Goal: Task Accomplishment & Management: Use online tool/utility

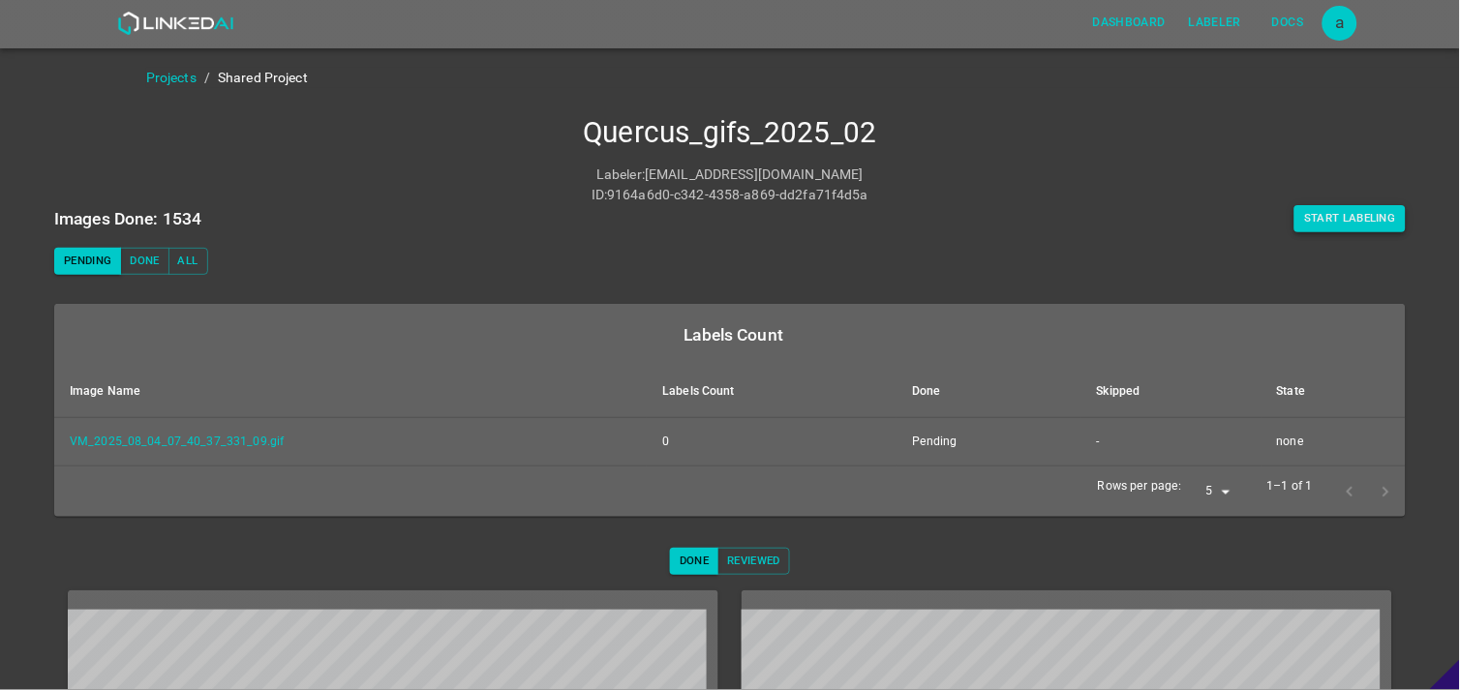
click at [1303, 215] on button "Start Labeling" at bounding box center [1349, 218] width 111 height 27
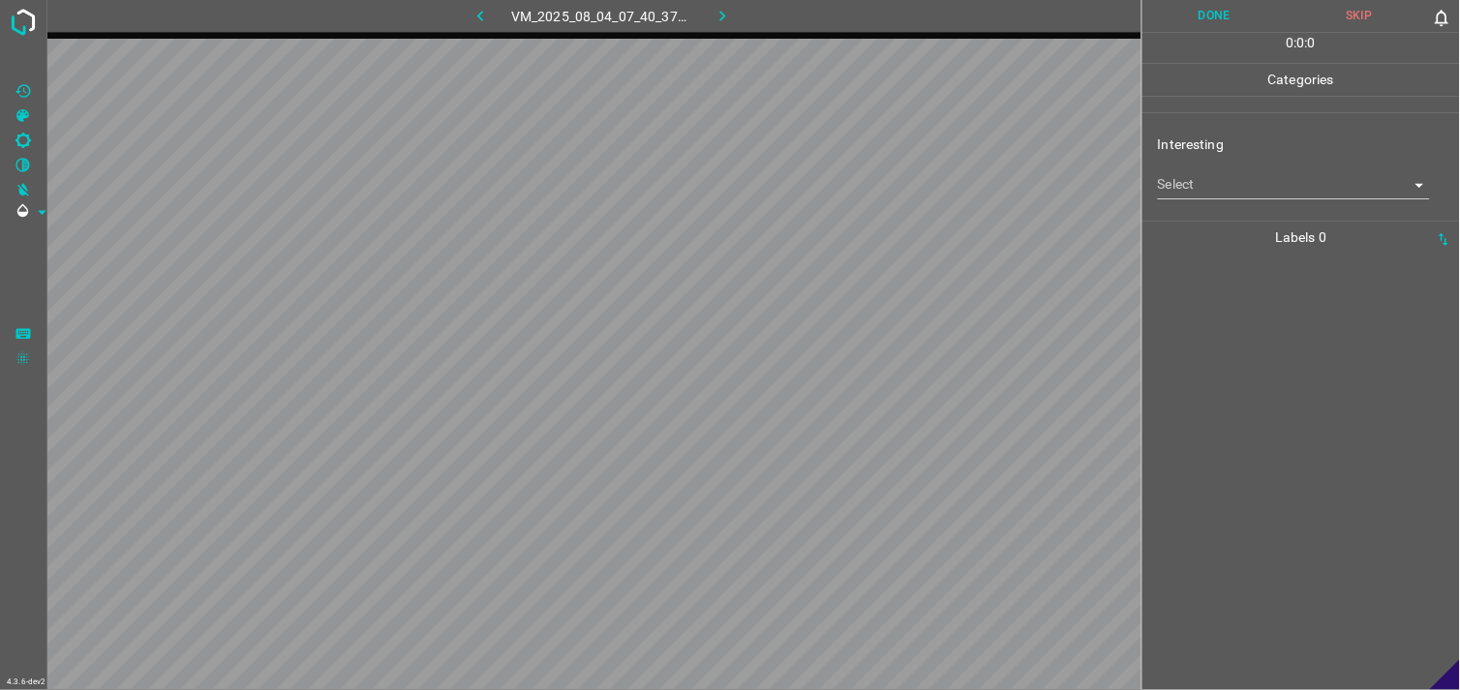
click at [1232, 197] on body "4.3.6-dev2 VM_2025_08_04_07_40_37_331_09.gif Done Skip 0 0 : 0 : 0 Categories I…" at bounding box center [730, 345] width 1460 height 690
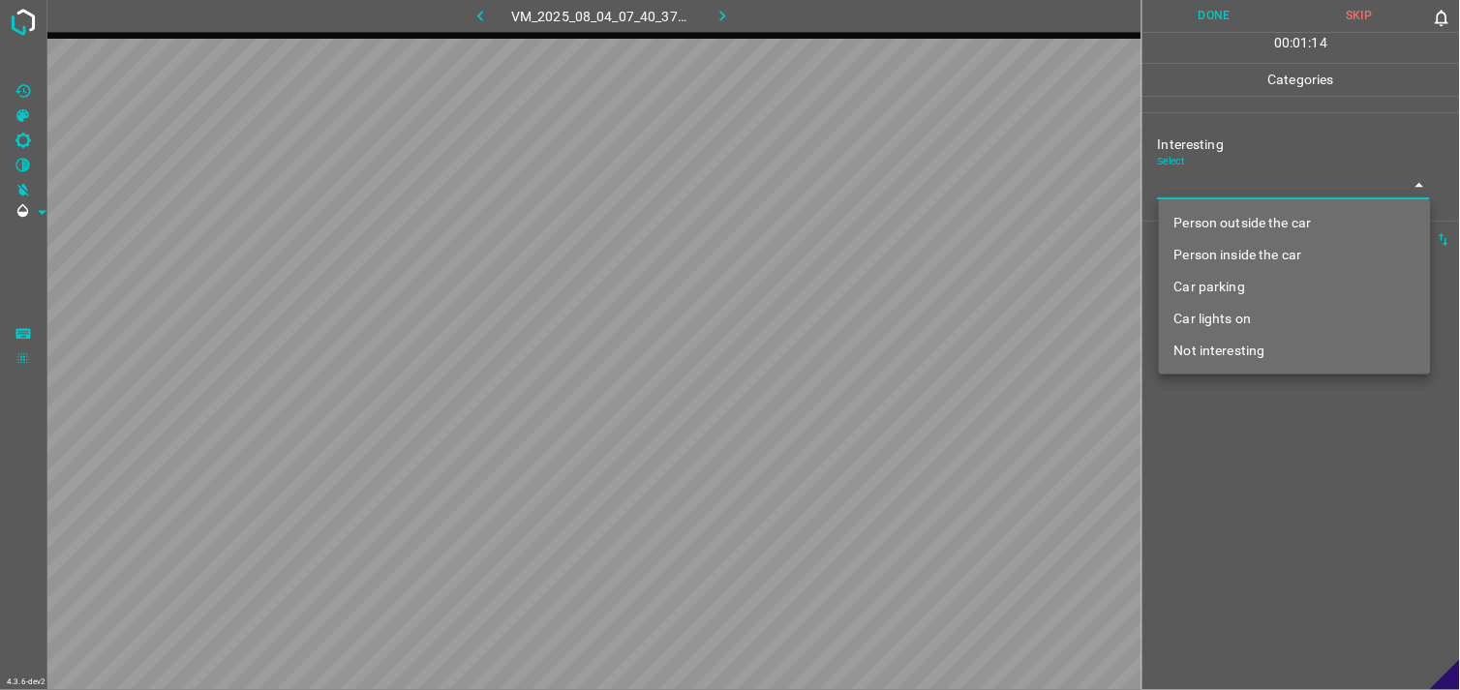
click at [1256, 216] on li "Person outside the car" at bounding box center [1295, 223] width 272 height 32
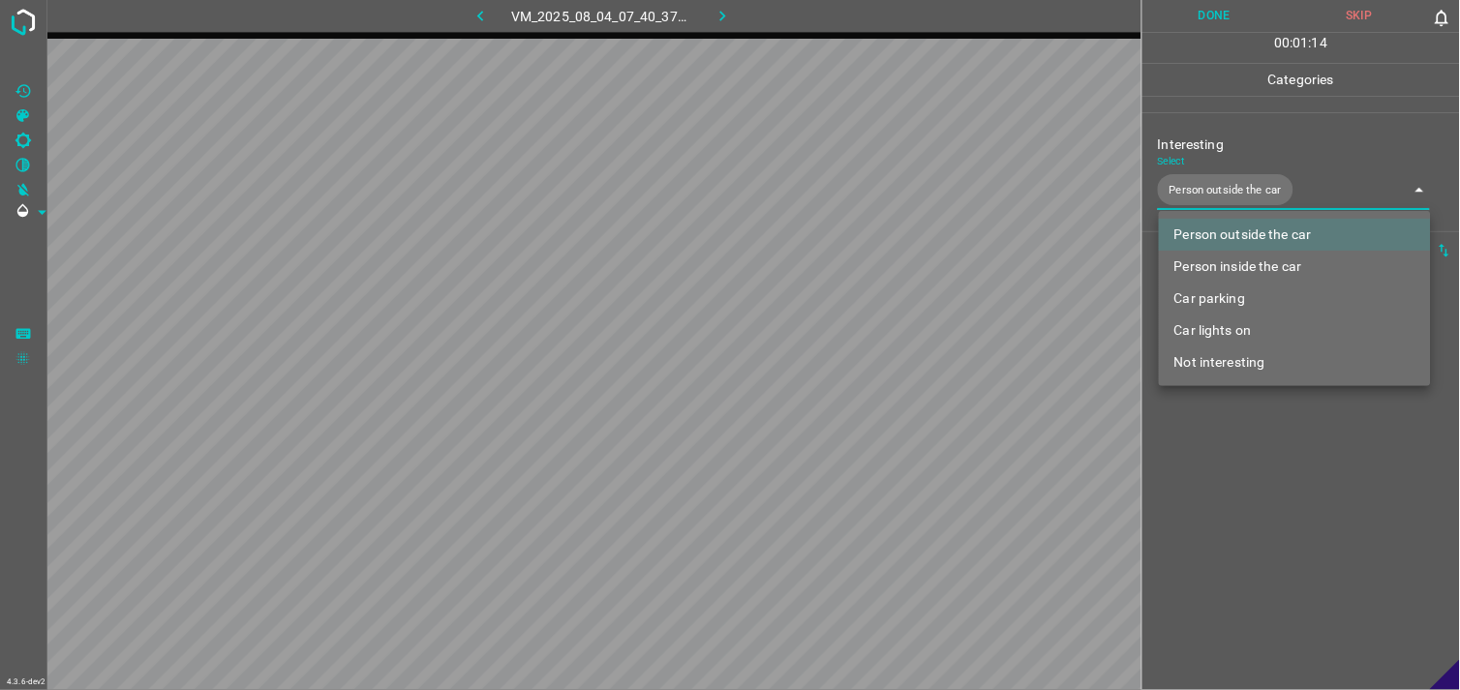
click at [1229, 327] on li "Car lights on" at bounding box center [1295, 331] width 272 height 32
type input "Person outside the car,Car lights on"
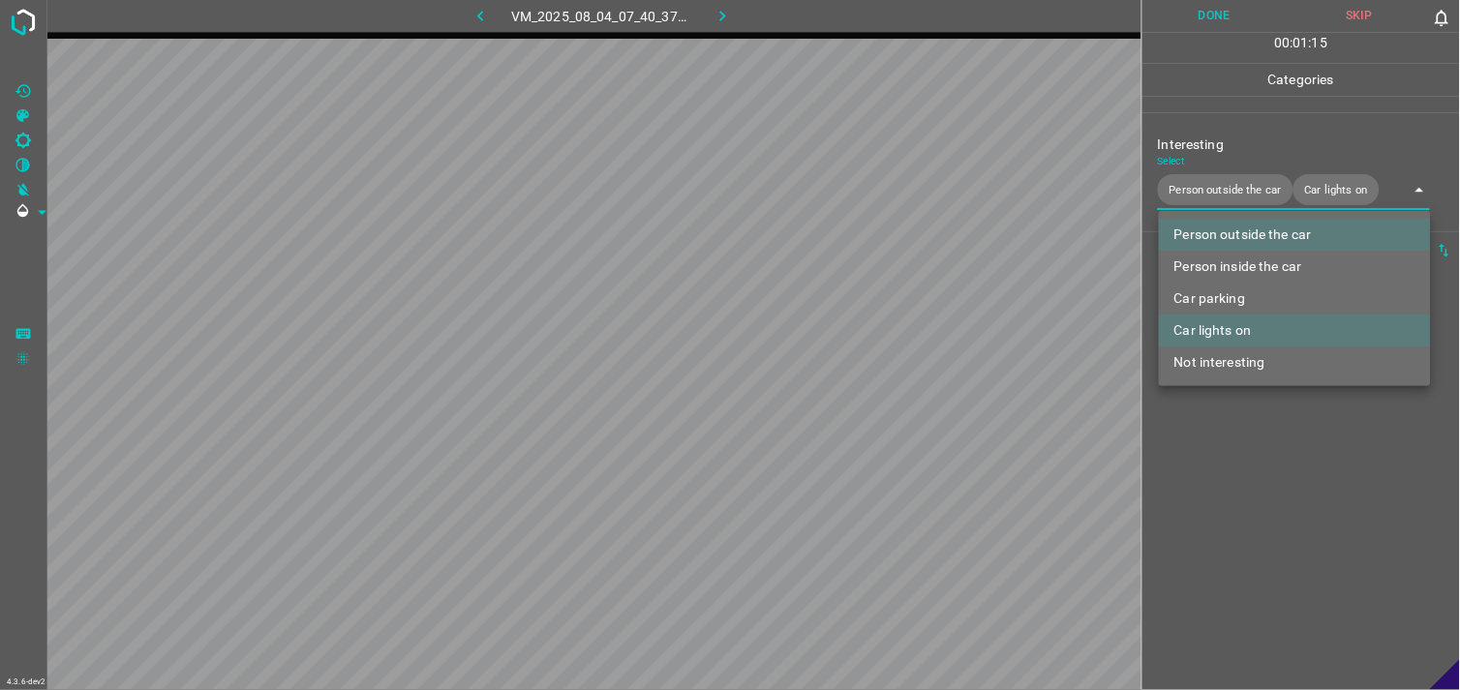
click at [1250, 426] on div at bounding box center [730, 345] width 1460 height 690
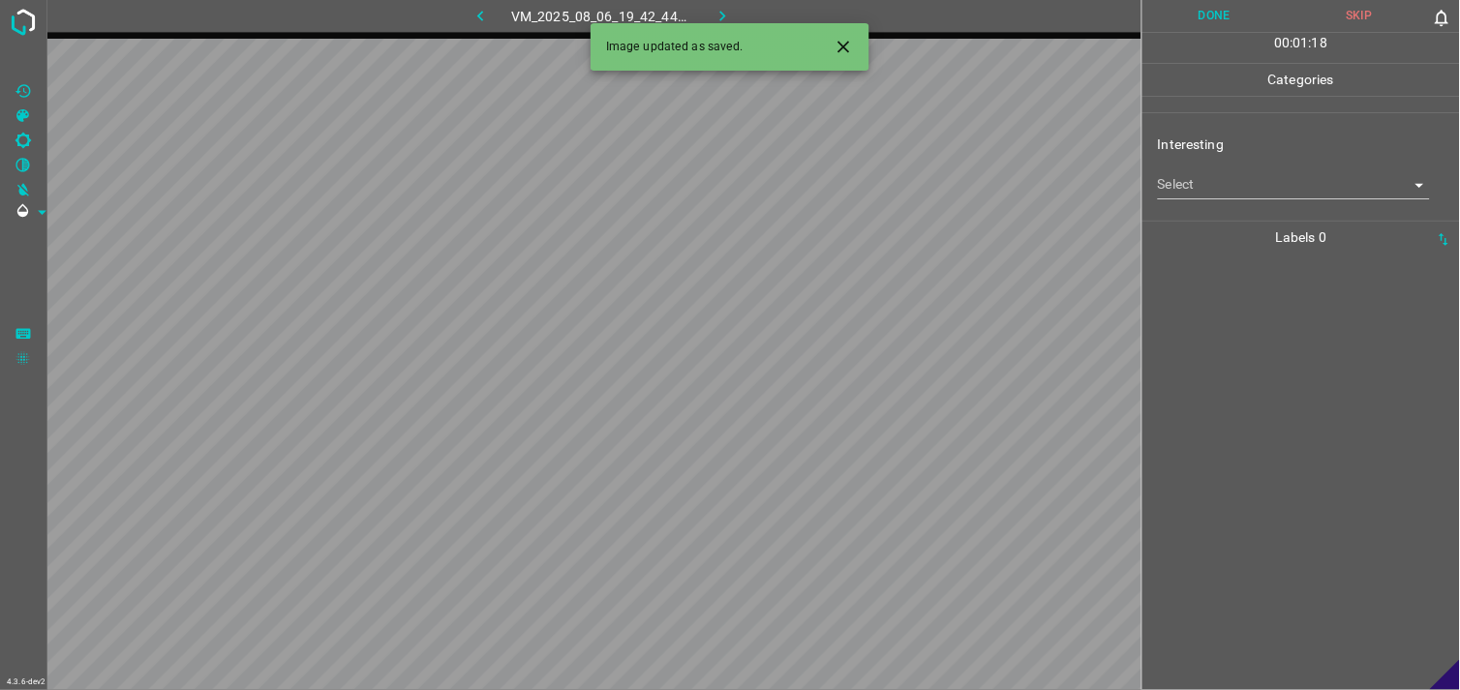
click at [1243, 182] on body "4.3.6-dev2 VM_2025_08_06_19_42_44_370_05.gif Done Skip 0 00 : 01 : 18 Categorie…" at bounding box center [730, 345] width 1460 height 690
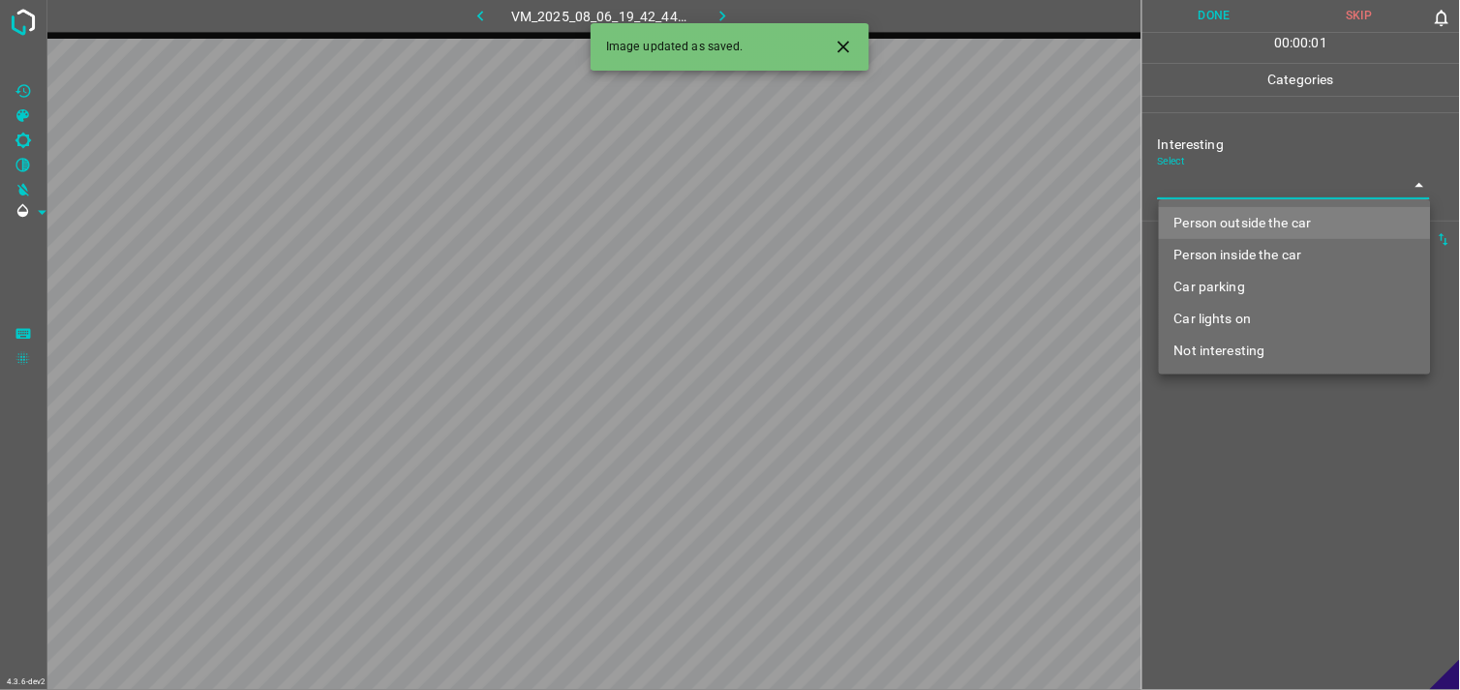
click at [1278, 233] on li "Person outside the car" at bounding box center [1295, 223] width 272 height 32
type input "Person outside the car"
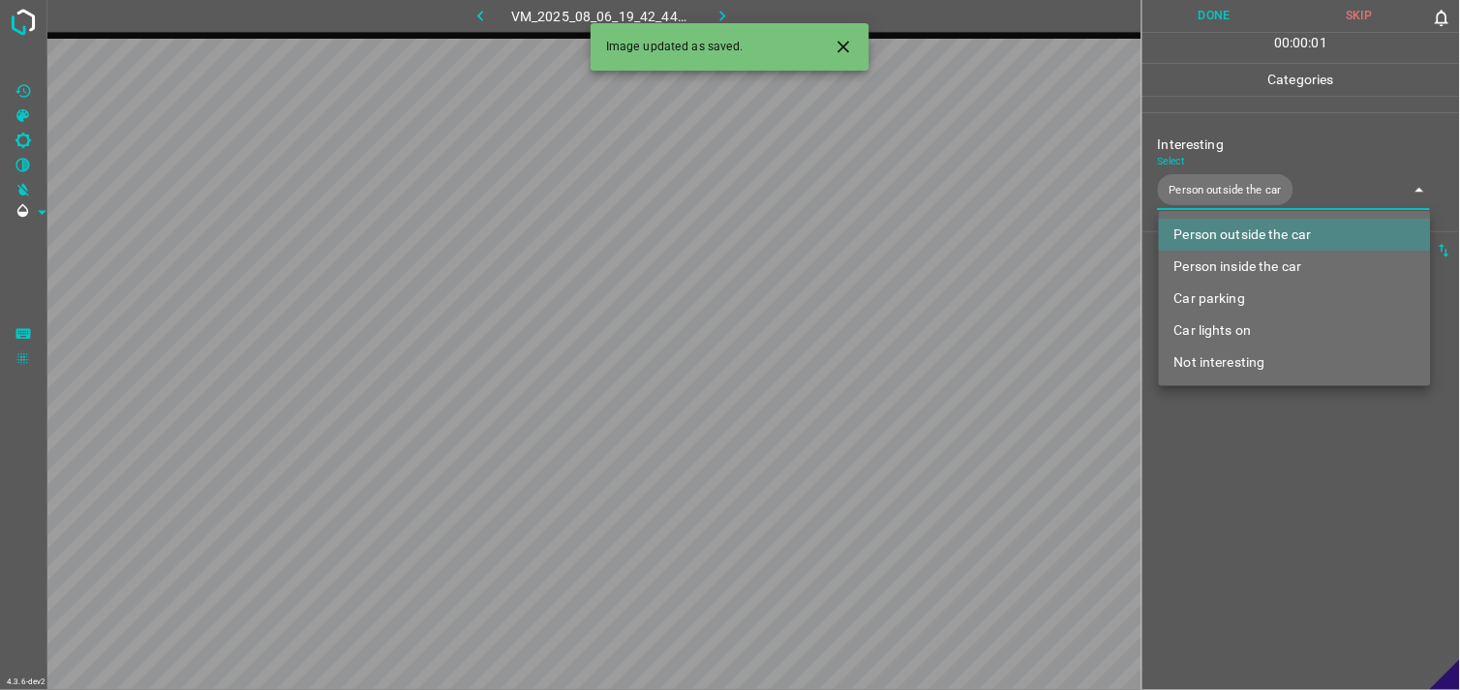
click at [1278, 421] on div at bounding box center [730, 345] width 1460 height 690
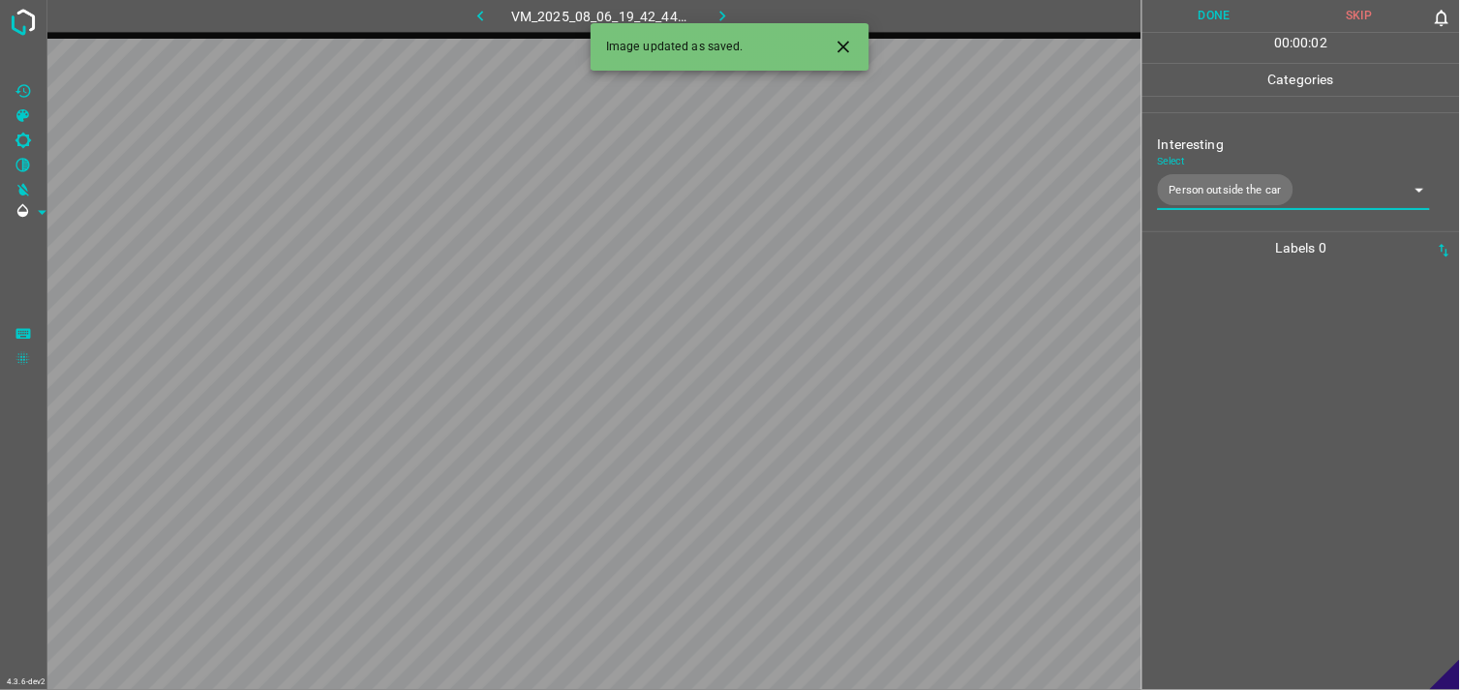
click at [1272, 392] on div at bounding box center [1301, 477] width 306 height 426
click at [1237, 197] on body "4.3.6-dev2 VM_2025_08_07_20_54_16_804_00.gif Done Skip 0 00 : 00 : 03 Categorie…" at bounding box center [730, 345] width 1460 height 690
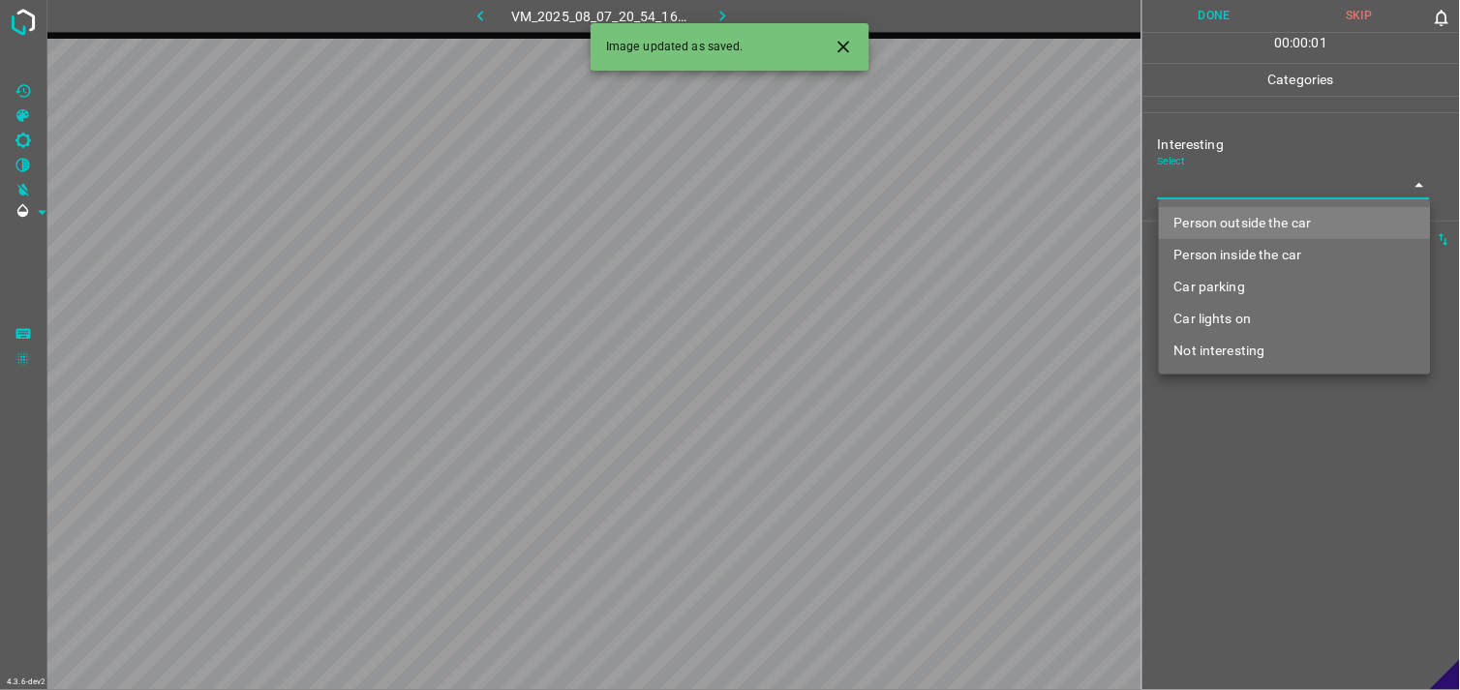
click at [1249, 228] on li "Person outside the car" at bounding box center [1295, 223] width 272 height 32
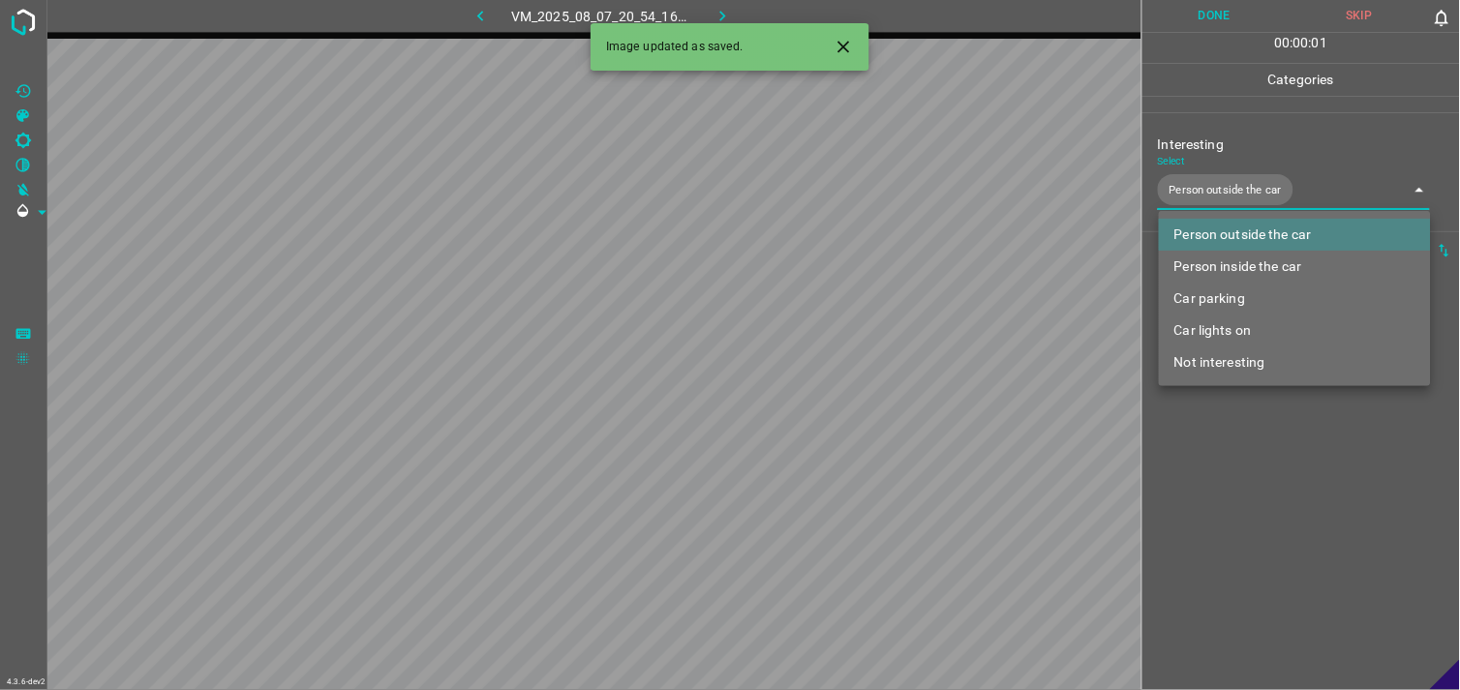
click at [1253, 266] on li "Person inside the car" at bounding box center [1295, 267] width 272 height 32
type input "Person outside the car,Person inside the car"
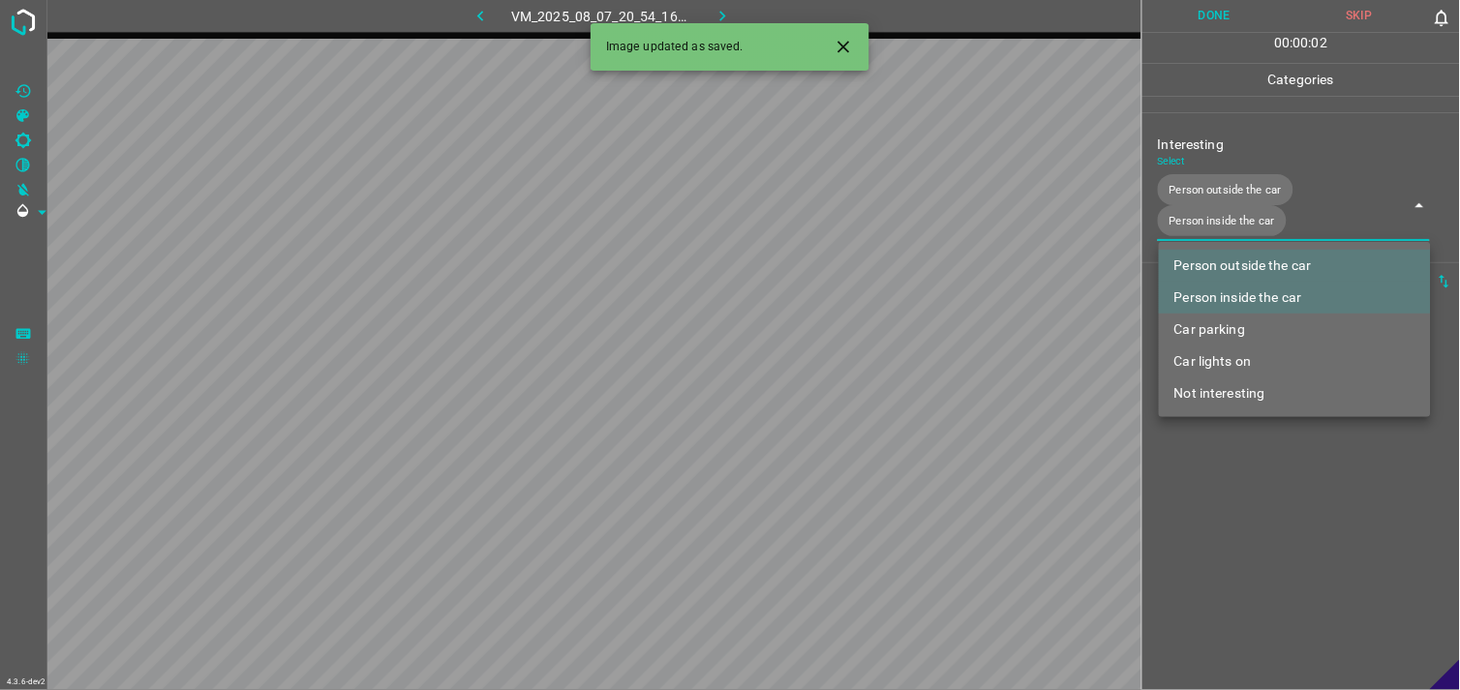
click at [1244, 488] on div at bounding box center [730, 345] width 1460 height 690
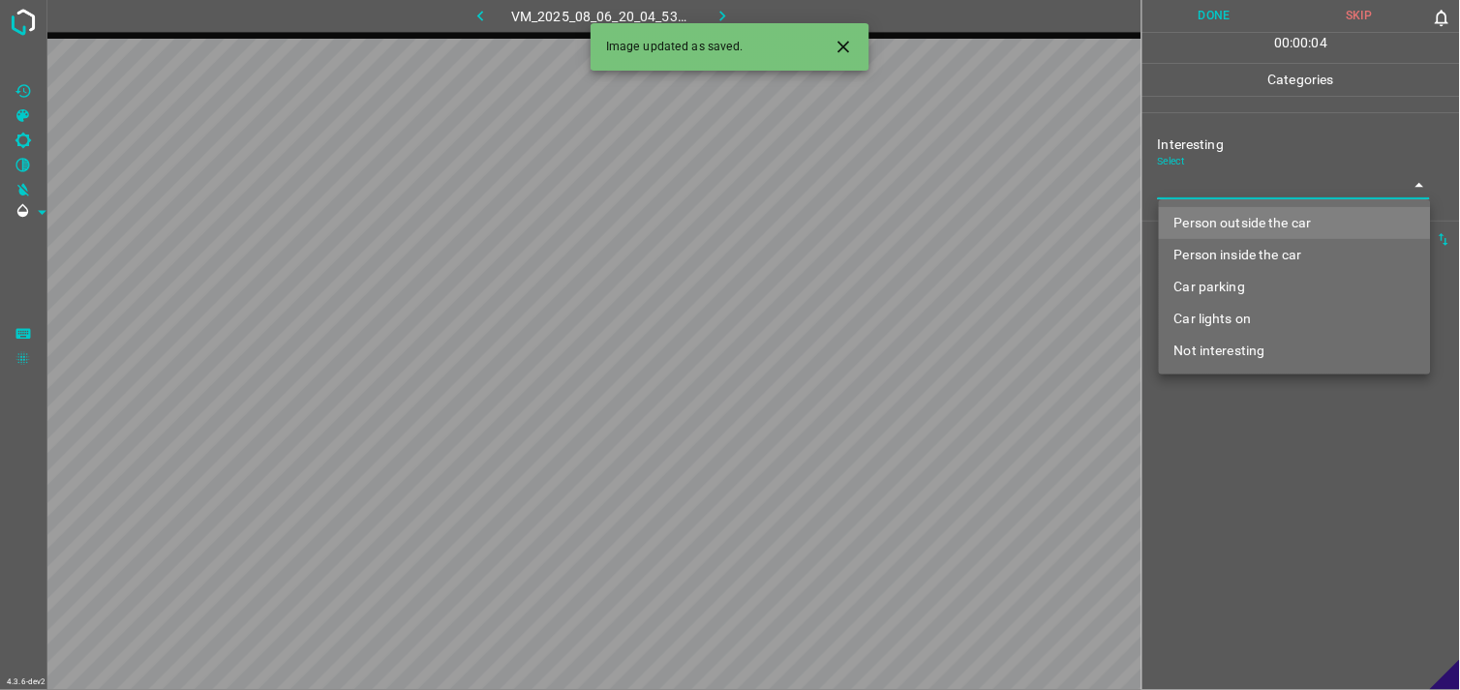
click at [1246, 177] on body "4.3.6-dev2 VM_2025_08_06_20_04_53_219_02.gif Done Skip 0 00 : 00 : 04 Categorie…" at bounding box center [730, 345] width 1460 height 690
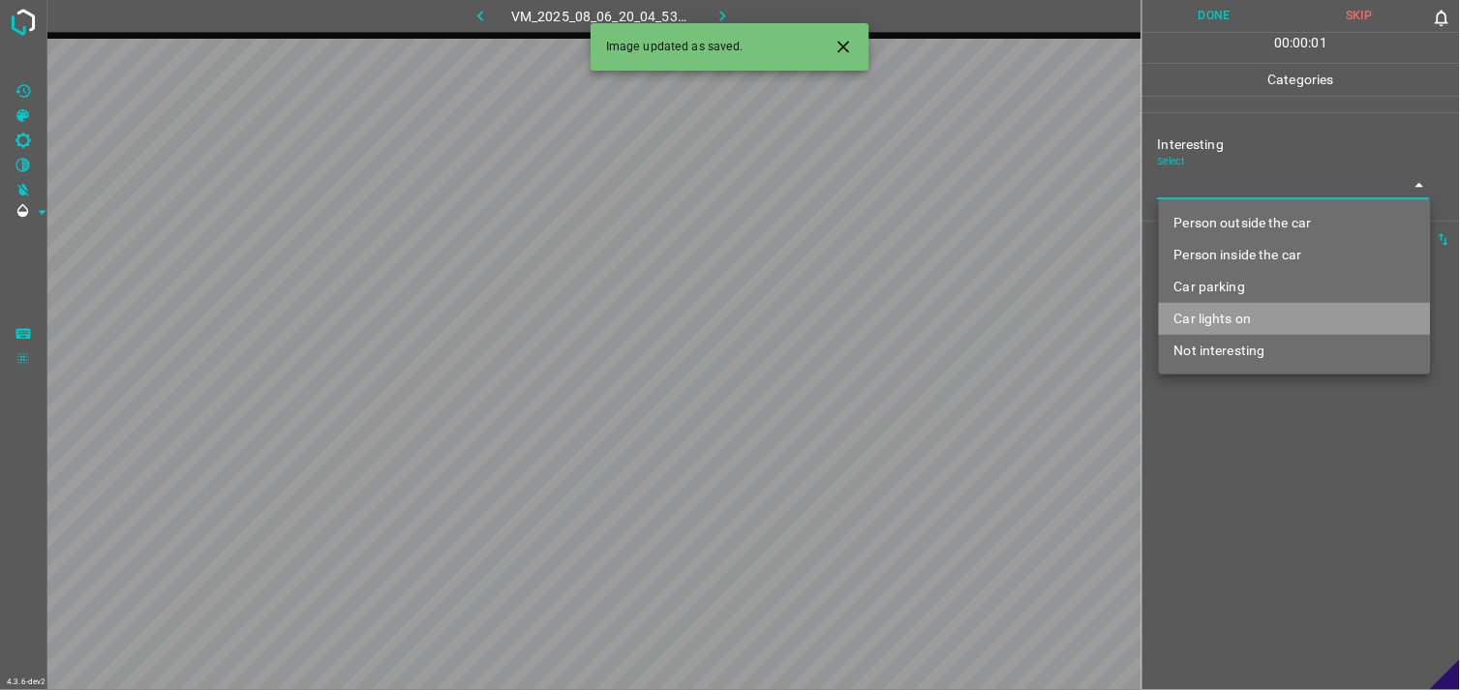
click at [1271, 315] on li "Car lights on" at bounding box center [1295, 319] width 272 height 32
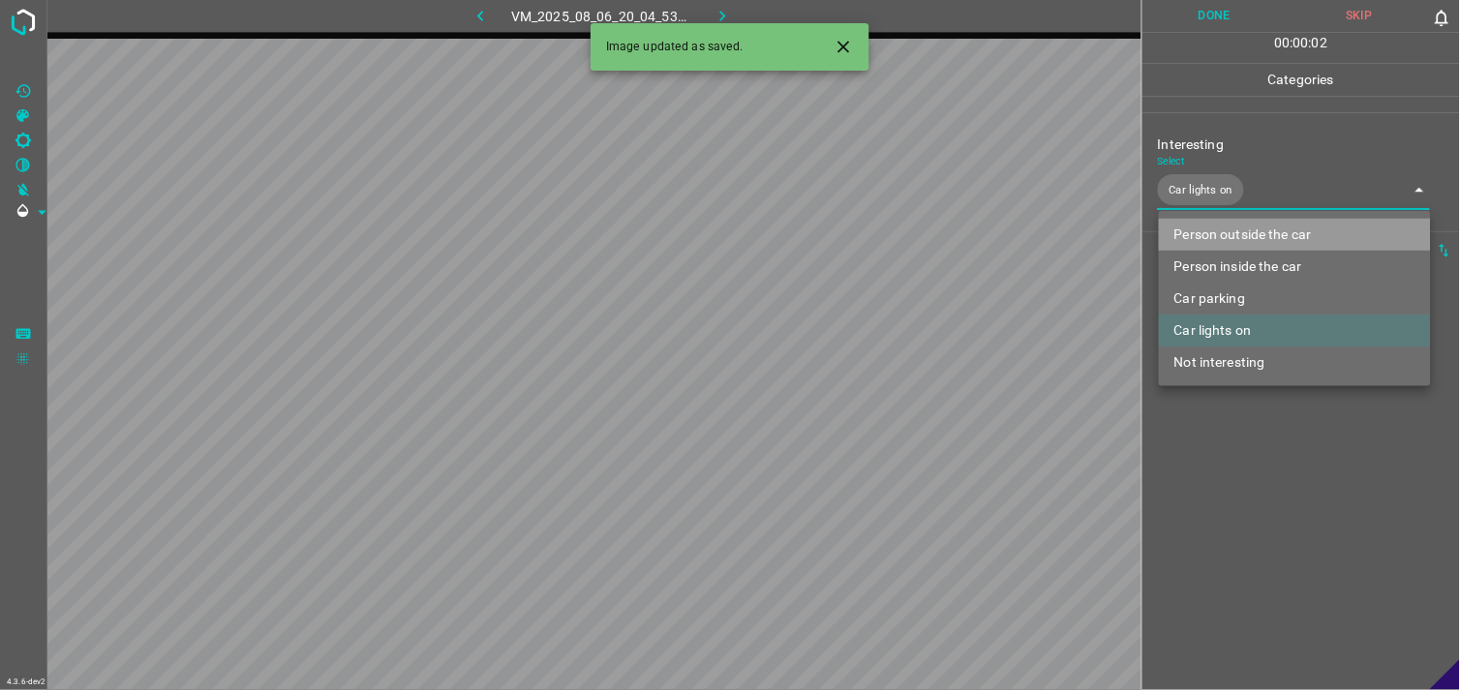
click at [1286, 232] on li "Person outside the car" at bounding box center [1295, 235] width 272 height 32
type input "Car lights on,Person outside the car"
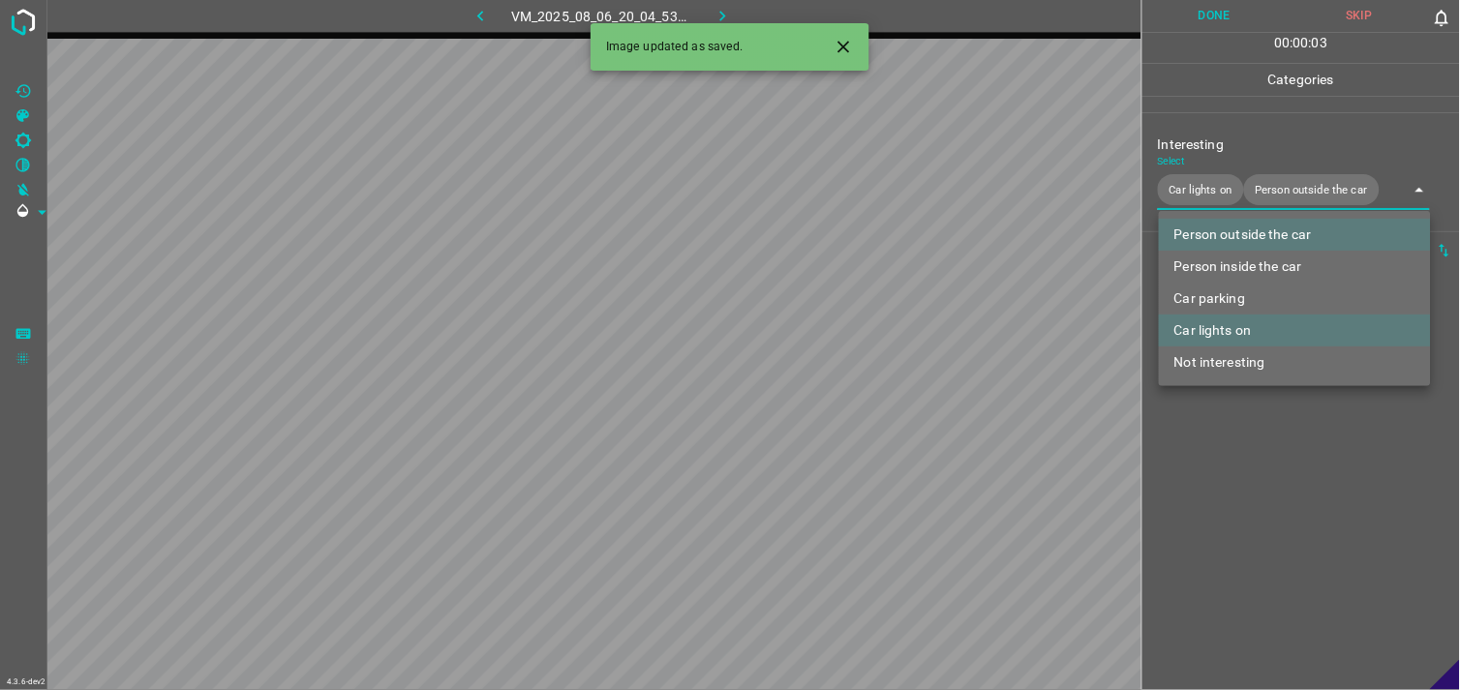
click at [1286, 439] on div at bounding box center [730, 345] width 1460 height 690
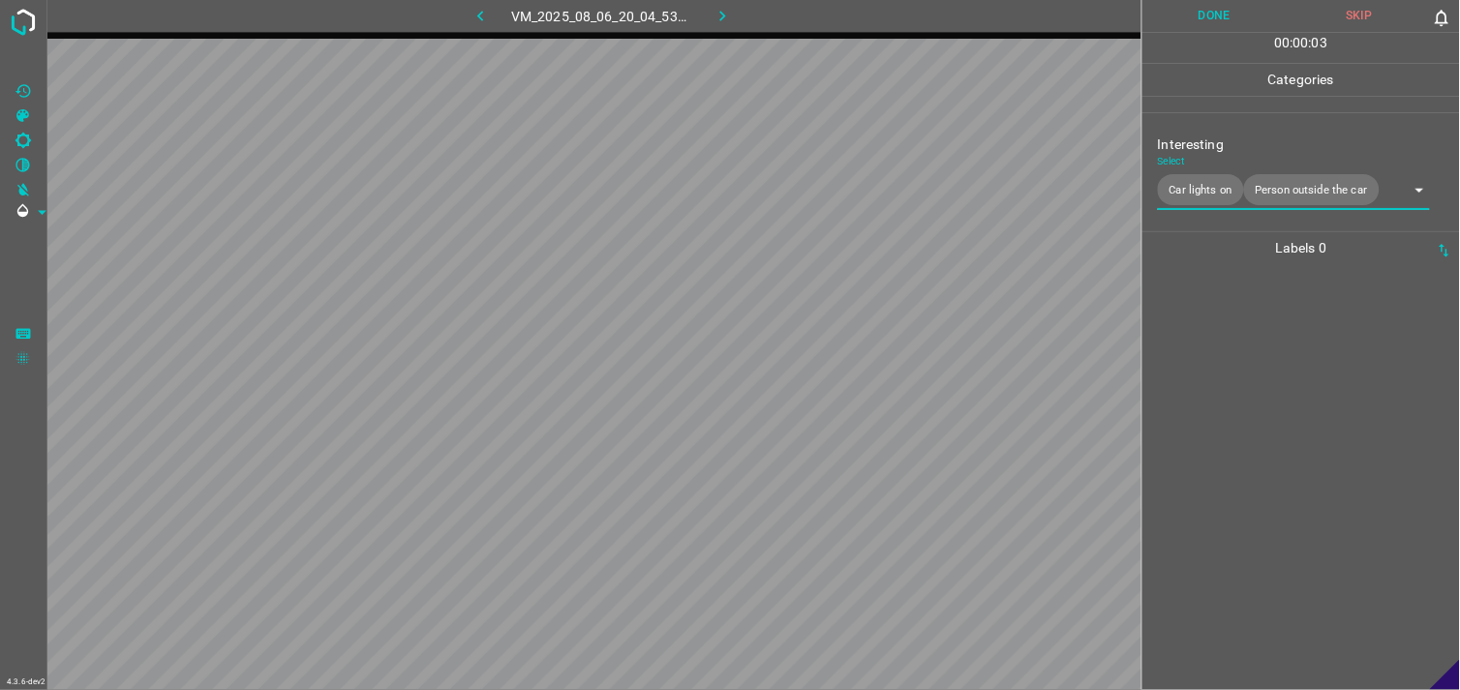
click at [1290, 389] on div at bounding box center [1301, 477] width 306 height 426
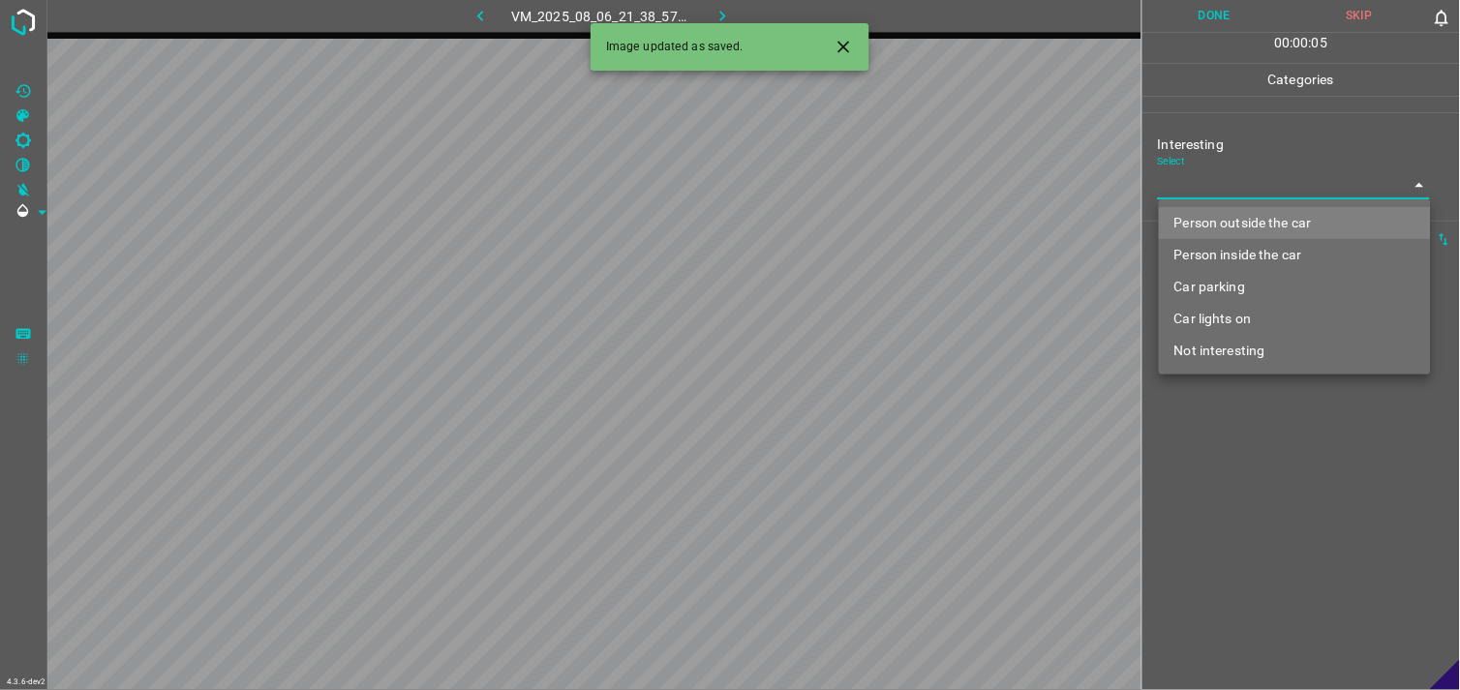
click at [1242, 177] on body "4.3.6-dev2 VM_2025_08_06_21_38_57_536_02.gif Done Skip 0 00 : 00 : 05 Categorie…" at bounding box center [730, 345] width 1460 height 690
click at [1249, 325] on li "Car lights on" at bounding box center [1295, 319] width 272 height 32
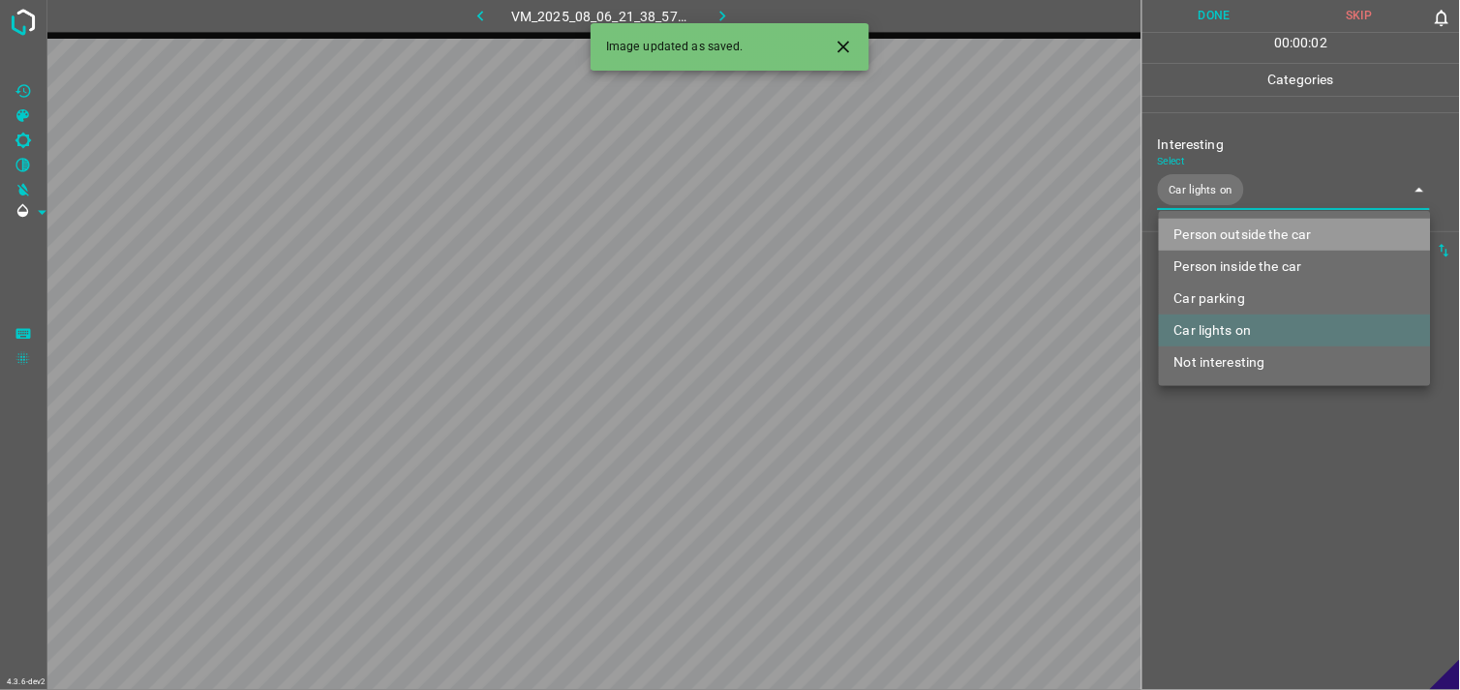
click at [1288, 240] on li "Person outside the car" at bounding box center [1295, 235] width 272 height 32
type input "Car lights on,Person outside the car"
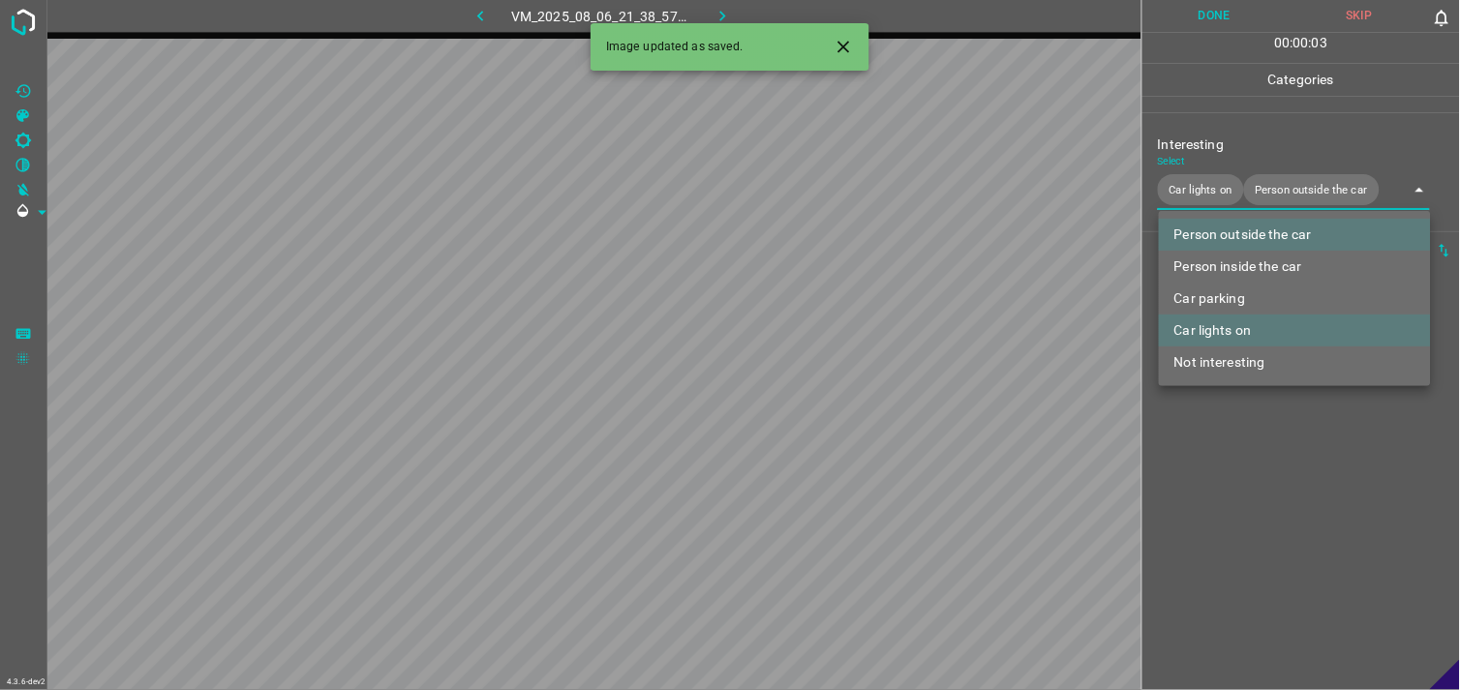
click at [1284, 500] on div at bounding box center [730, 345] width 1460 height 690
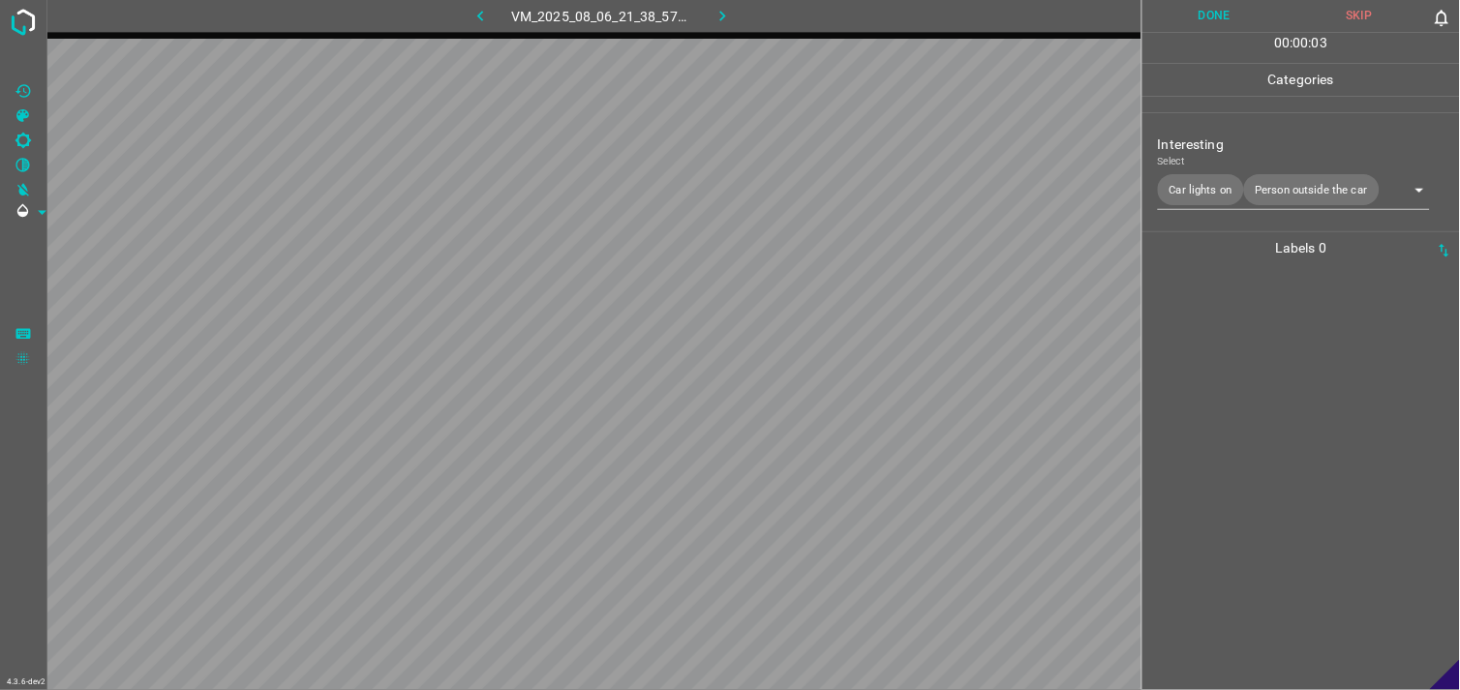
click at [1276, 486] on div at bounding box center [1301, 477] width 306 height 426
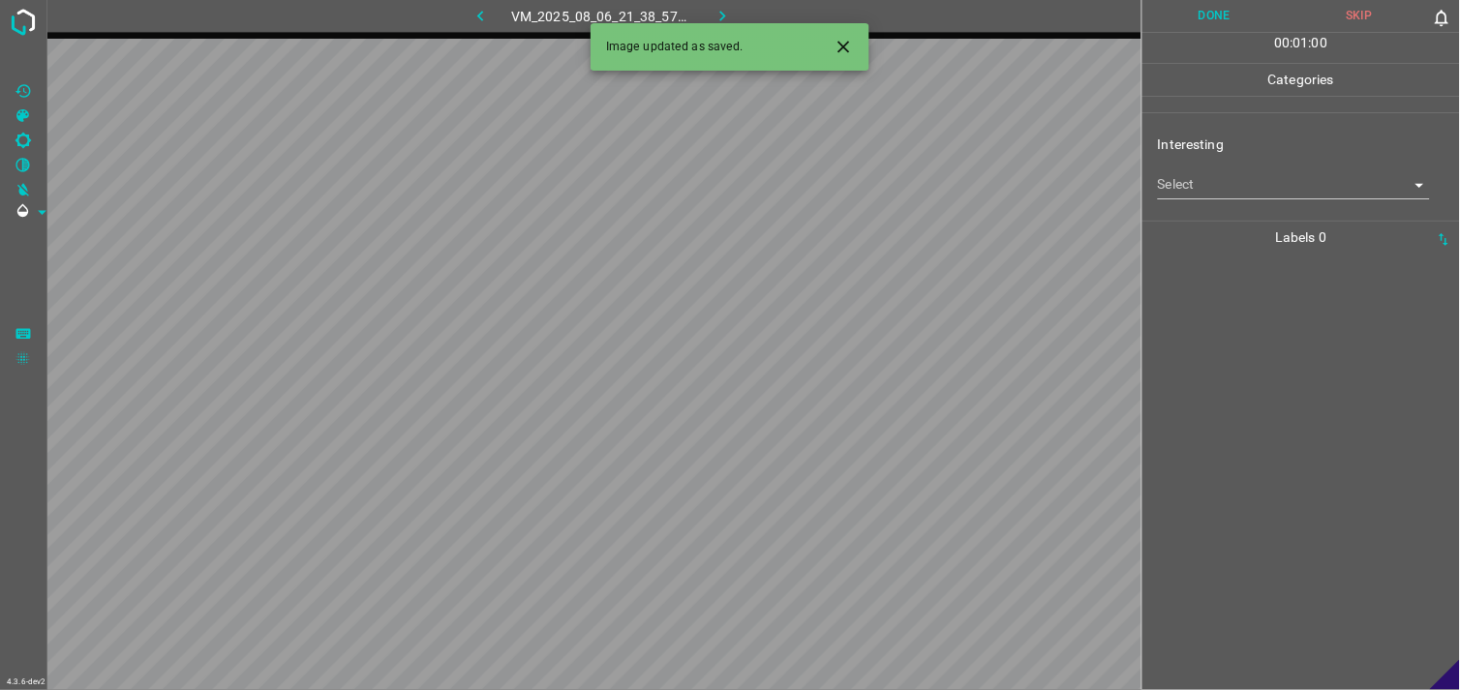
click at [1247, 178] on body "4.3.6-dev2 VM_2025_08_06_21_38_57_536_01.gif Done Skip 0 00 : 01 : 00 Categorie…" at bounding box center [730, 345] width 1460 height 690
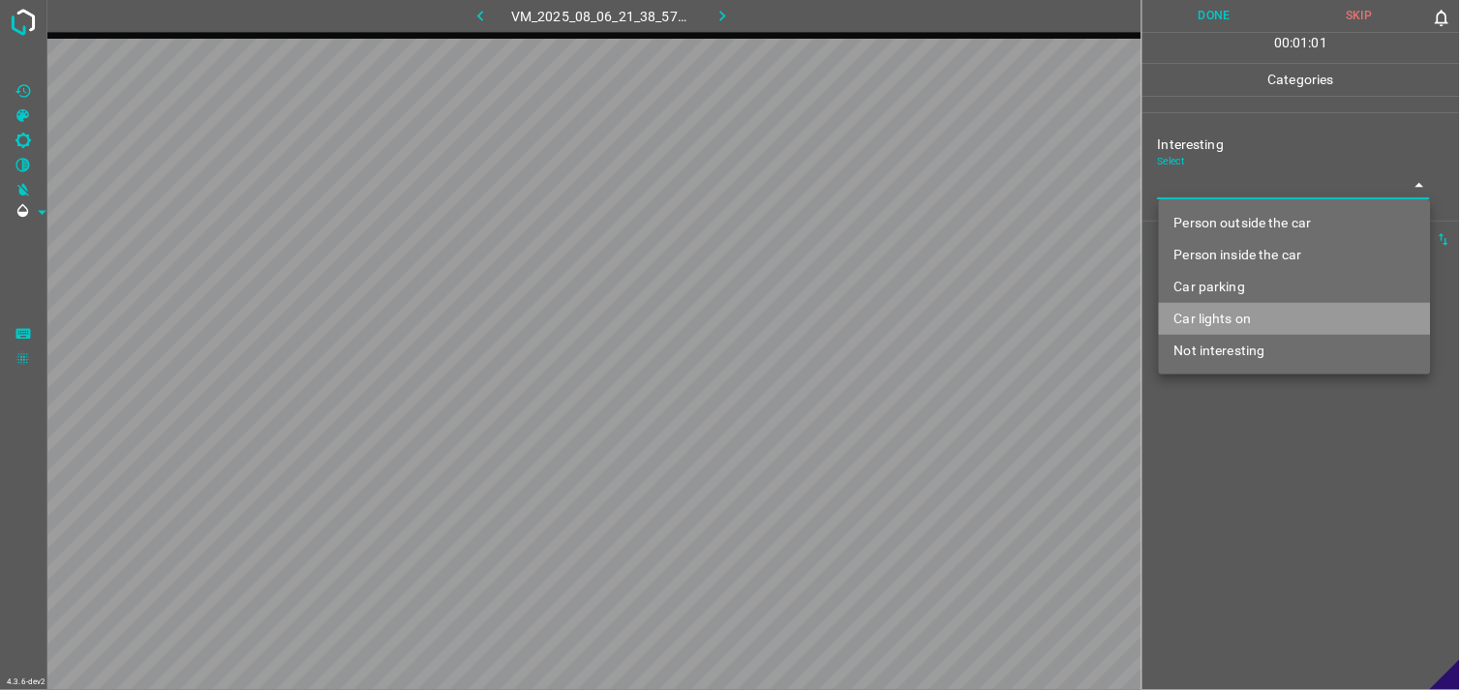
click at [1262, 311] on li "Car lights on" at bounding box center [1295, 319] width 272 height 32
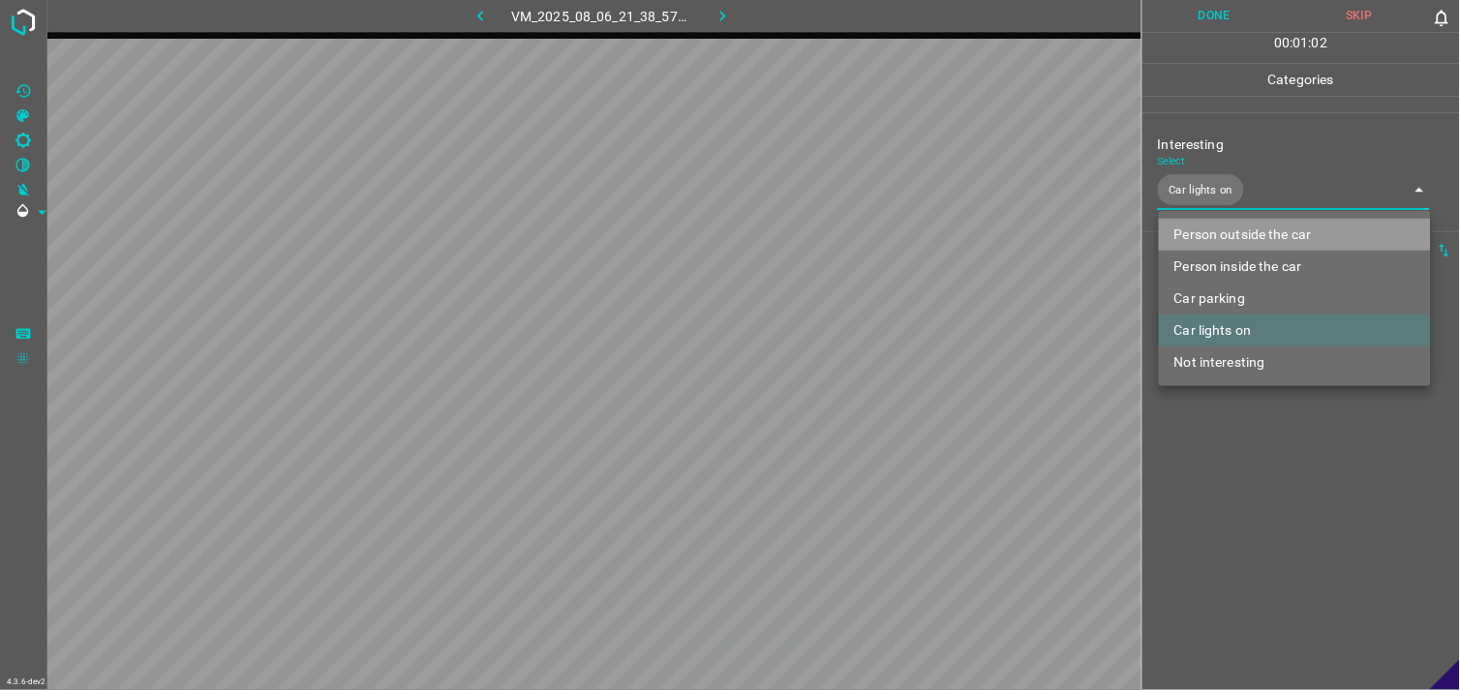
click at [1260, 232] on li "Person outside the car" at bounding box center [1295, 235] width 272 height 32
type input "Car lights on,Person outside the car"
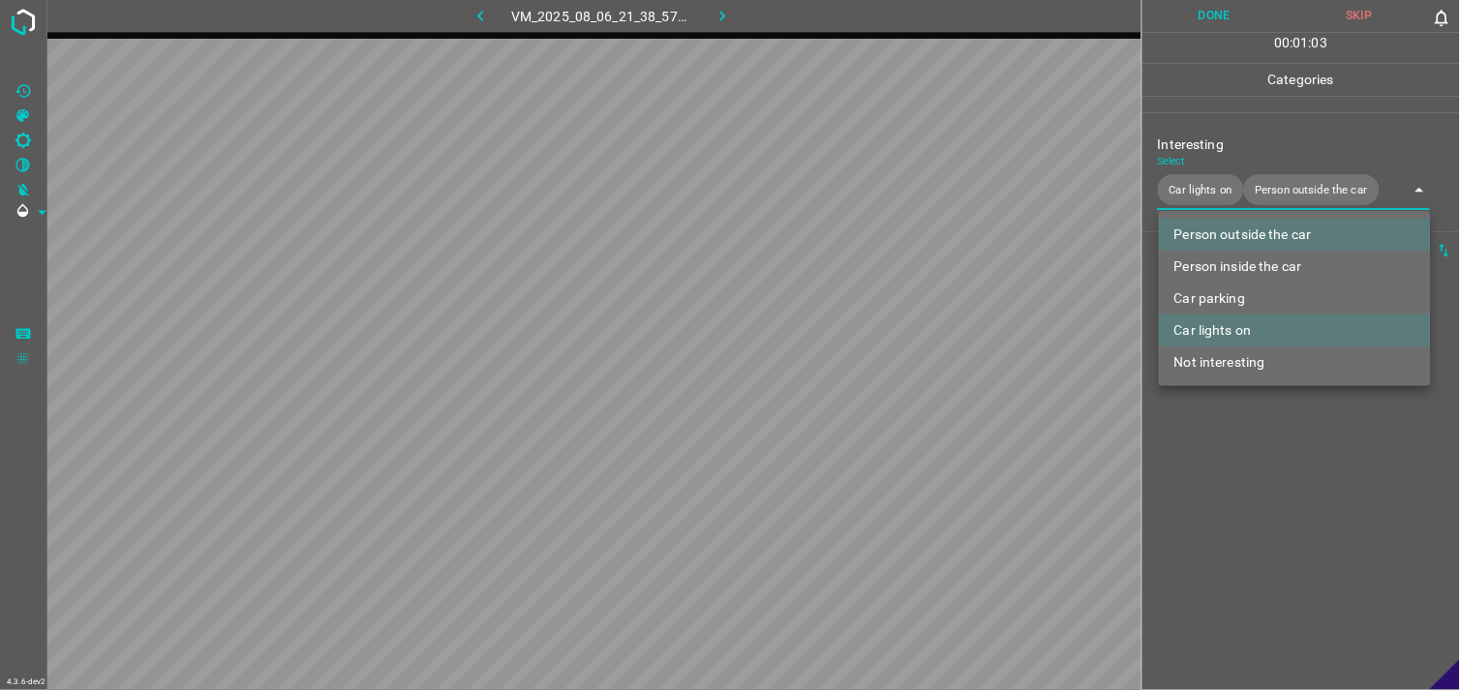
click at [1286, 500] on div at bounding box center [730, 345] width 1460 height 690
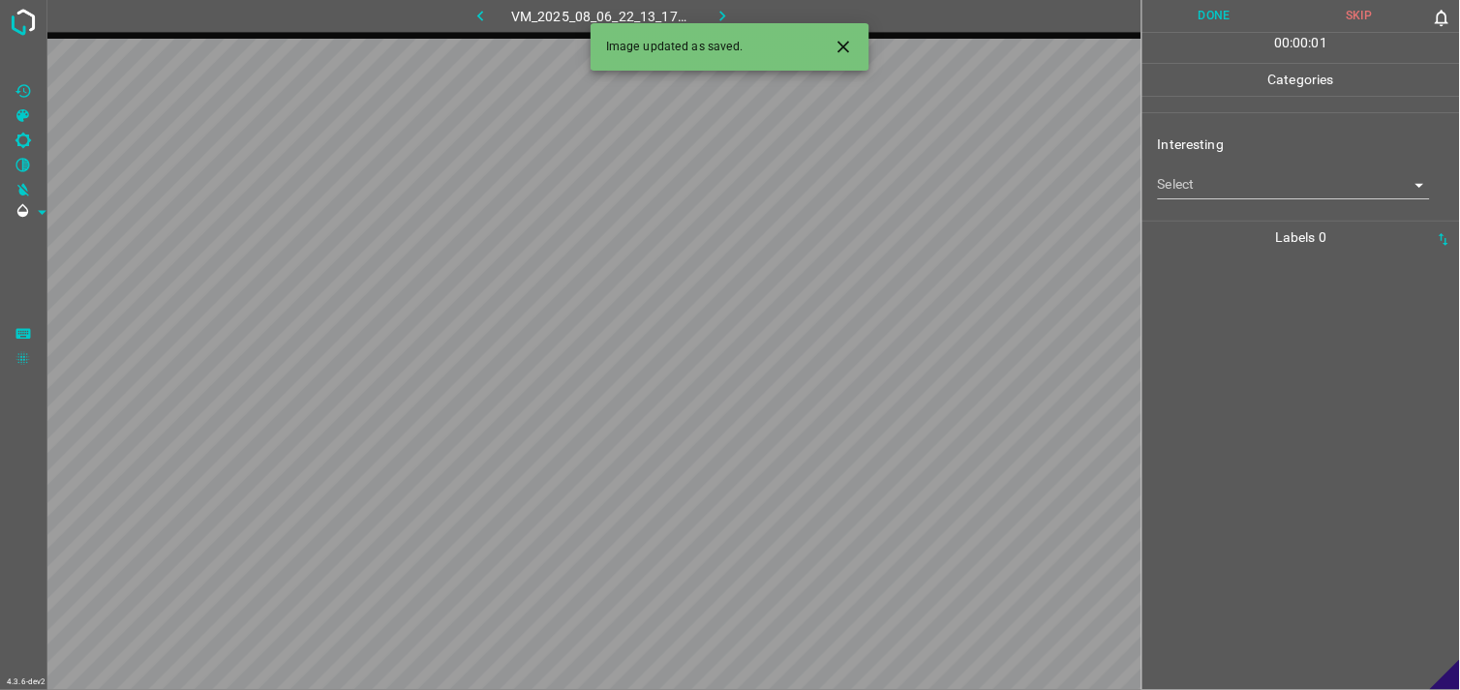
click at [1227, 206] on div "Interesting Select ​" at bounding box center [1301, 166] width 318 height 91
click at [1237, 184] on body "4.3.6-dev2 VM_2025_08_06_22_13_17_778_06.gif Done Skip 0 00 : 00 : 01 Categorie…" at bounding box center [730, 345] width 1460 height 690
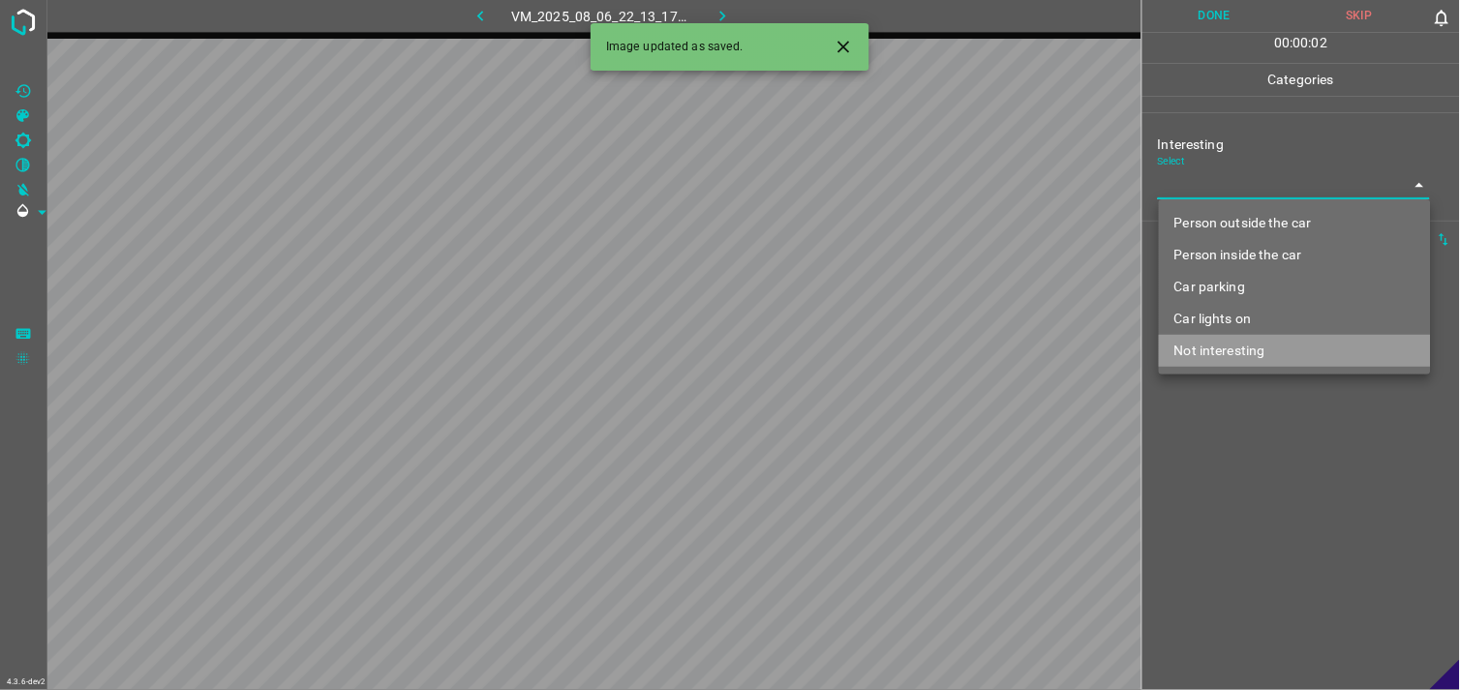
drag, startPoint x: 1266, startPoint y: 340, endPoint x: 1261, endPoint y: 359, distance: 20.0
click at [1266, 341] on li "Not interesting" at bounding box center [1295, 351] width 272 height 32
type input "Not interesting"
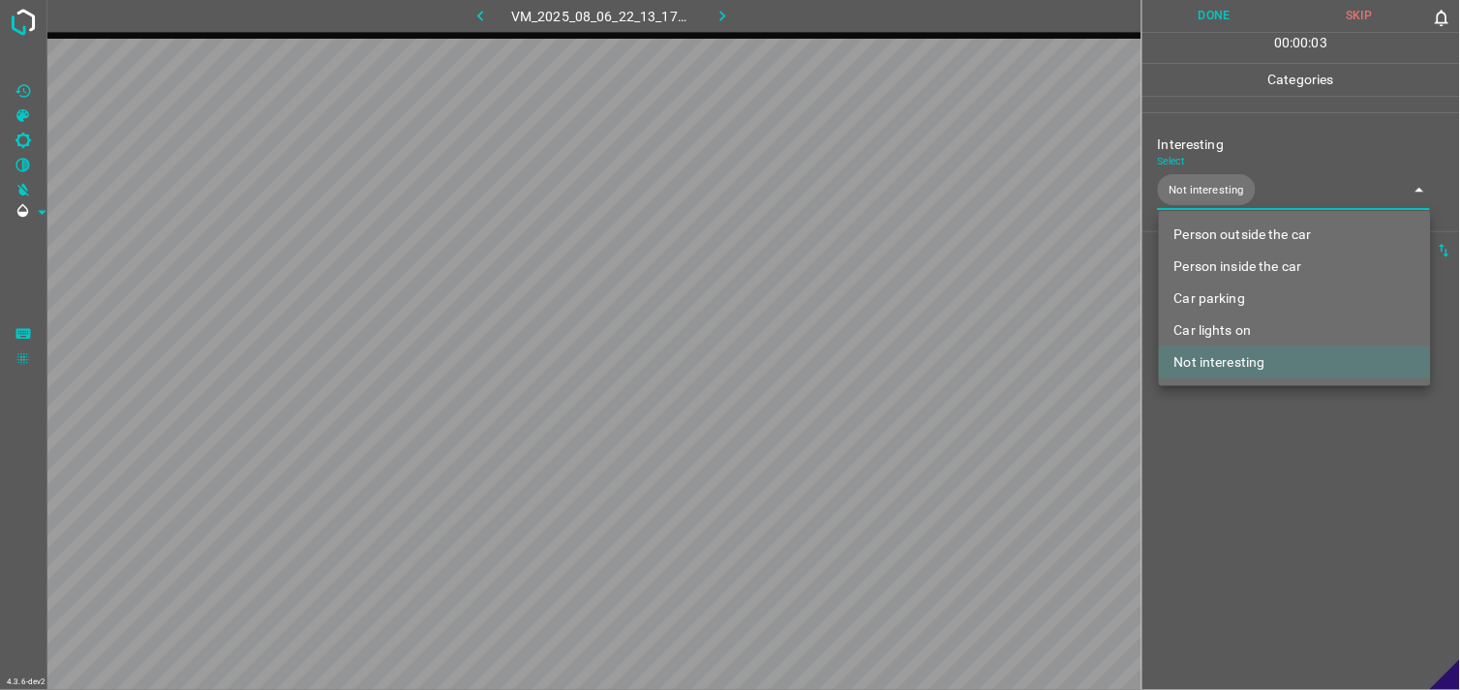
click at [1255, 434] on div at bounding box center [730, 345] width 1460 height 690
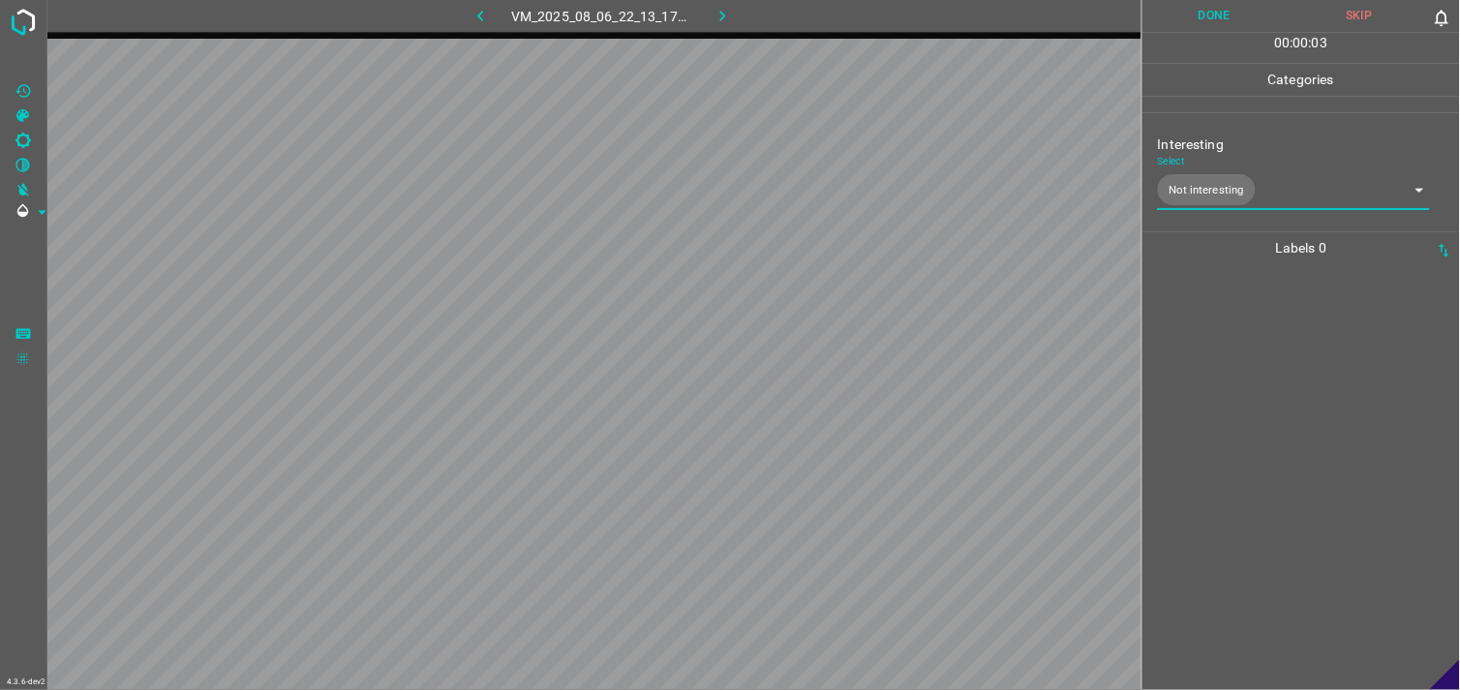
click at [1242, 428] on div at bounding box center [1301, 477] width 306 height 426
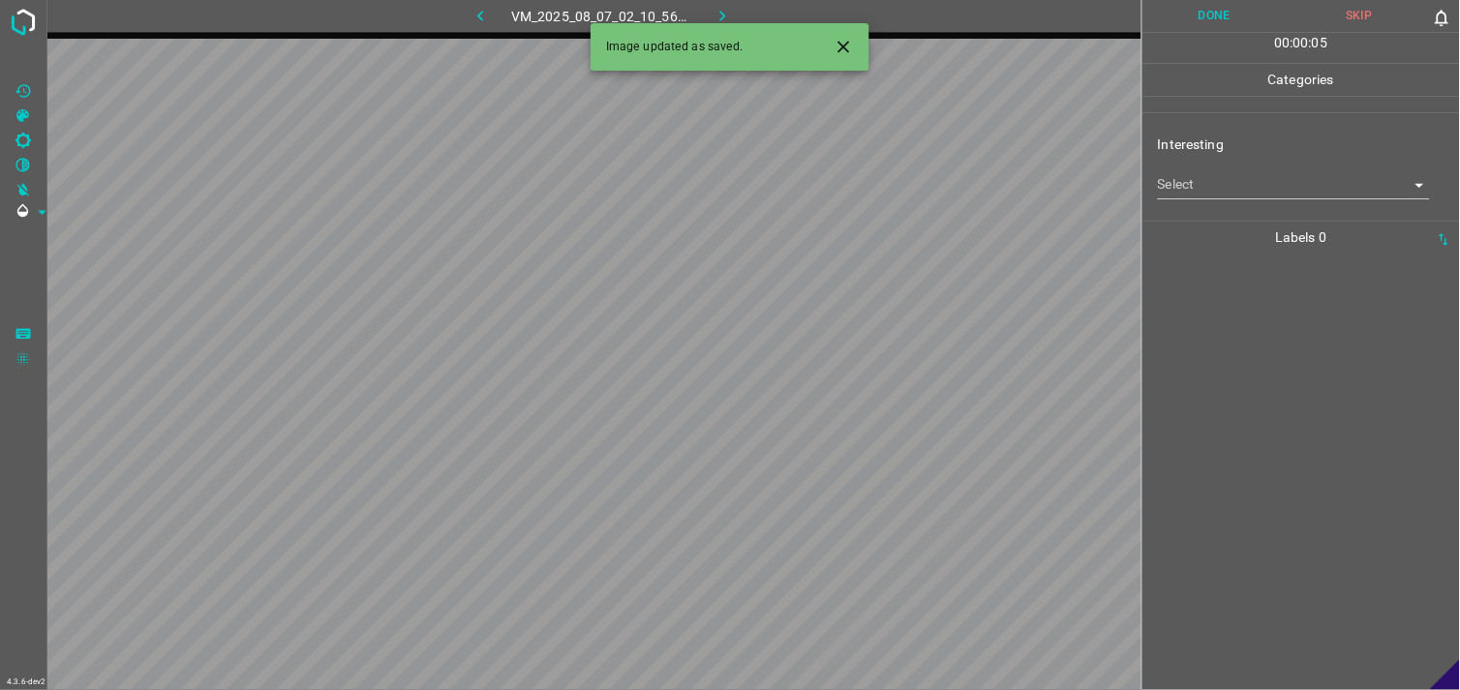
click at [1270, 184] on body "4.3.6-dev2 VM_2025_08_07_02_10_56_693_01.gif Done Skip 0 00 : 00 : 05 Categorie…" at bounding box center [730, 345] width 1460 height 690
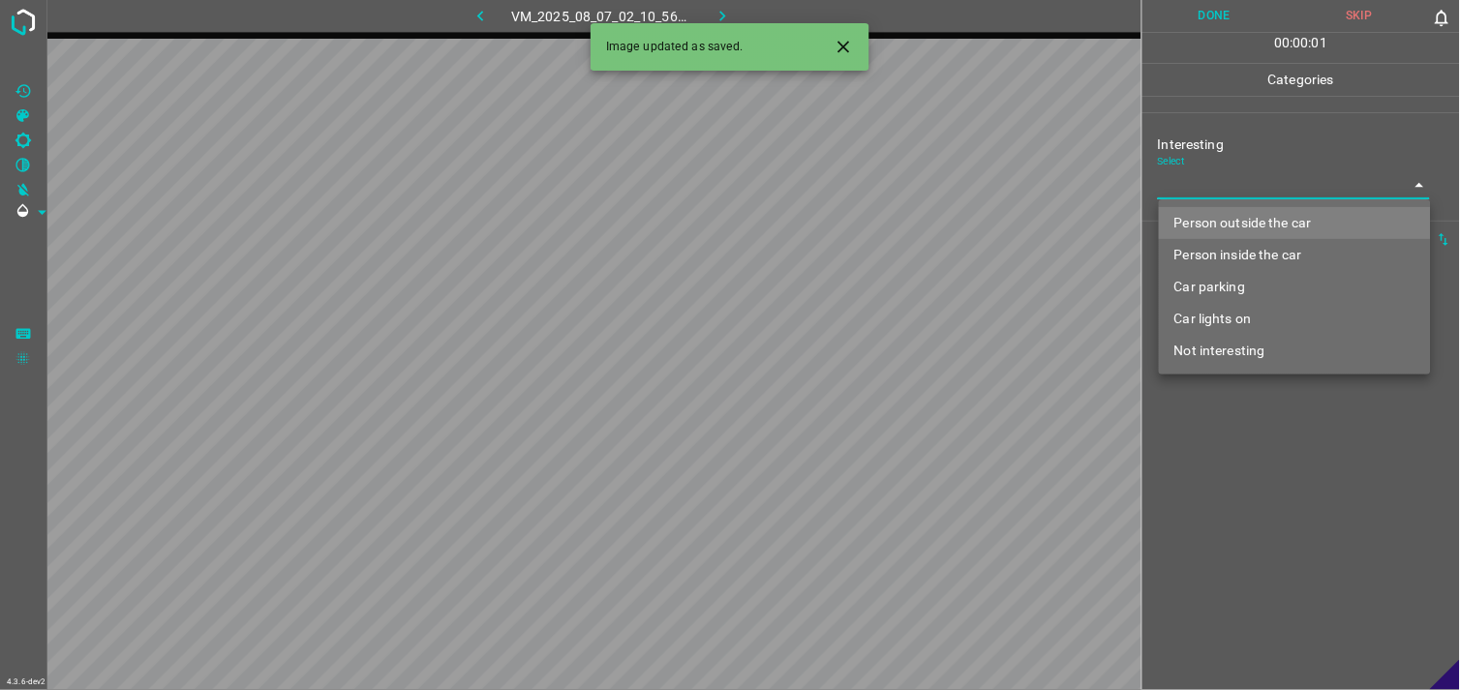
click at [1271, 213] on li "Person outside the car" at bounding box center [1295, 223] width 272 height 32
type input "Person outside the car"
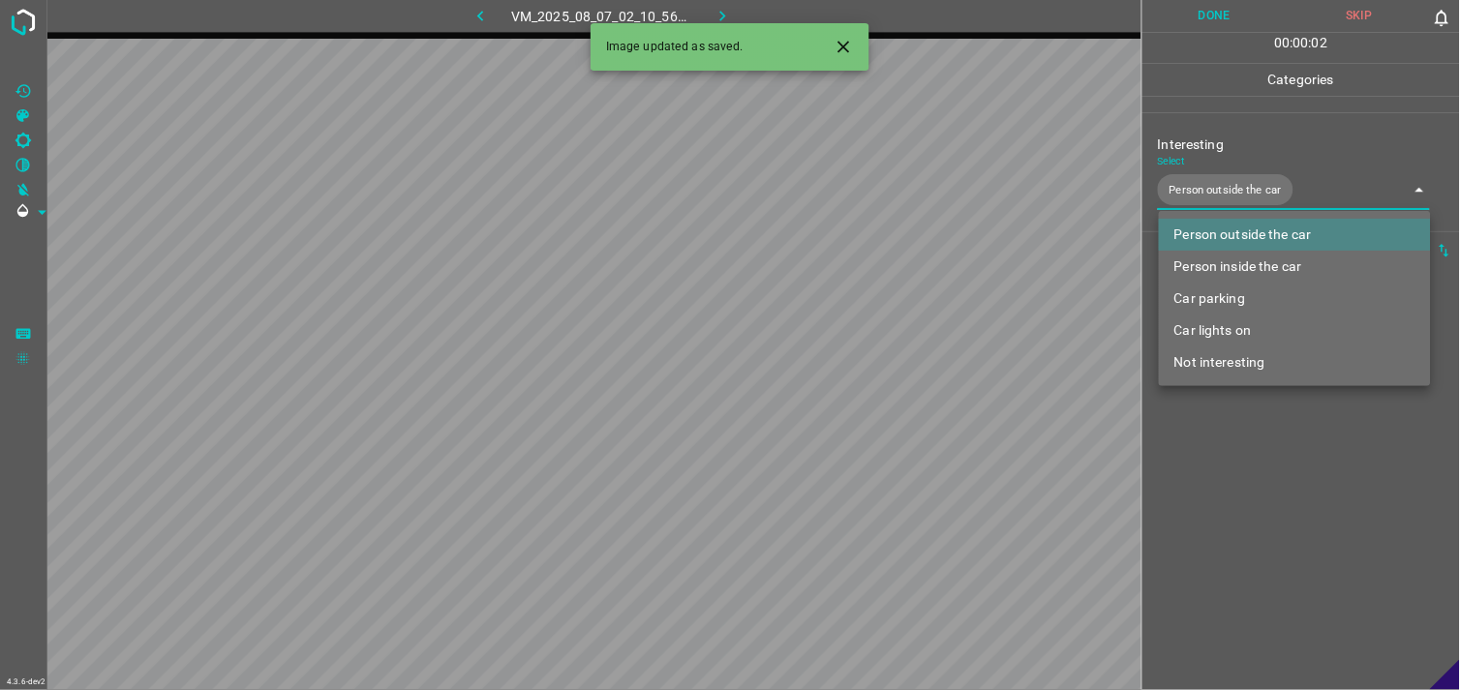
drag, startPoint x: 1230, startPoint y: 451, endPoint x: 1253, endPoint y: 387, distance: 67.7
click at [1231, 451] on div at bounding box center [730, 345] width 1460 height 690
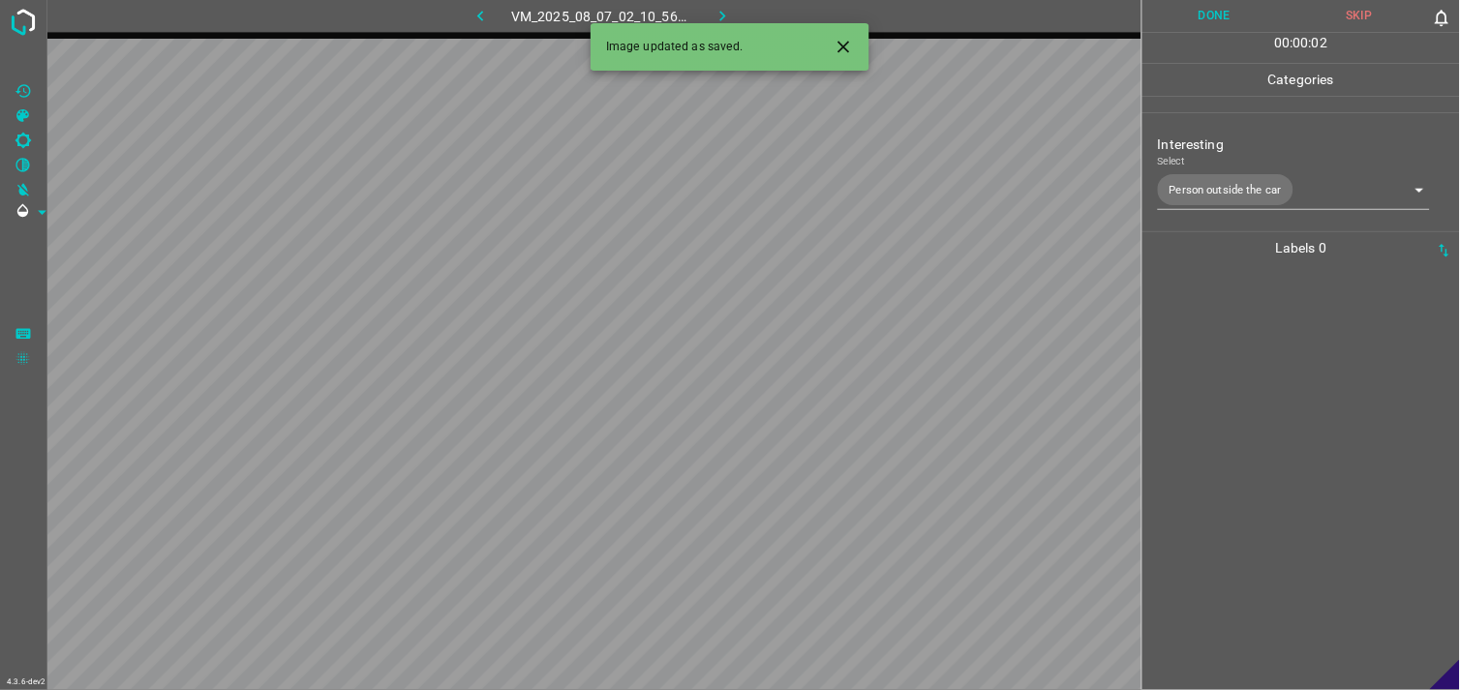
click at [1257, 326] on div at bounding box center [1301, 477] width 306 height 426
click at [1232, 201] on div "Interesting Select ​" at bounding box center [1301, 166] width 318 height 91
click at [1199, 192] on body "4.3.6-dev2 VM_2025_08_06_16_59_51_555_07.gif Done Skip 0 00 : 00 : 01 Categorie…" at bounding box center [730, 345] width 1460 height 690
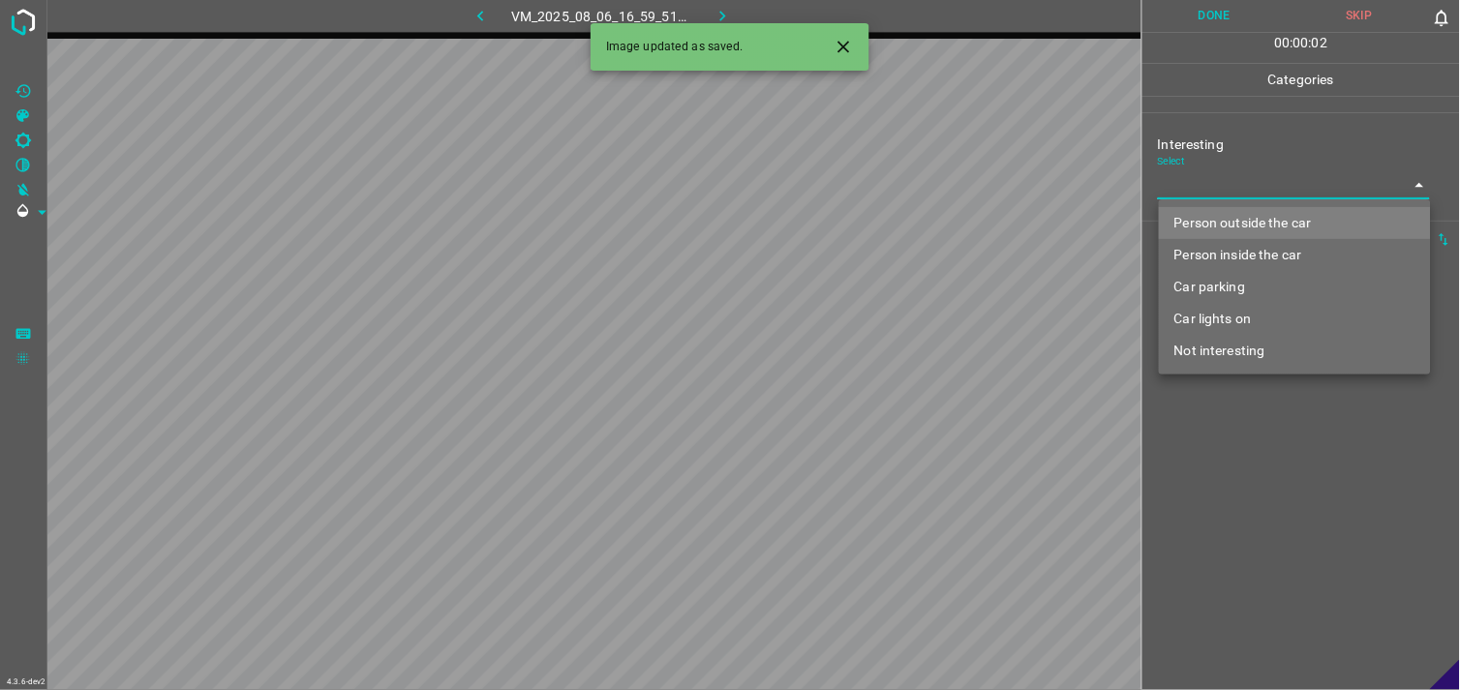
click at [1229, 312] on li "Car lights on" at bounding box center [1295, 319] width 272 height 32
type input "Car lights on"
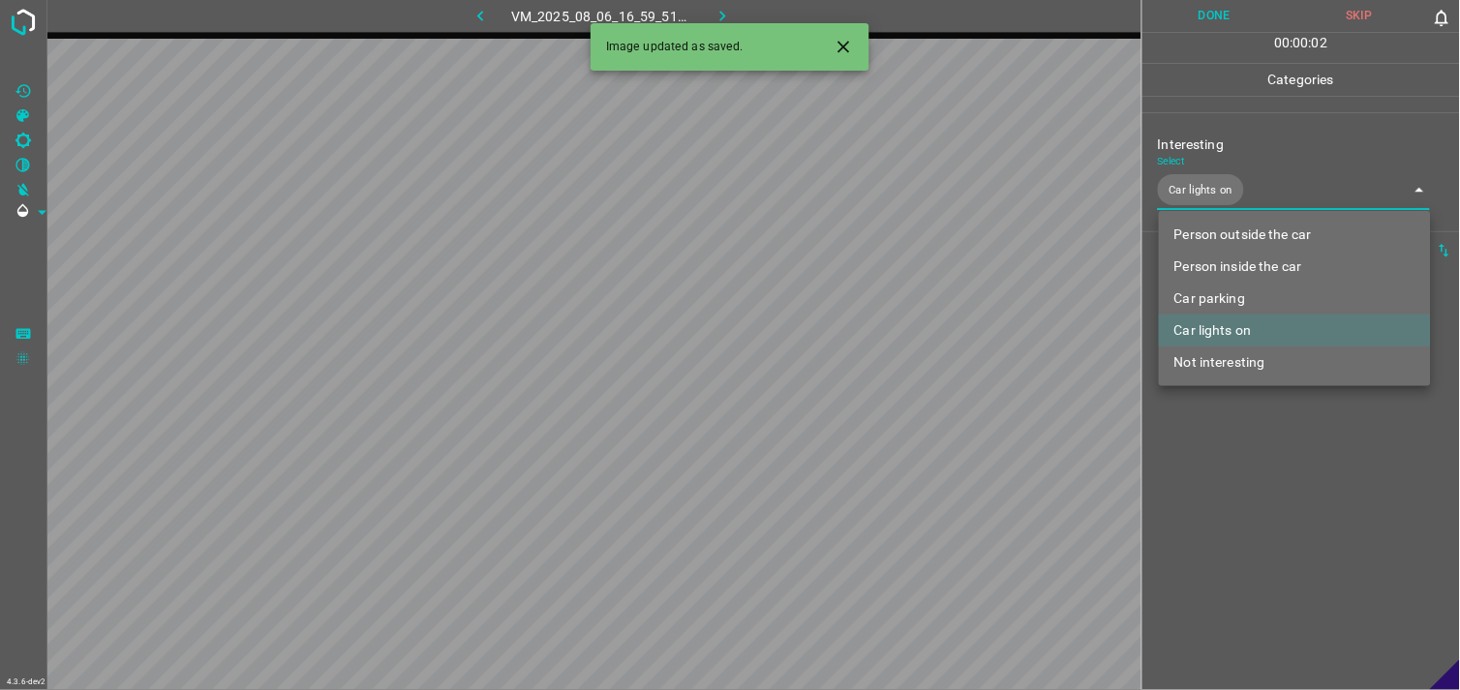
drag, startPoint x: 1232, startPoint y: 471, endPoint x: 1246, endPoint y: 429, distance: 43.8
click at [1233, 471] on div at bounding box center [730, 345] width 1460 height 690
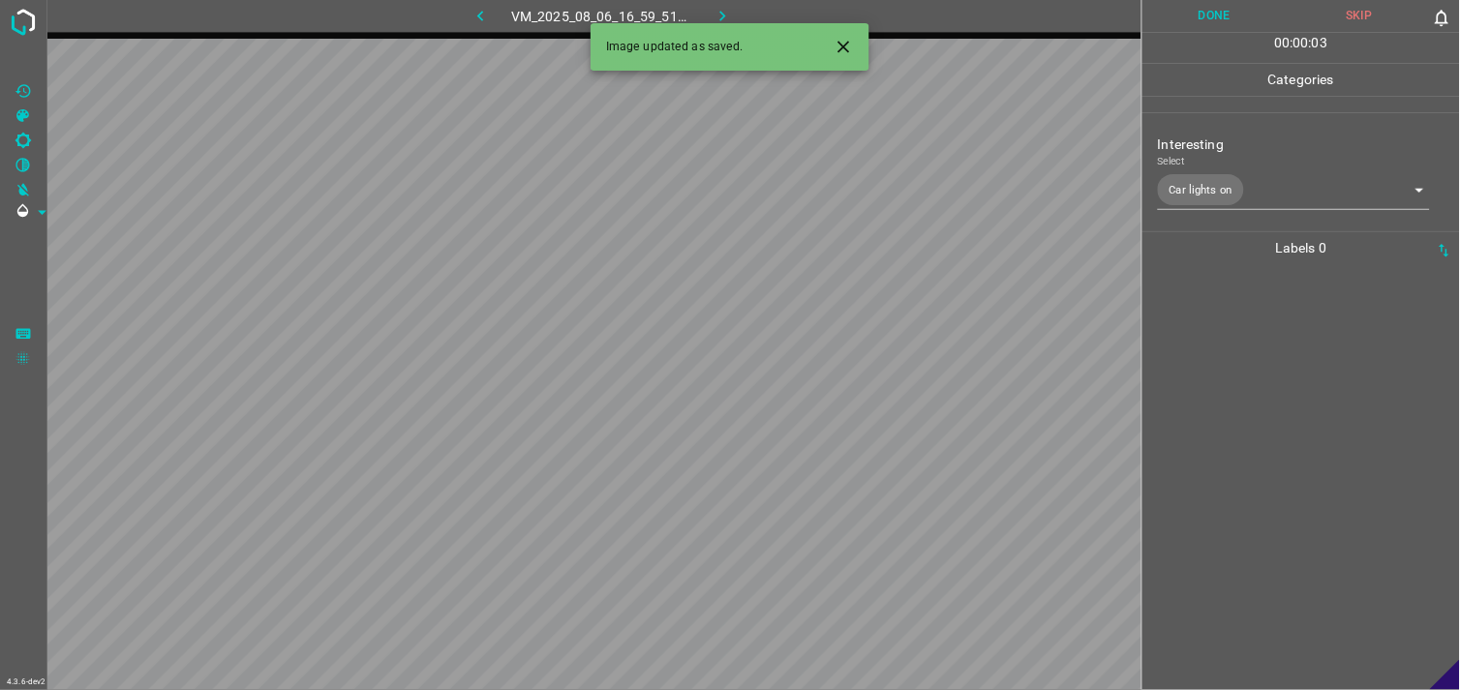
click at [1255, 351] on div at bounding box center [1301, 477] width 306 height 426
click at [1260, 187] on body "4.3.6-dev2 VM_2025_08_06_17_22_07_495_02.gif Done Skip 0 00 : 00 : 05 Categorie…" at bounding box center [730, 345] width 1460 height 690
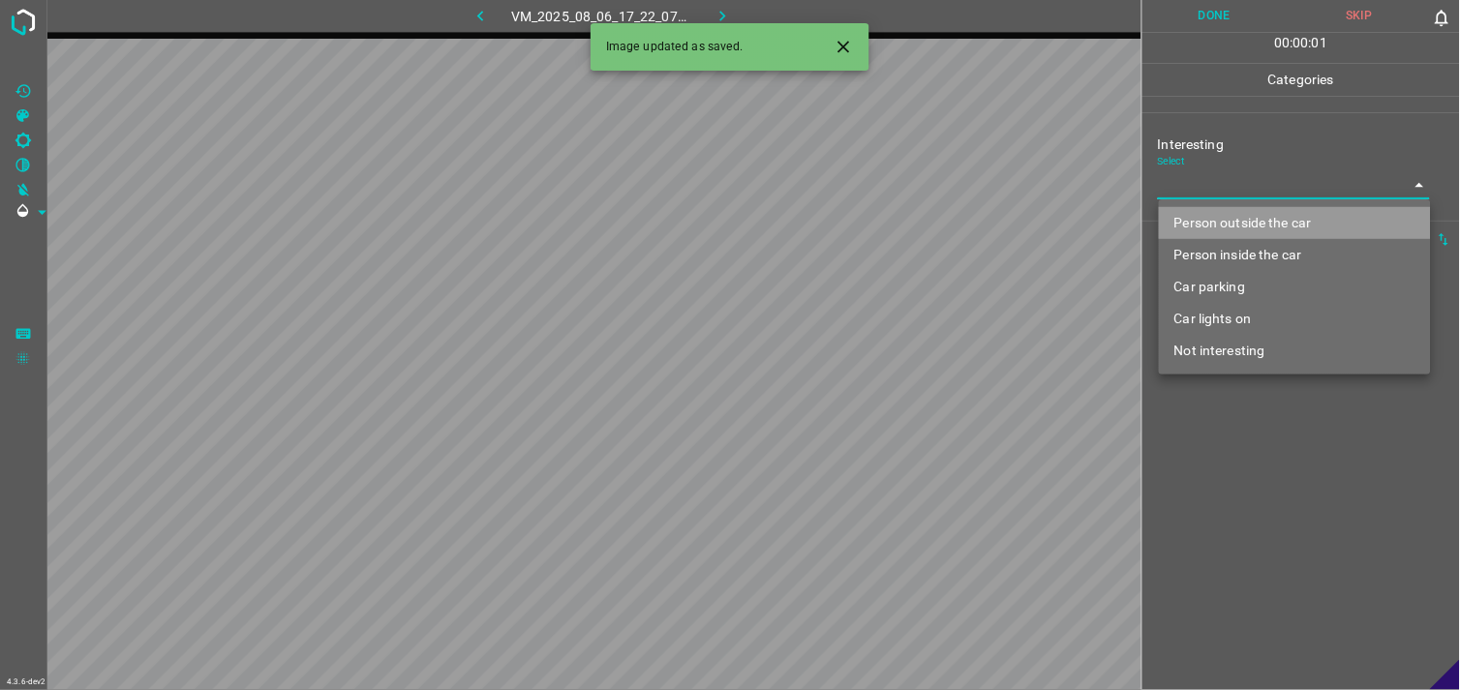
click at [1273, 219] on li "Person outside the car" at bounding box center [1295, 223] width 272 height 32
type input "Person outside the car"
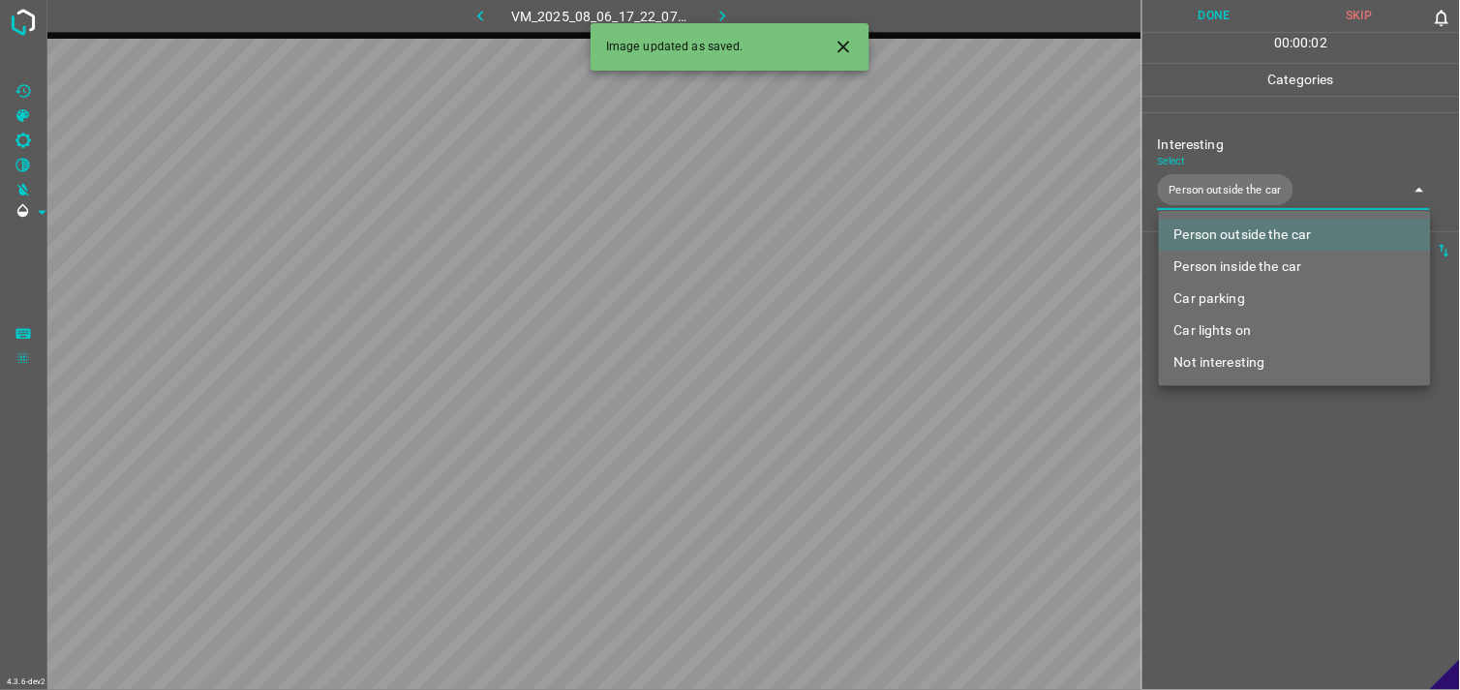
click at [1288, 516] on div at bounding box center [730, 345] width 1460 height 690
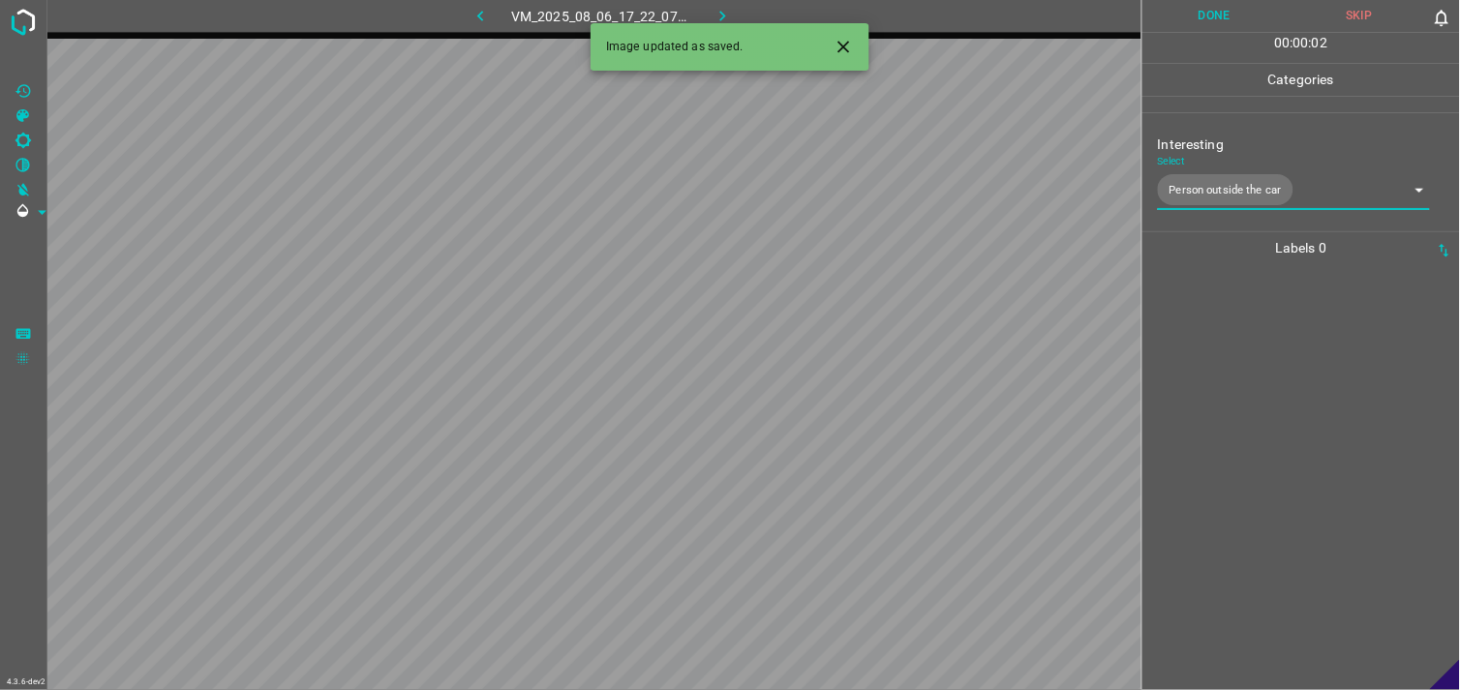
click at [1293, 346] on div at bounding box center [1301, 477] width 306 height 426
click at [1257, 188] on body "4.3.6-dev2 VM_2025_08_06_16_48_56_551_11.gif Done Skip 0 00 : 00 : 04 Categorie…" at bounding box center [730, 345] width 1460 height 690
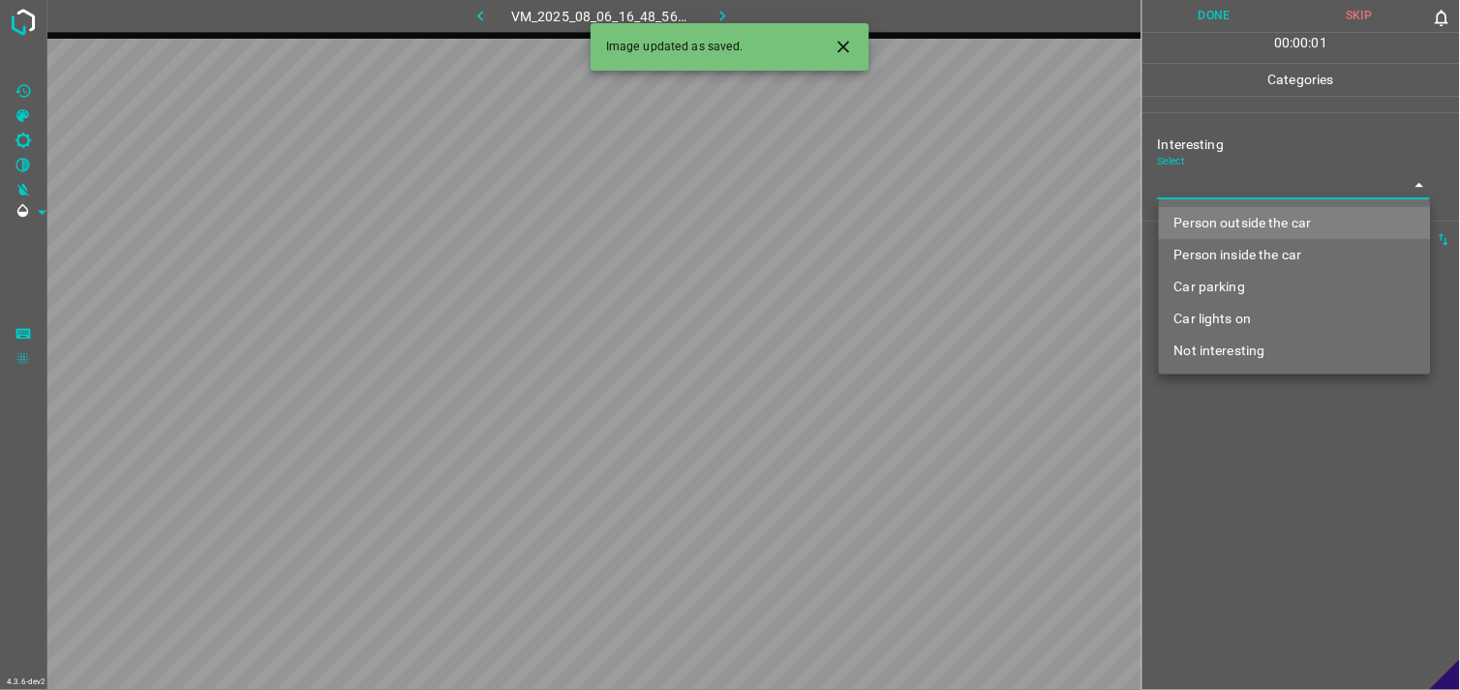
click at [1269, 218] on li "Person outside the car" at bounding box center [1295, 223] width 272 height 32
type input "Person outside the car"
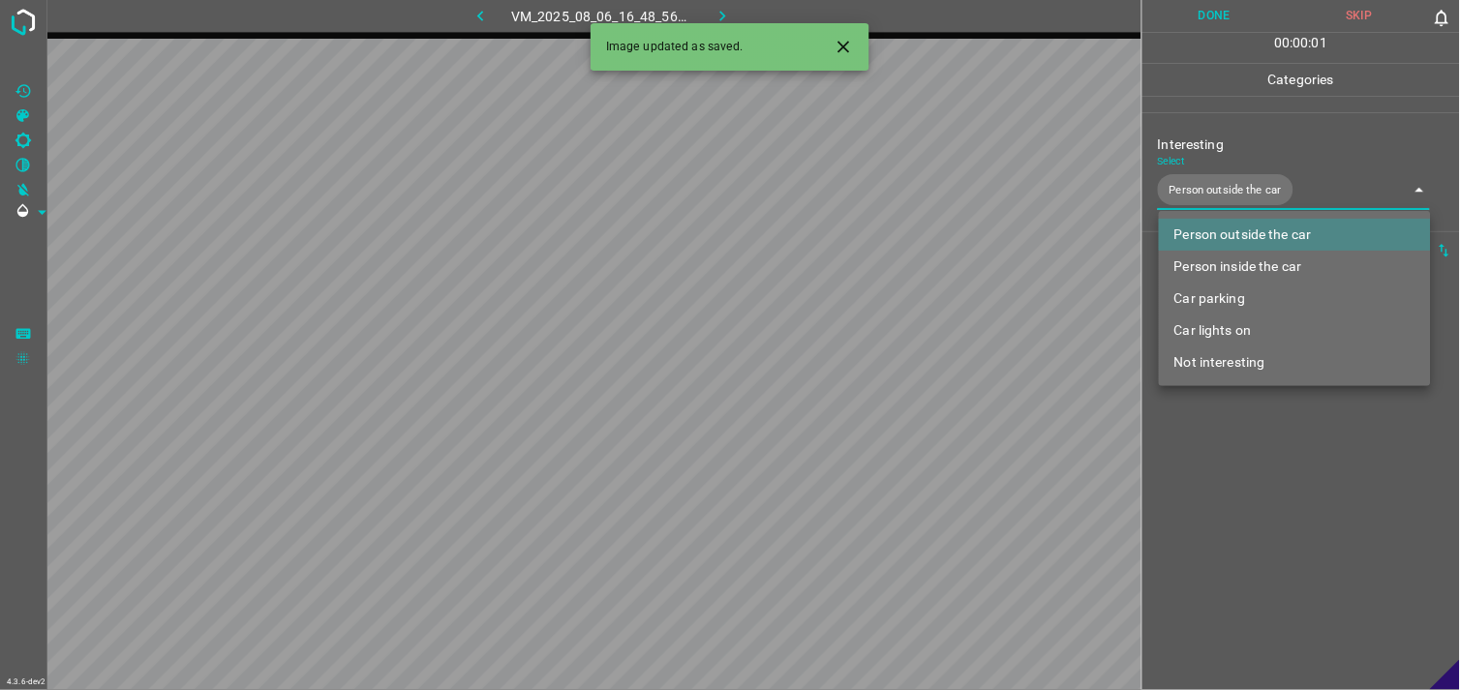
drag, startPoint x: 1285, startPoint y: 458, endPoint x: 1293, endPoint y: 434, distance: 25.7
click at [1286, 458] on div at bounding box center [730, 345] width 1460 height 690
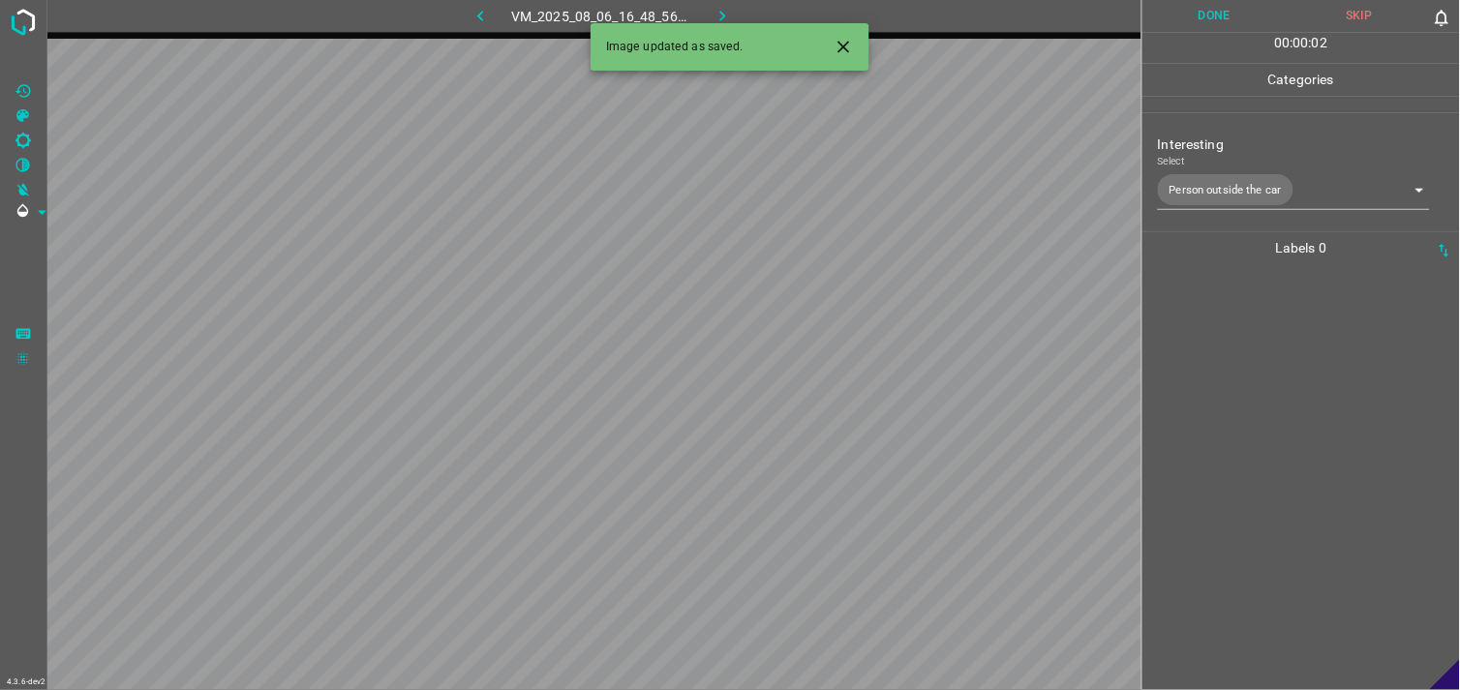
click at [1294, 405] on div at bounding box center [1301, 477] width 306 height 426
click at [1249, 194] on body "4.3.6-dev2 VM_2025_08_06_17_48_11_896_00.gif Done Skip 0 00 : 00 : 02 Categorie…" at bounding box center [730, 345] width 1460 height 690
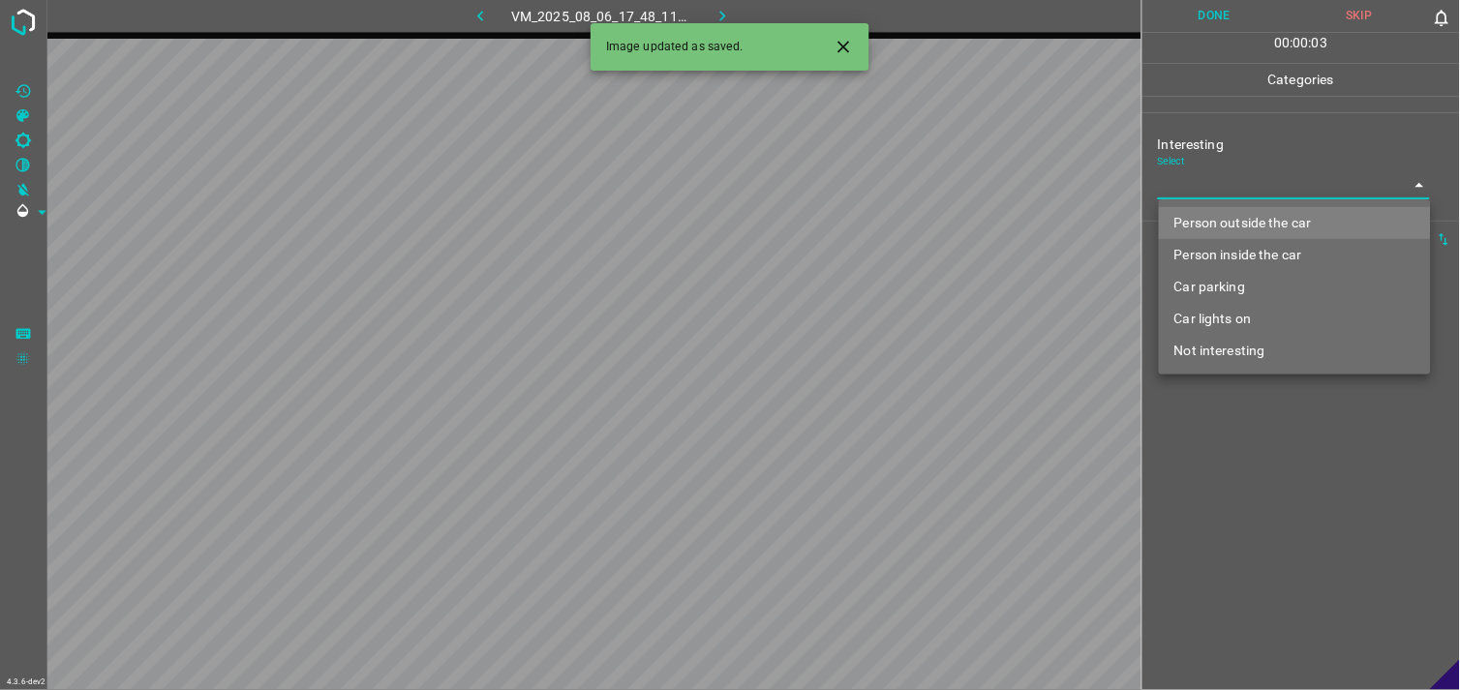
click at [1251, 216] on li "Person outside the car" at bounding box center [1295, 223] width 272 height 32
type input "Person outside the car"
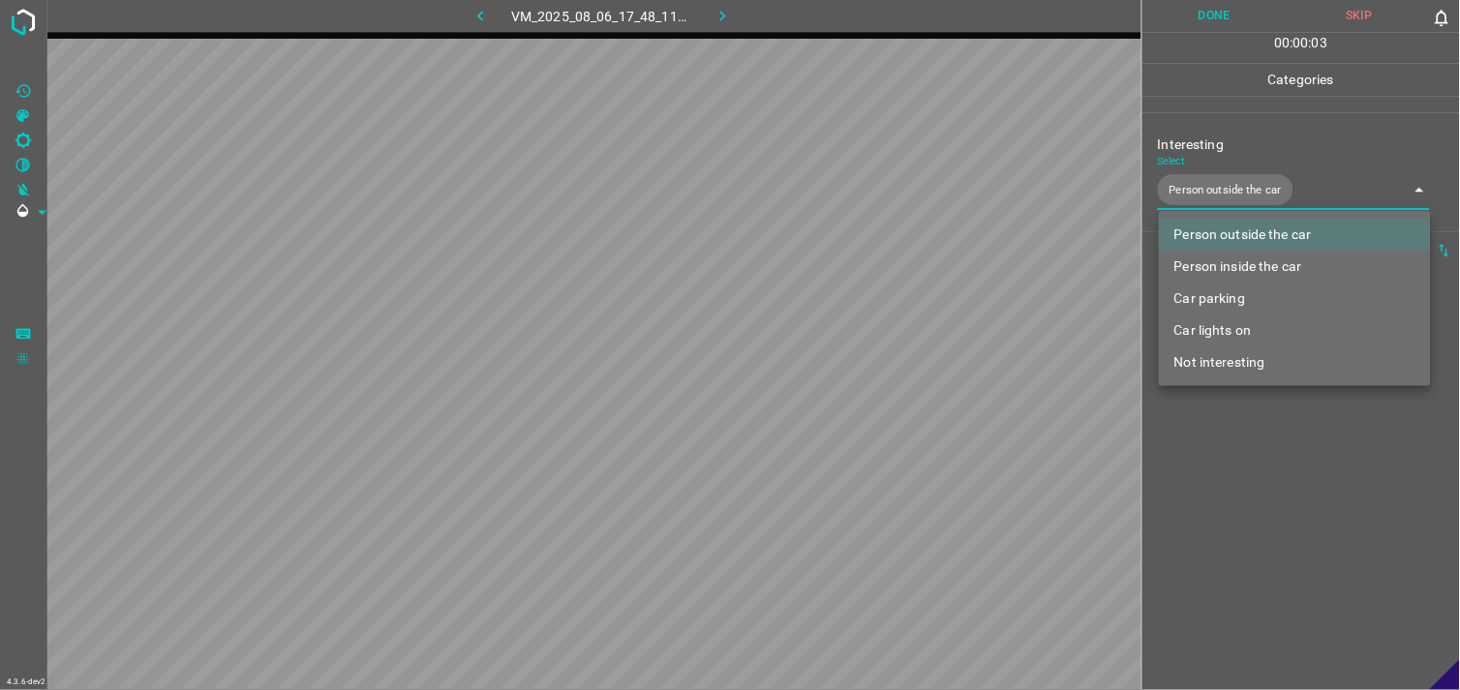
click at [1278, 492] on div at bounding box center [730, 345] width 1460 height 690
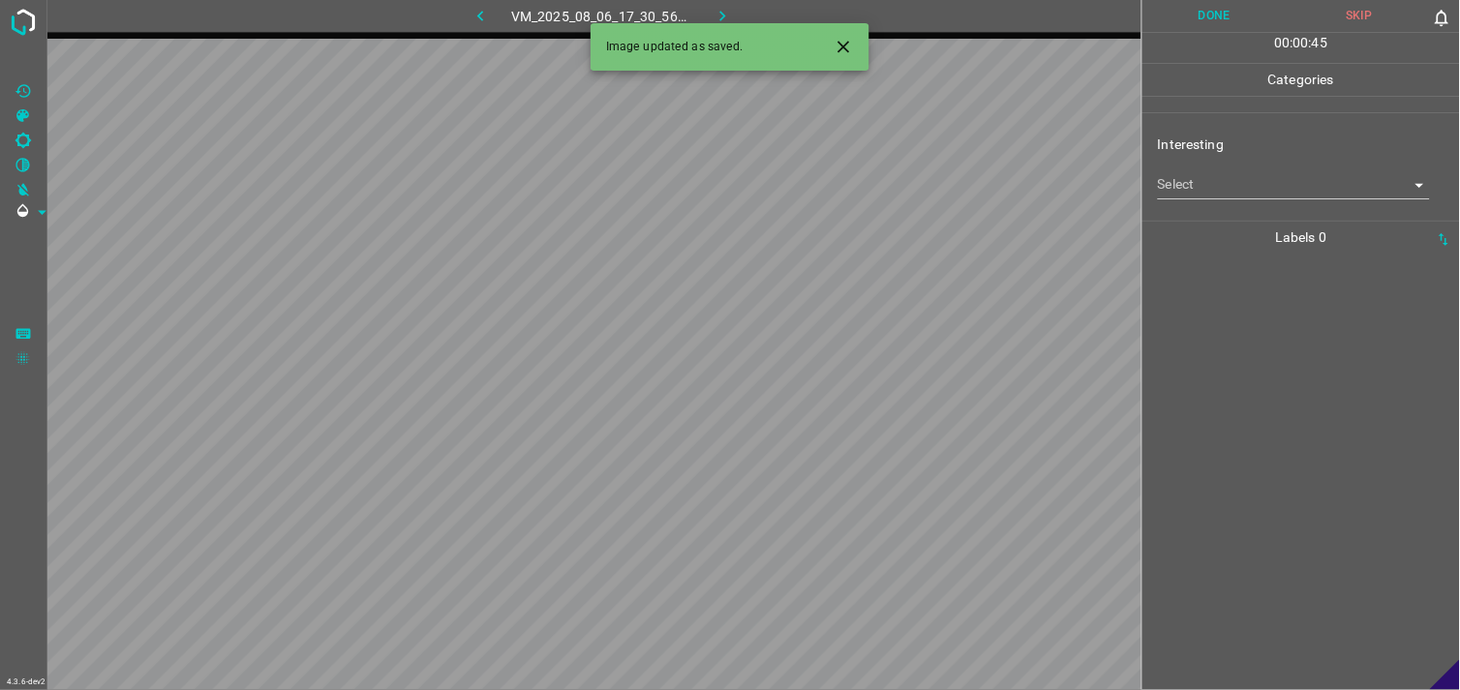
click at [1285, 198] on body "4.3.6-dev2 VM_2025_08_06_17_30_56_070_01.gif Done Skip 0 00 : 00 : 45 Categorie…" at bounding box center [730, 345] width 1460 height 690
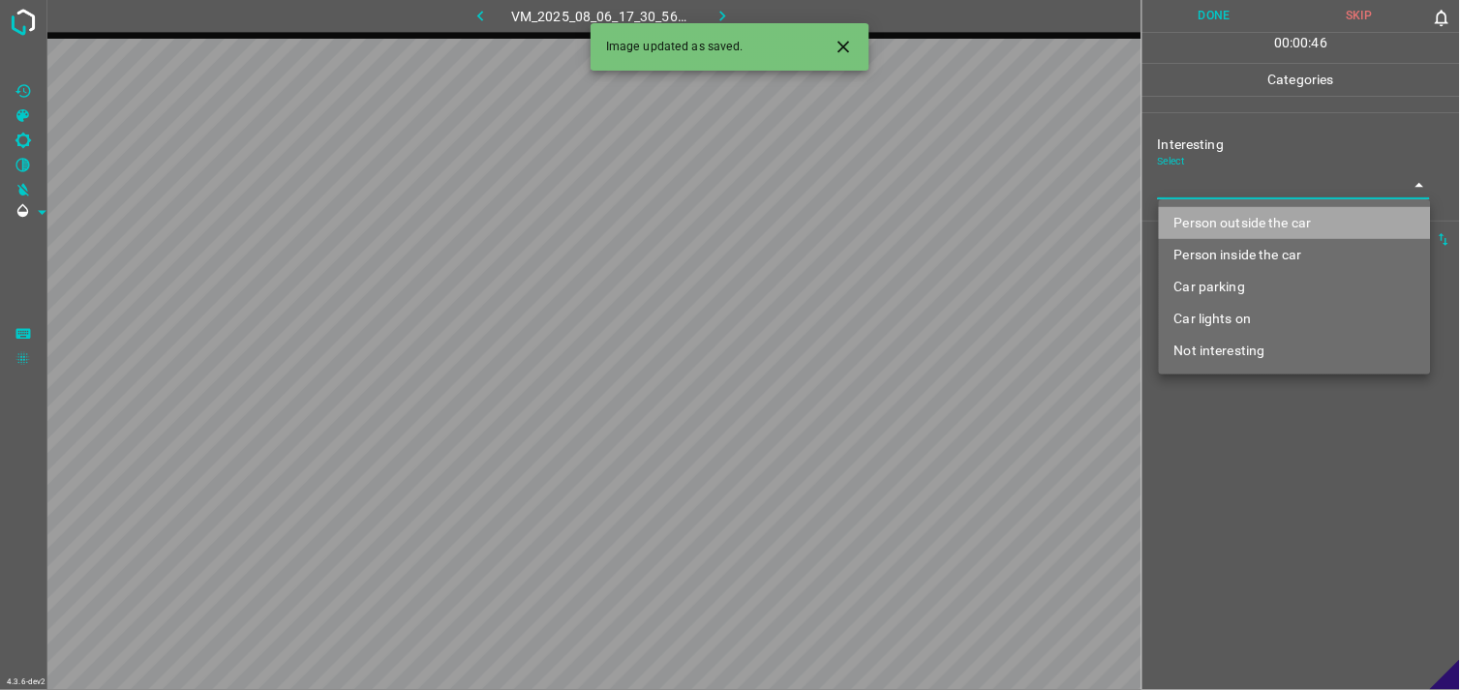
click at [1294, 224] on li "Person outside the car" at bounding box center [1295, 223] width 272 height 32
type input "Person outside the car"
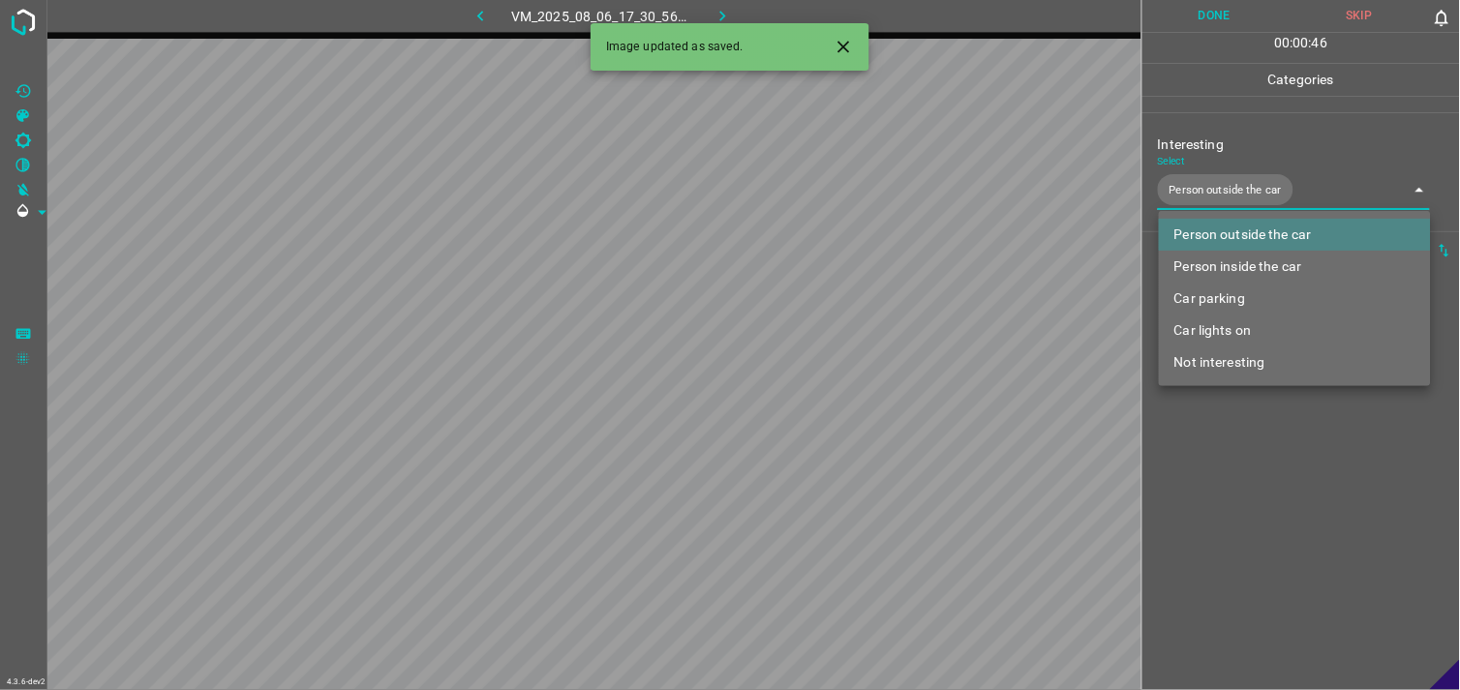
drag, startPoint x: 1249, startPoint y: 563, endPoint x: 1290, endPoint y: 462, distance: 109.8
click at [1250, 559] on div at bounding box center [730, 345] width 1460 height 690
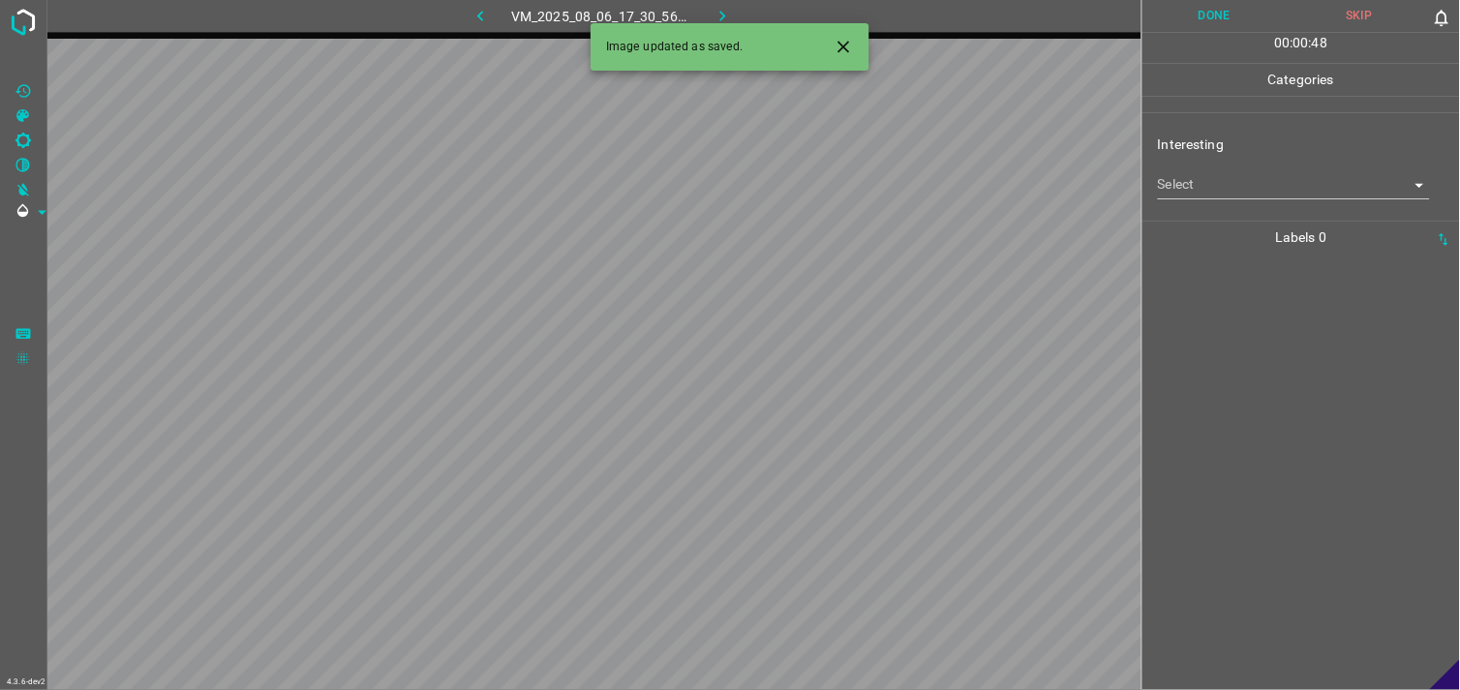
click at [1226, 182] on body "4.3.6-dev2 VM_2025_08_06_17_30_56_070_04.gif Done Skip 0 00 : 00 : 48 Categorie…" at bounding box center [730, 345] width 1460 height 690
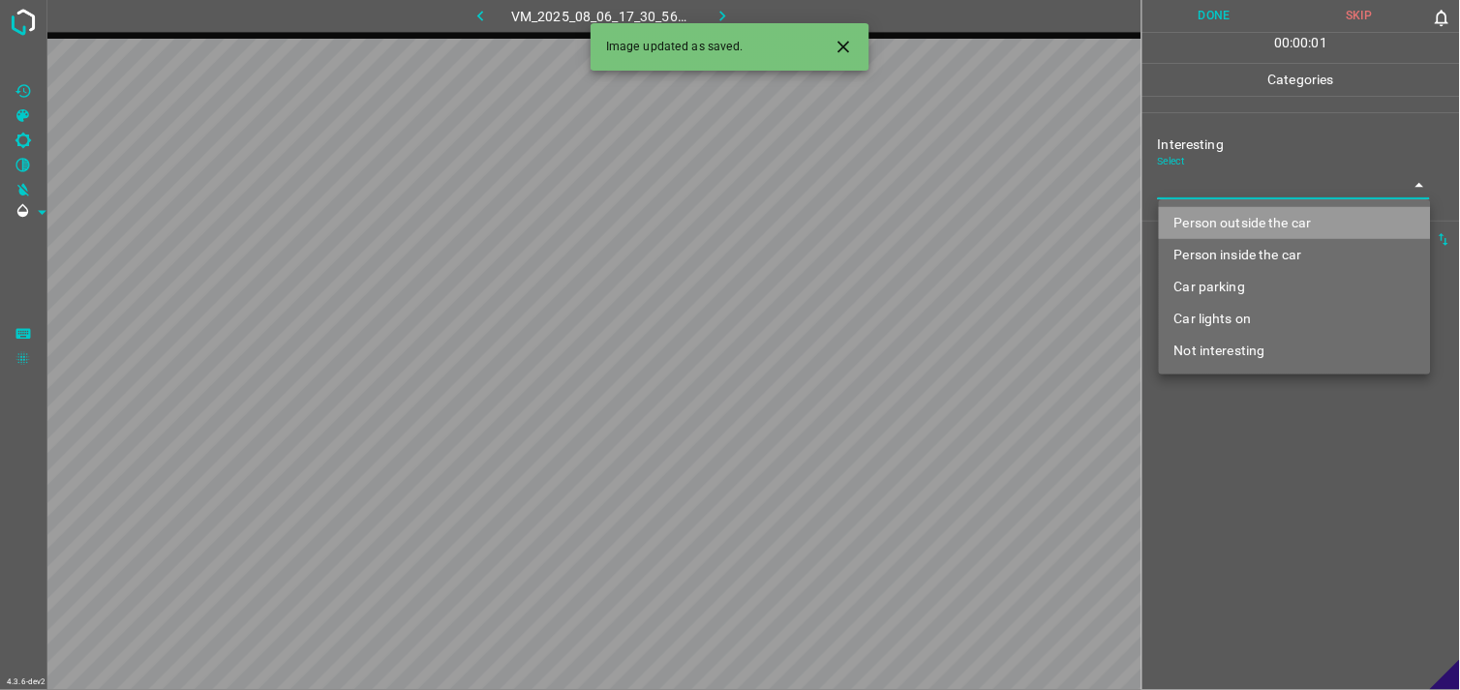
click at [1250, 213] on li "Person outside the car" at bounding box center [1295, 223] width 272 height 32
type input "Person outside the car"
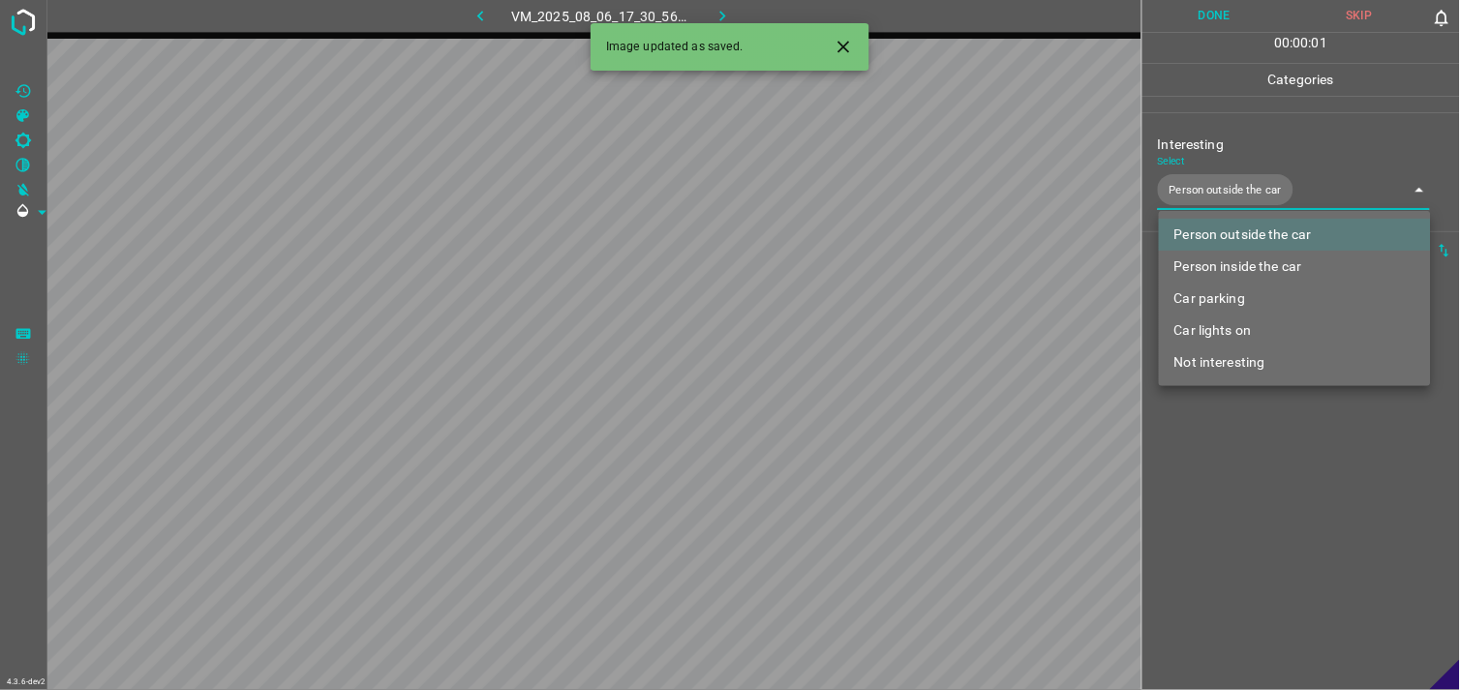
click at [1264, 439] on div at bounding box center [730, 345] width 1460 height 690
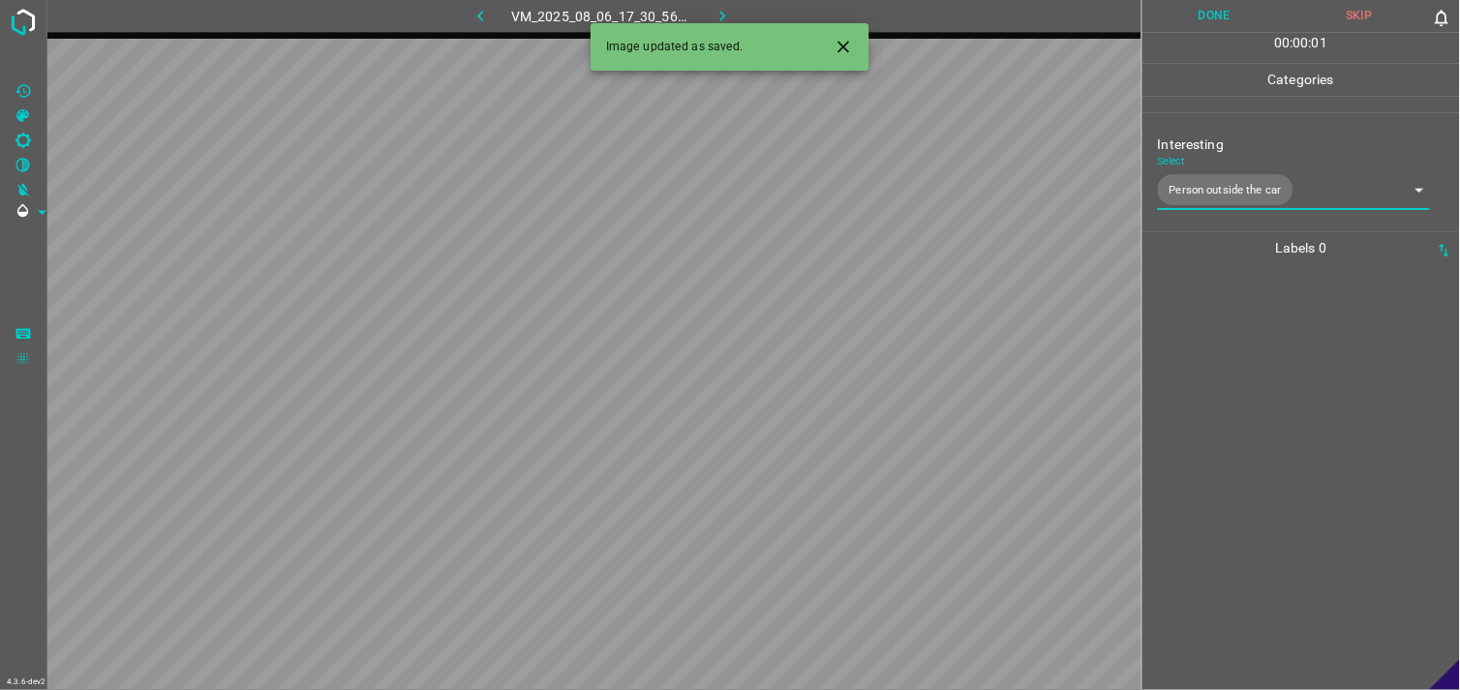
click at [1256, 403] on div at bounding box center [1301, 477] width 306 height 426
click at [1253, 189] on body "4.3.6-dev2 VM_2025_08_06_17_58_17_377_02.gif Done Skip 0 00 : 00 : 01 Categorie…" at bounding box center [730, 345] width 1460 height 690
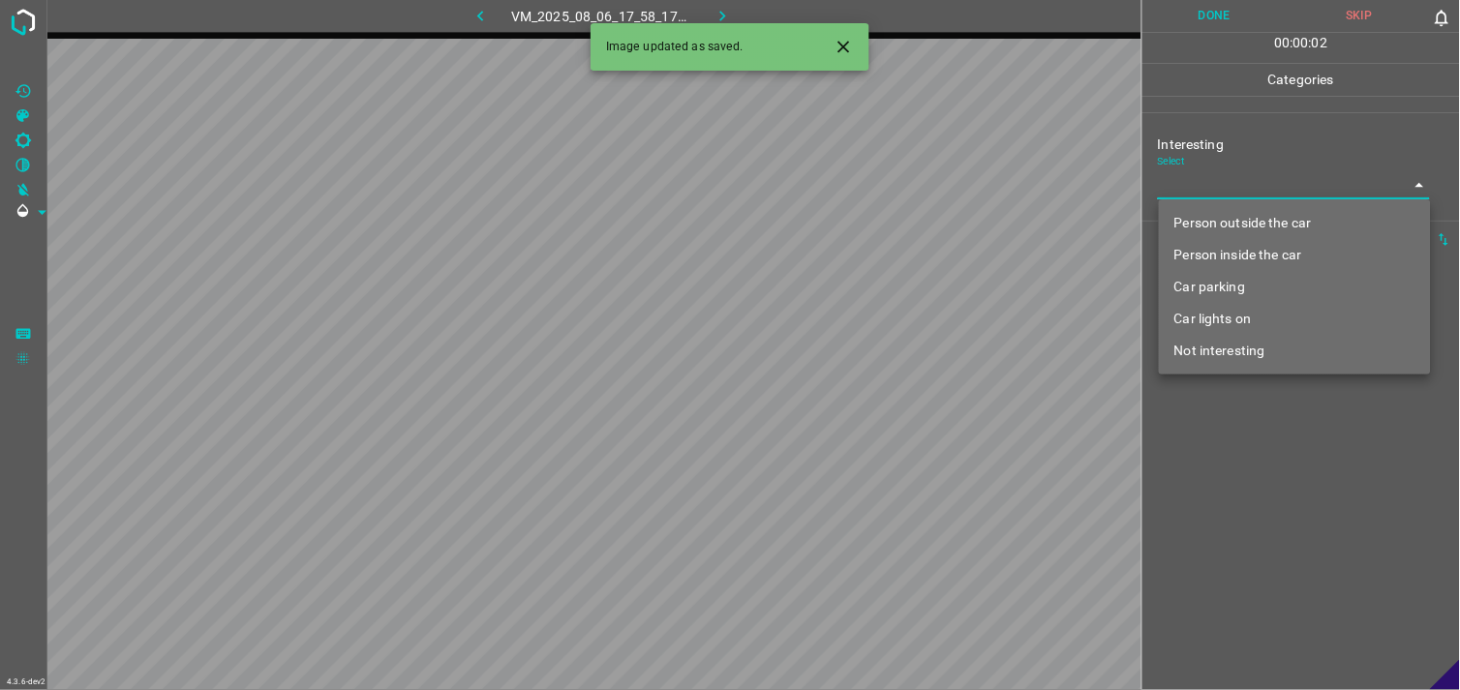
click at [1263, 217] on li "Person outside the car" at bounding box center [1295, 223] width 272 height 32
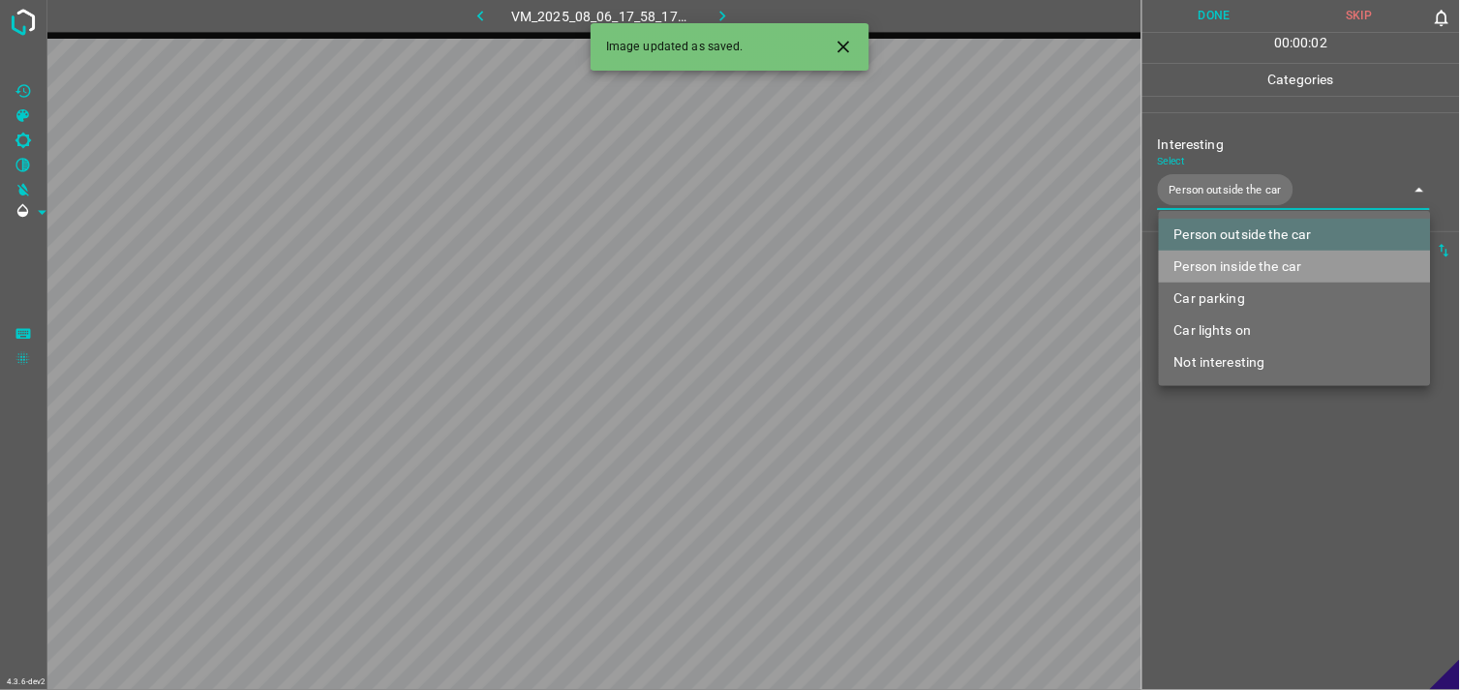
click at [1260, 265] on li "Person inside the car" at bounding box center [1295, 267] width 272 height 32
type input "Person outside the car,Person inside the car"
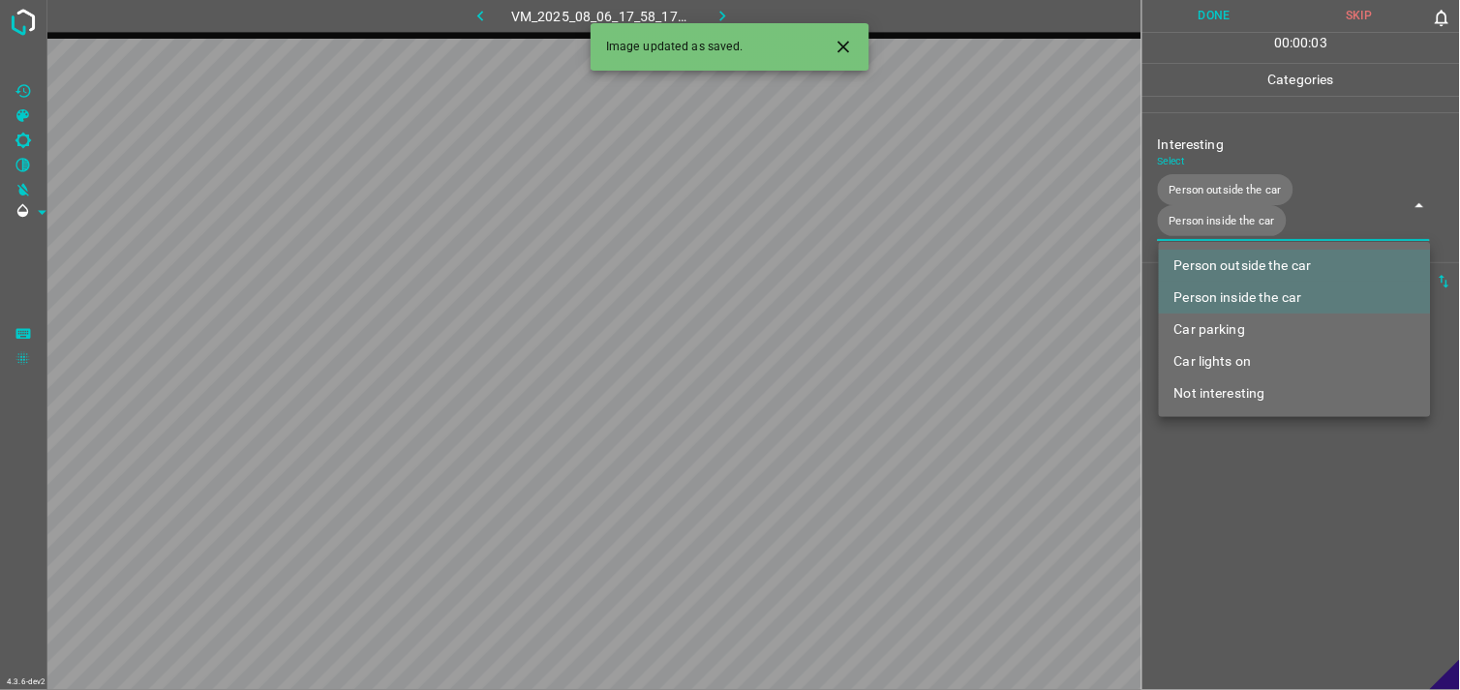
click at [1252, 447] on div at bounding box center [730, 345] width 1460 height 690
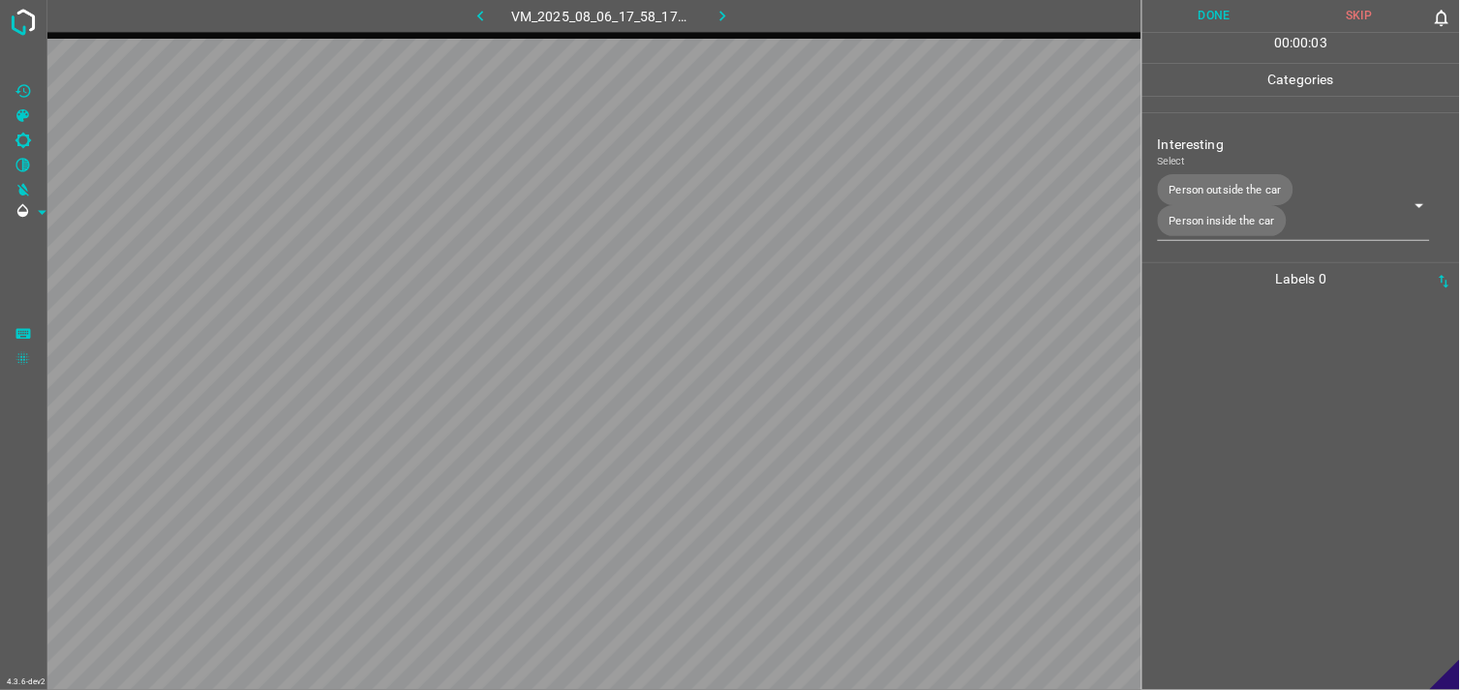
click at [1275, 394] on div at bounding box center [1301, 492] width 306 height 395
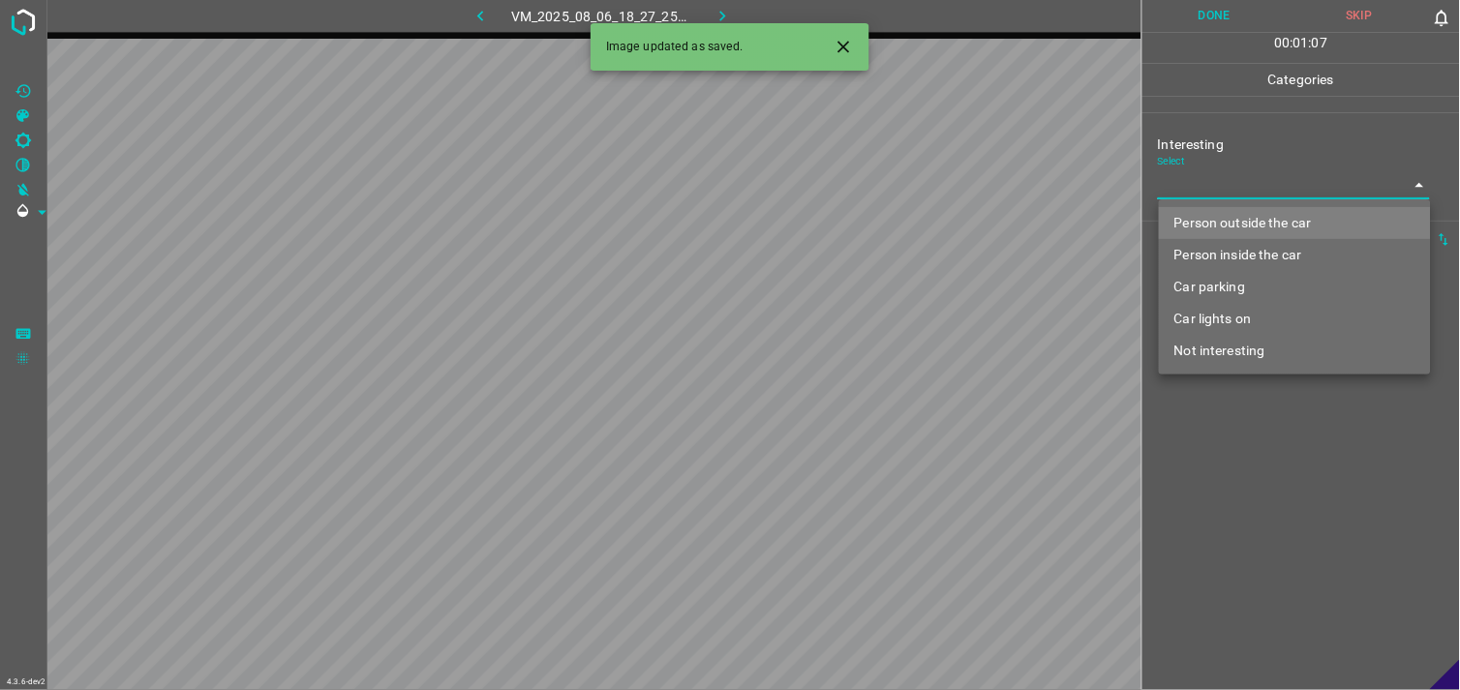
click at [1205, 186] on body "4.3.6-dev2 VM_2025_08_06_18_27_25_871_00.gif Done Skip 0 00 : 01 : 07 Categorie…" at bounding box center [730, 345] width 1460 height 690
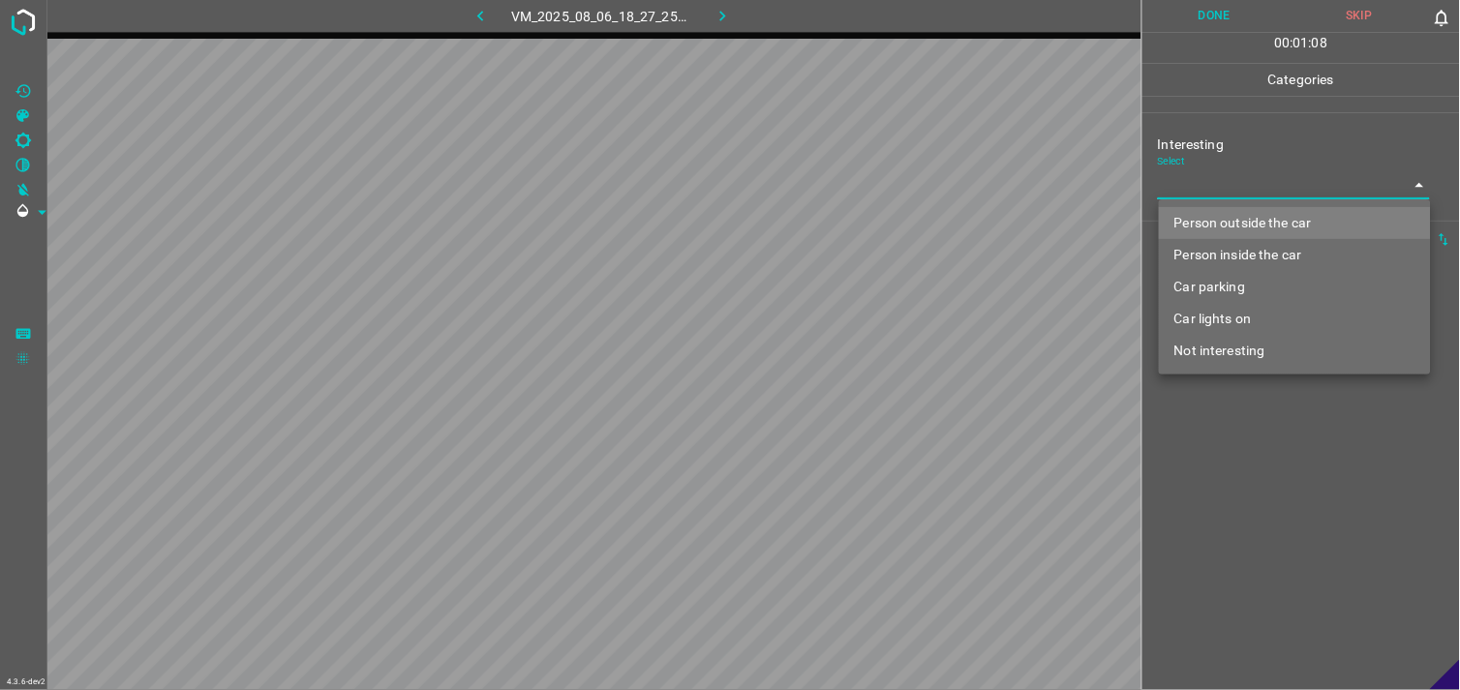
click at [1237, 224] on li "Person outside the car" at bounding box center [1295, 223] width 272 height 32
type input "Person outside the car"
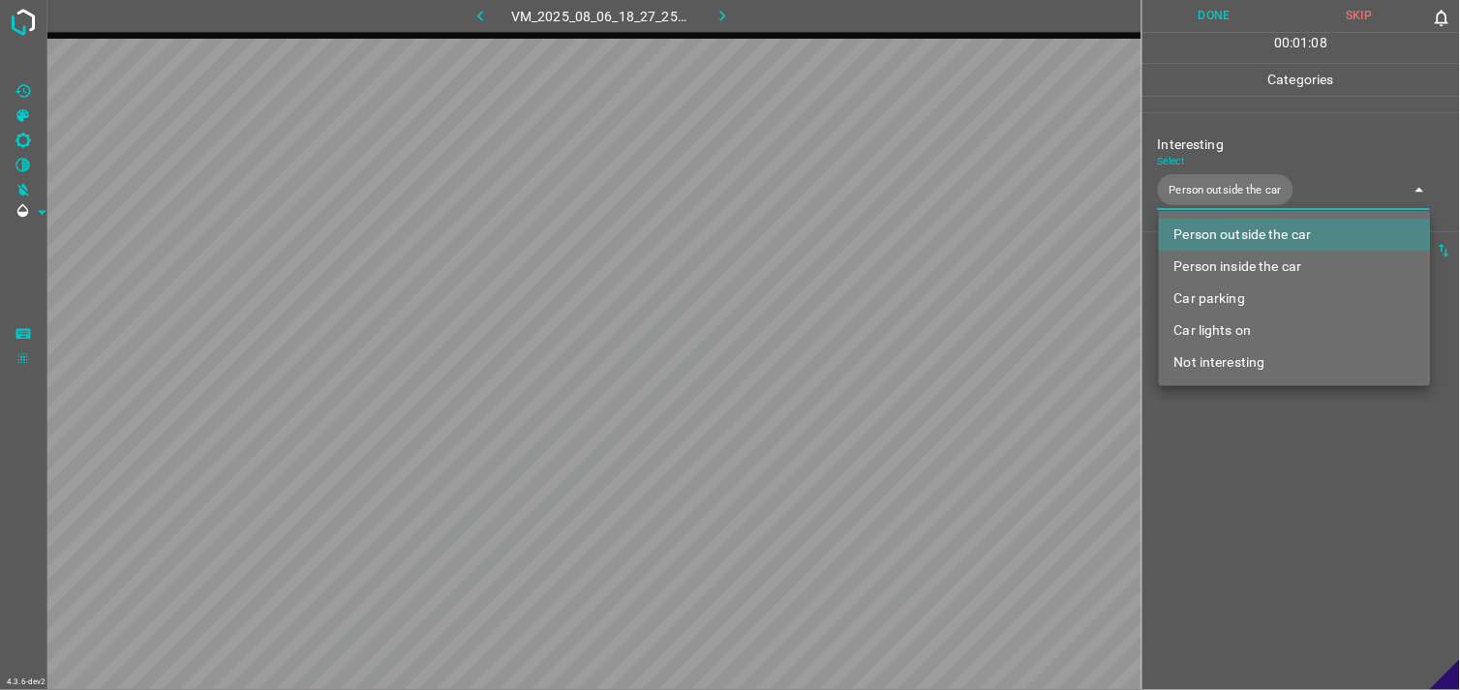
click at [1342, 480] on div at bounding box center [730, 345] width 1460 height 690
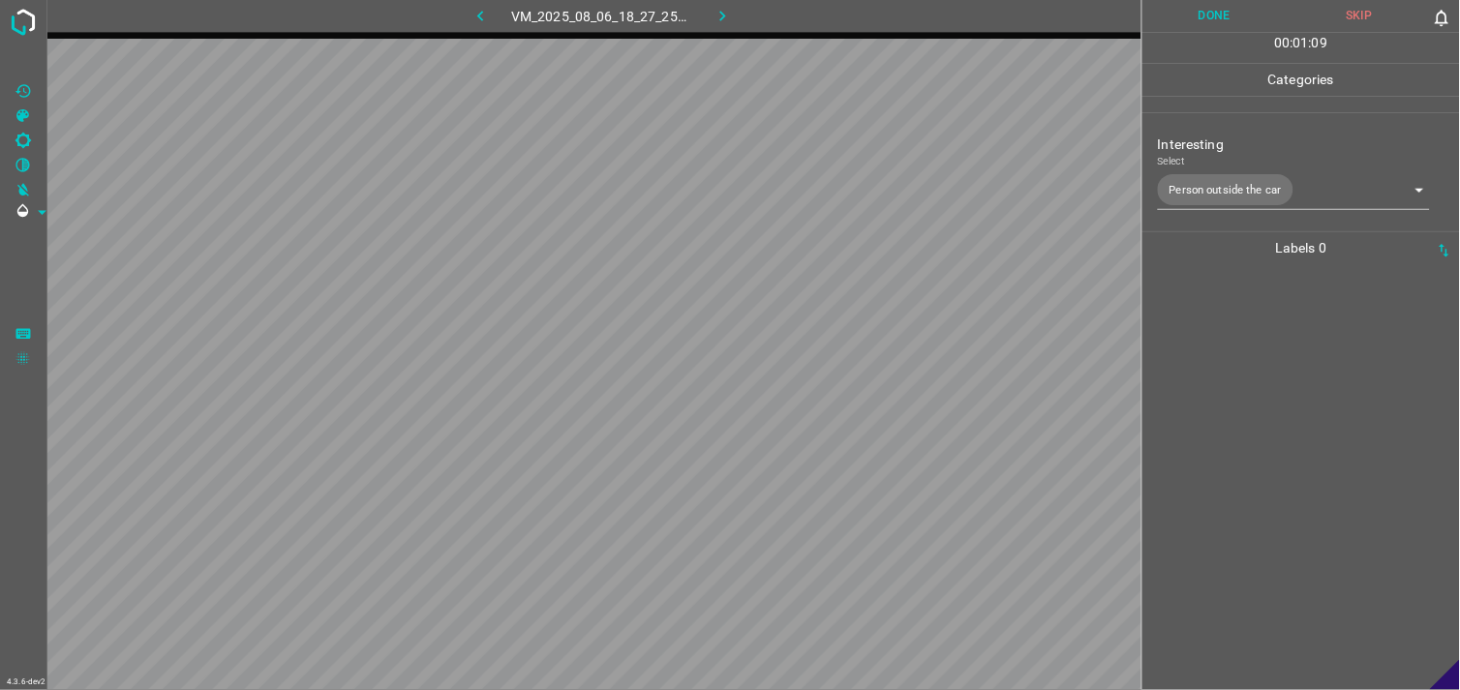
click at [1308, 347] on div at bounding box center [1301, 477] width 306 height 426
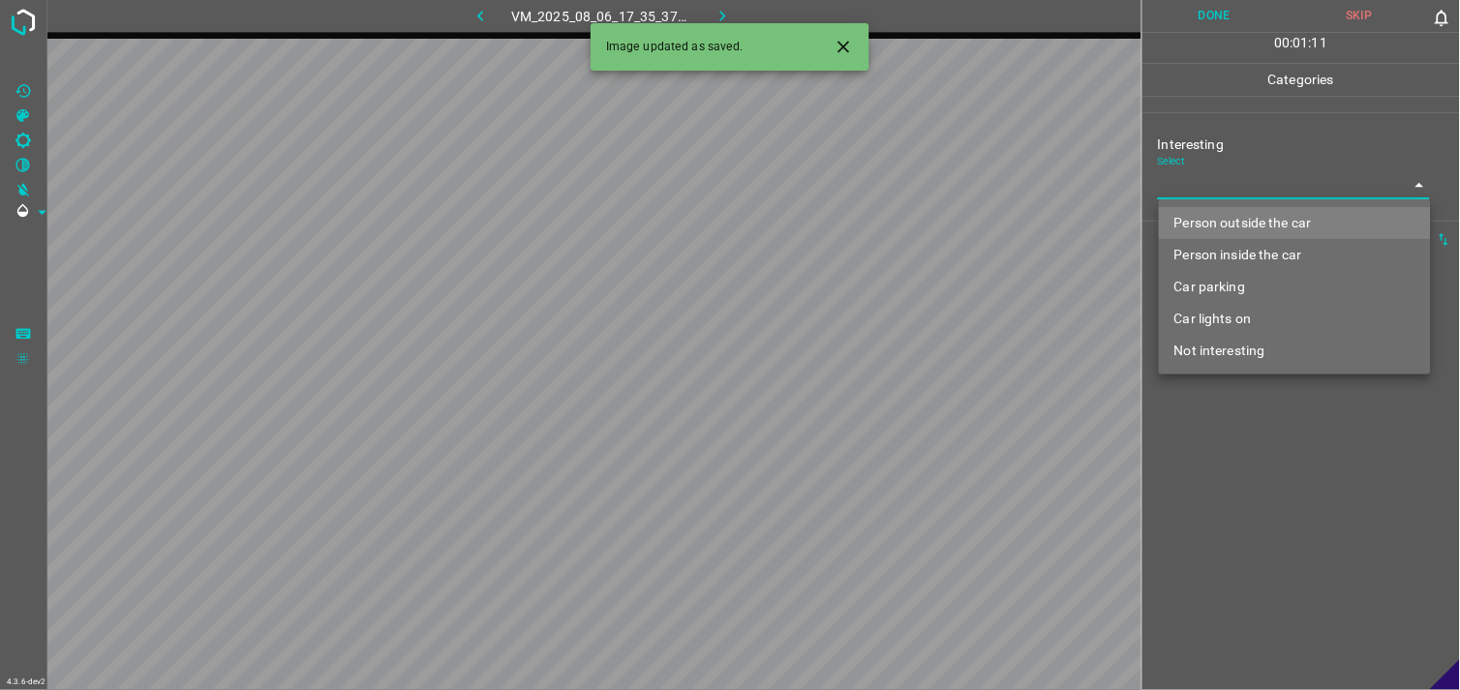
click at [1249, 178] on body "4.3.6-dev2 VM_2025_08_06_17_35_37_160_00.gif Done Skip 0 00 : 01 : 11 Categorie…" at bounding box center [730, 345] width 1460 height 690
click at [1263, 221] on li "Person outside the car" at bounding box center [1295, 223] width 272 height 32
type input "Person outside the car"
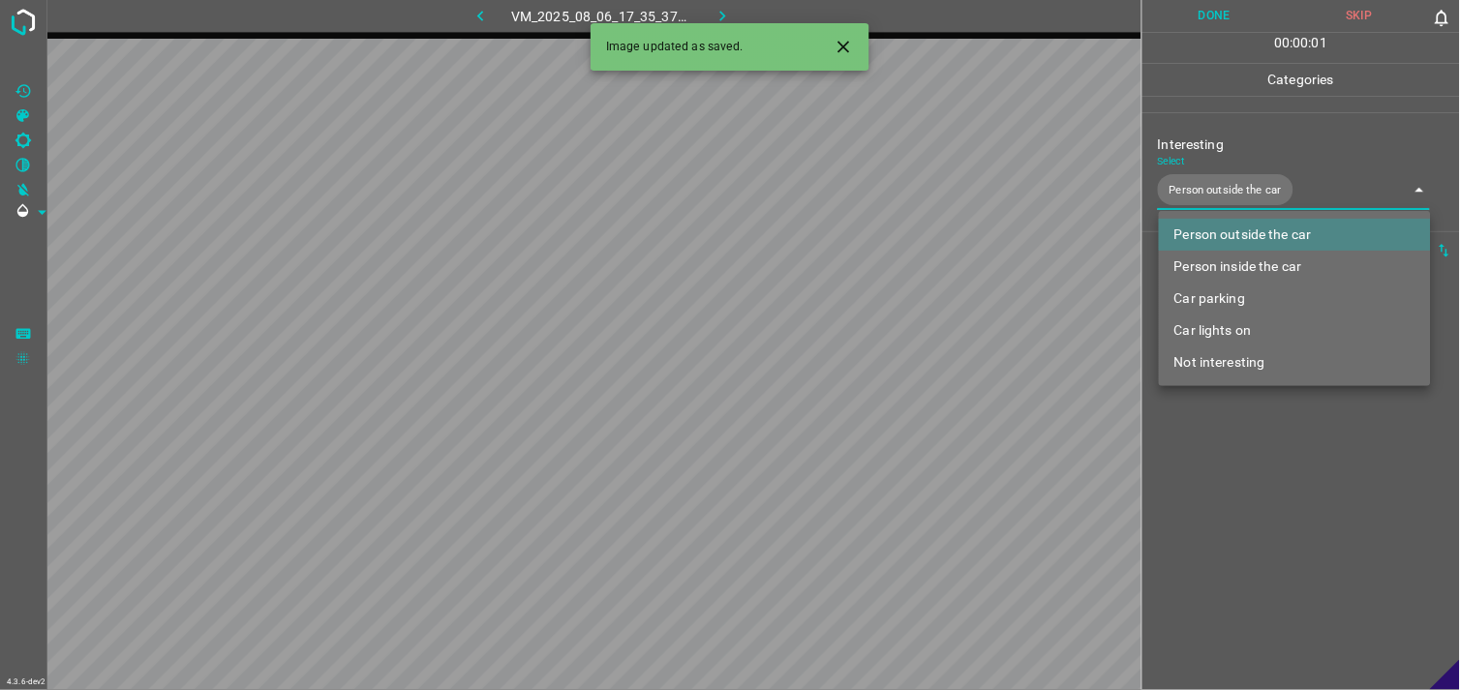
click at [1226, 499] on div at bounding box center [730, 345] width 1460 height 690
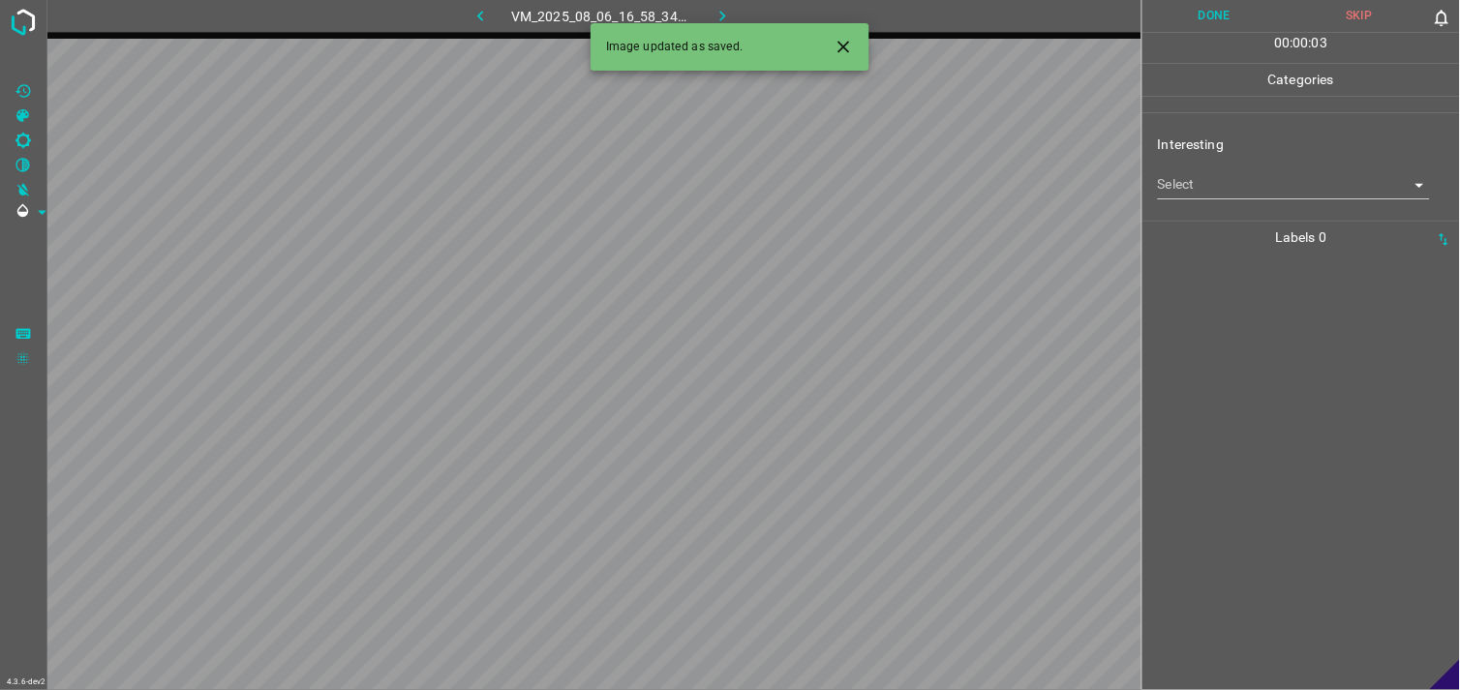
click at [1236, 187] on body "4.3.6-dev2 VM_2025_08_06_16_58_34_283_01.gif Done Skip 0 00 : 00 : 03 Categorie…" at bounding box center [730, 345] width 1460 height 690
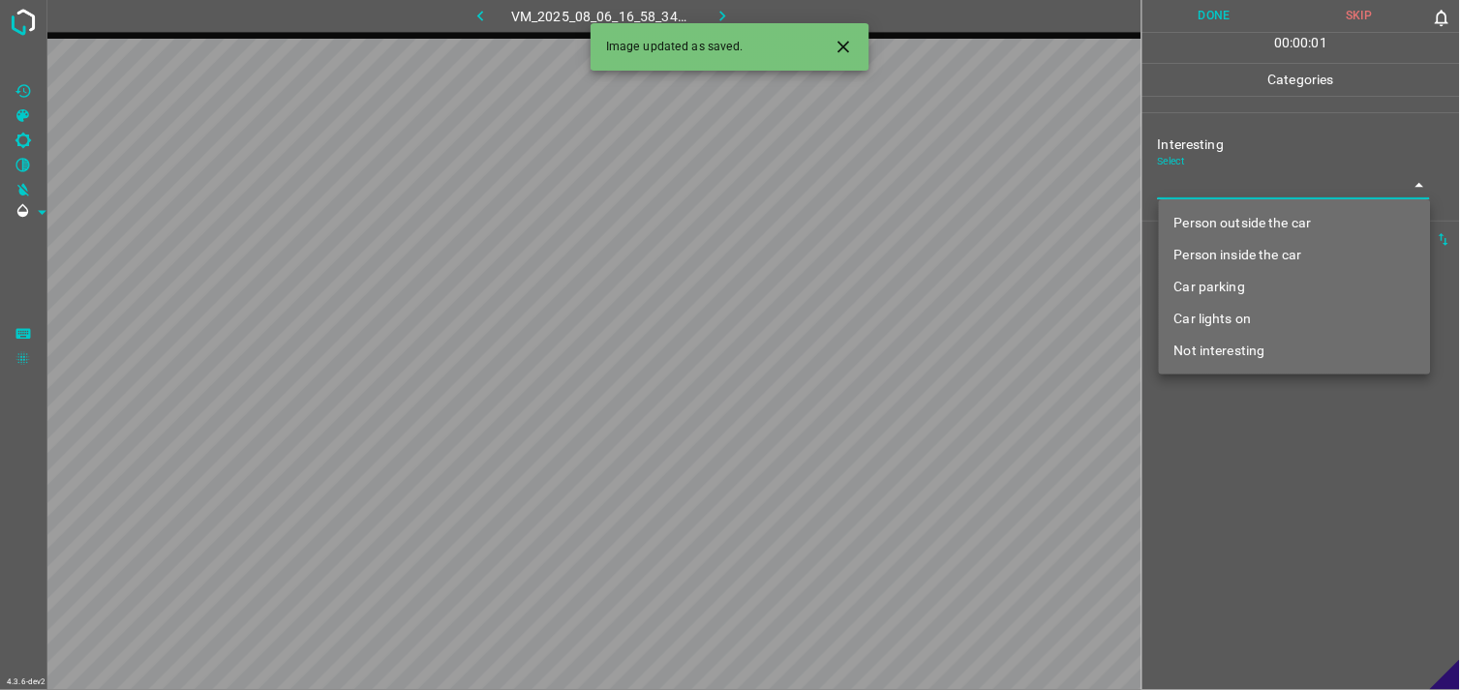
click at [1245, 275] on li "Car parking" at bounding box center [1295, 287] width 272 height 32
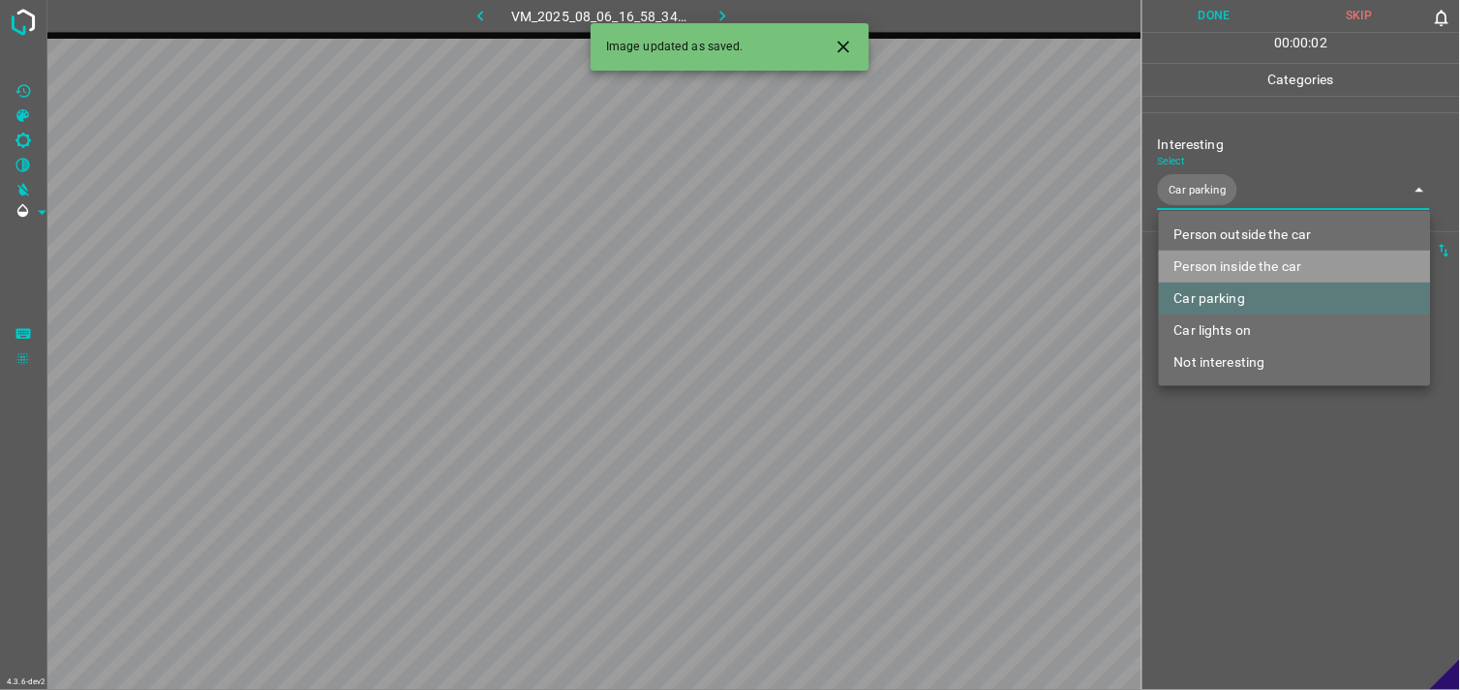
click at [1249, 261] on li "Person inside the car" at bounding box center [1295, 267] width 272 height 32
type input "Car parking,Person inside the car"
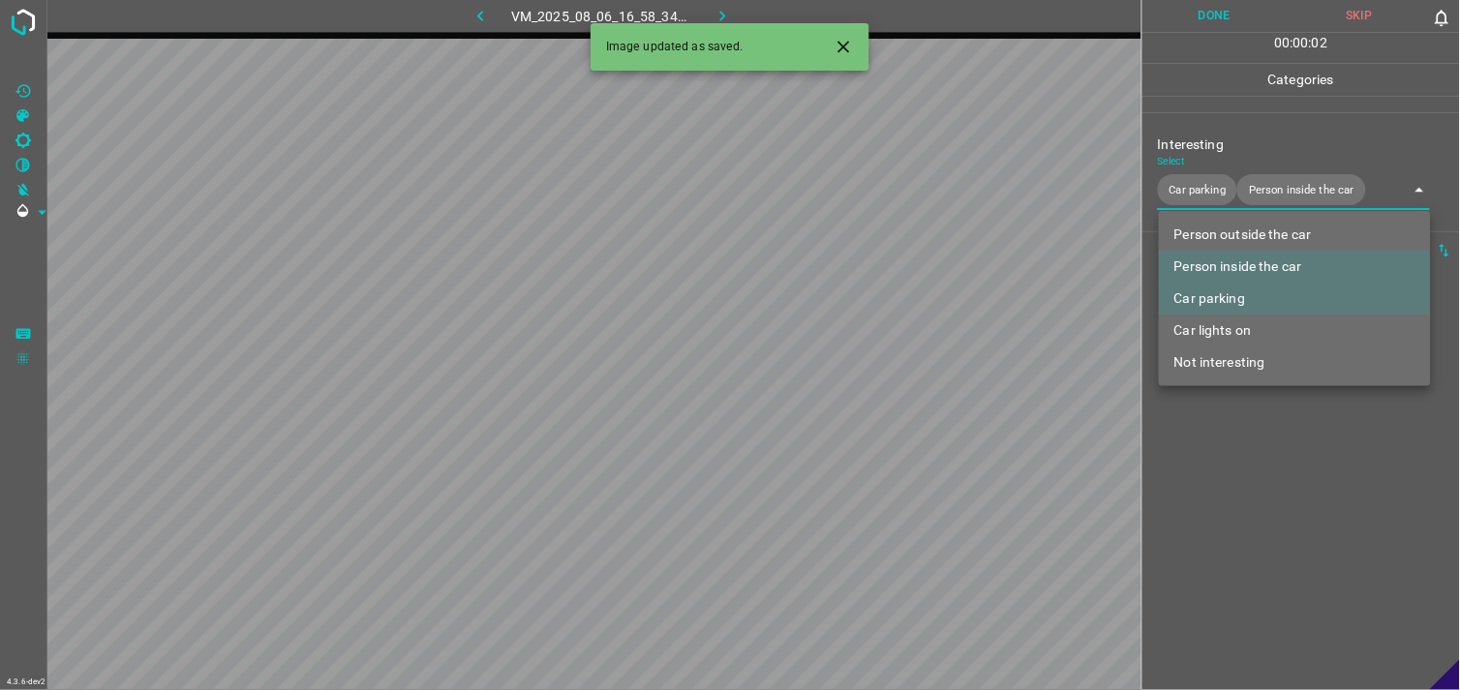
click at [1283, 508] on div at bounding box center [730, 345] width 1460 height 690
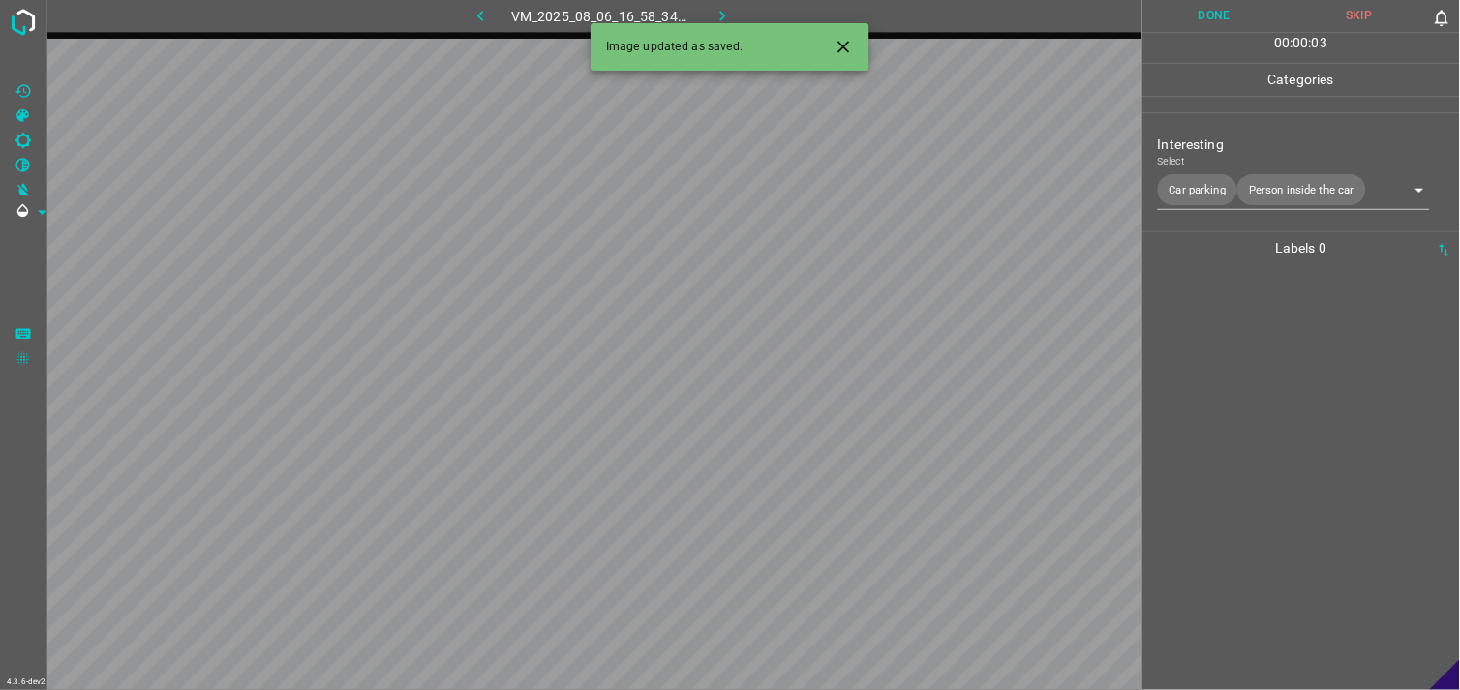
click at [1289, 410] on div at bounding box center [1301, 477] width 306 height 426
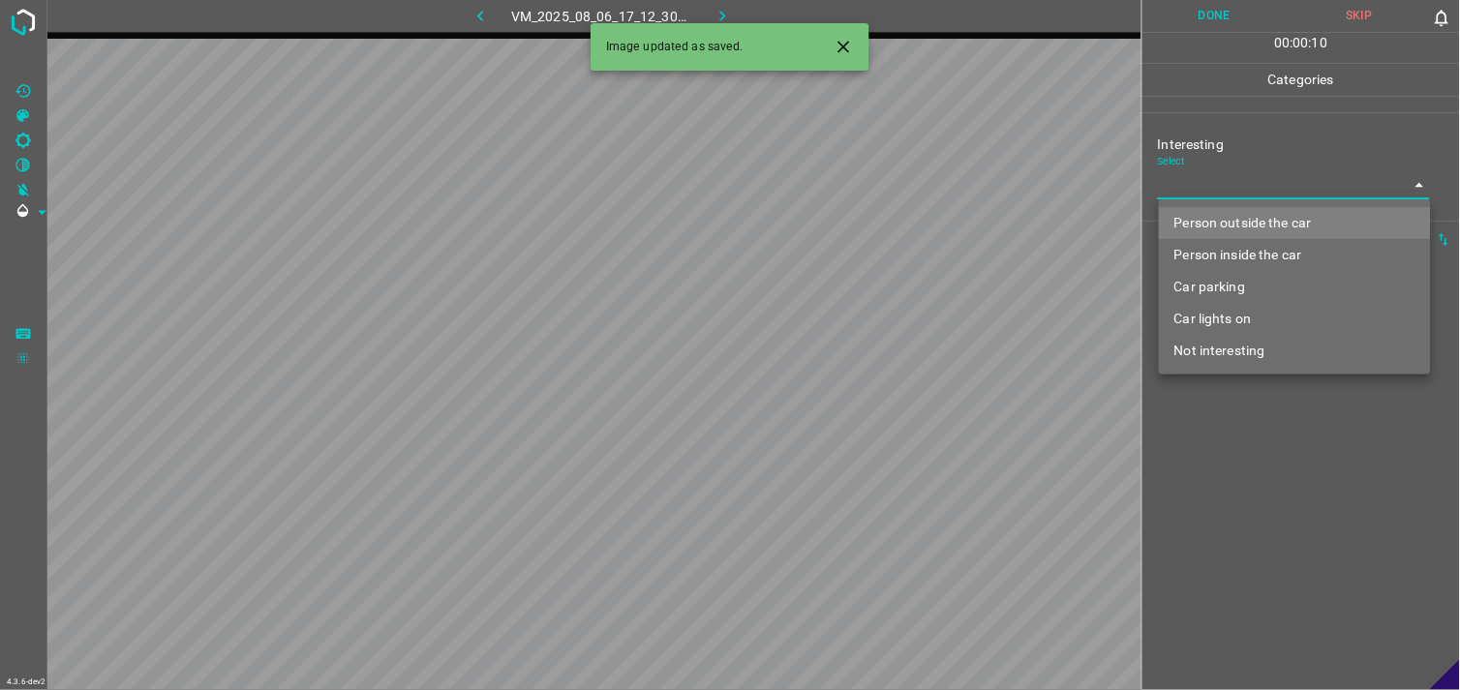
click at [1234, 172] on body "4.3.6-dev2 VM_2025_08_06_17_12_30_472_00.gif Done Skip 0 00 : 00 : 10 Categorie…" at bounding box center [730, 345] width 1460 height 690
click at [1249, 216] on li "Person outside the car" at bounding box center [1295, 223] width 272 height 32
type input "Person outside the car"
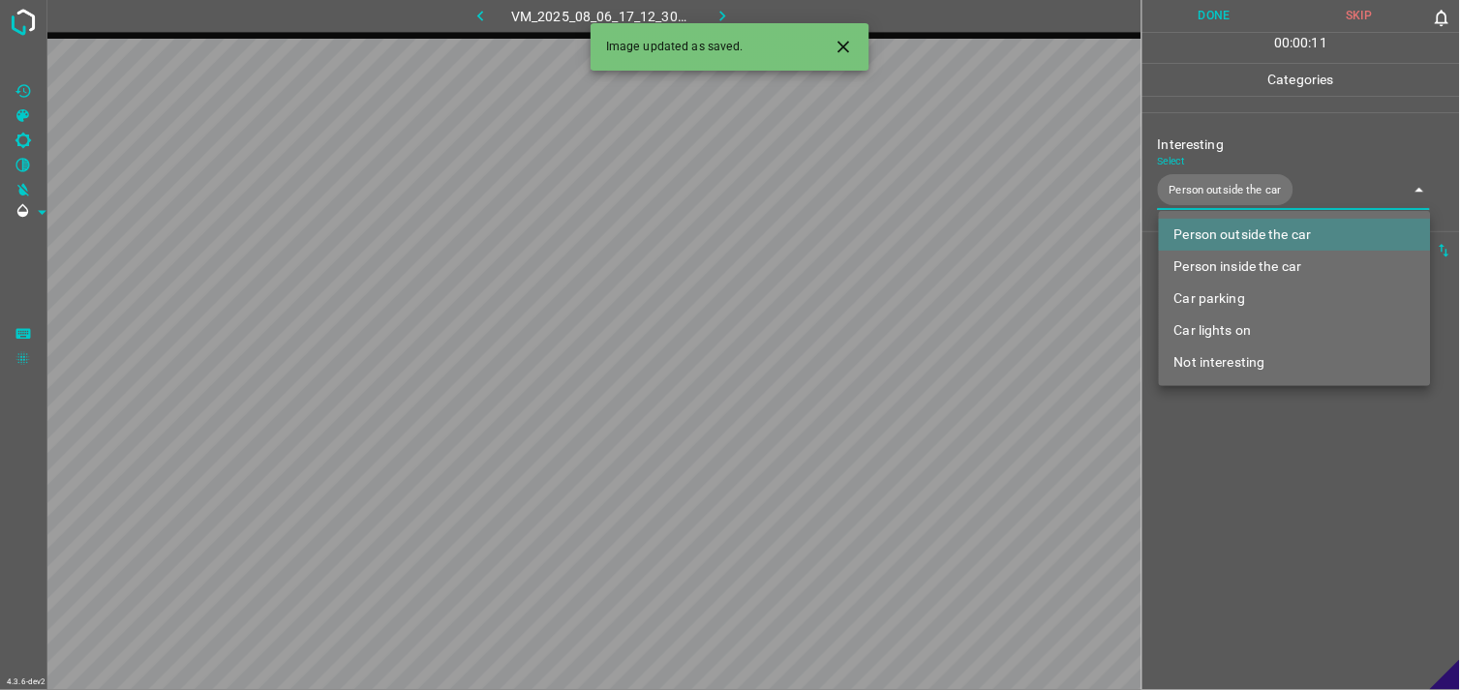
click at [1225, 496] on div at bounding box center [730, 345] width 1460 height 690
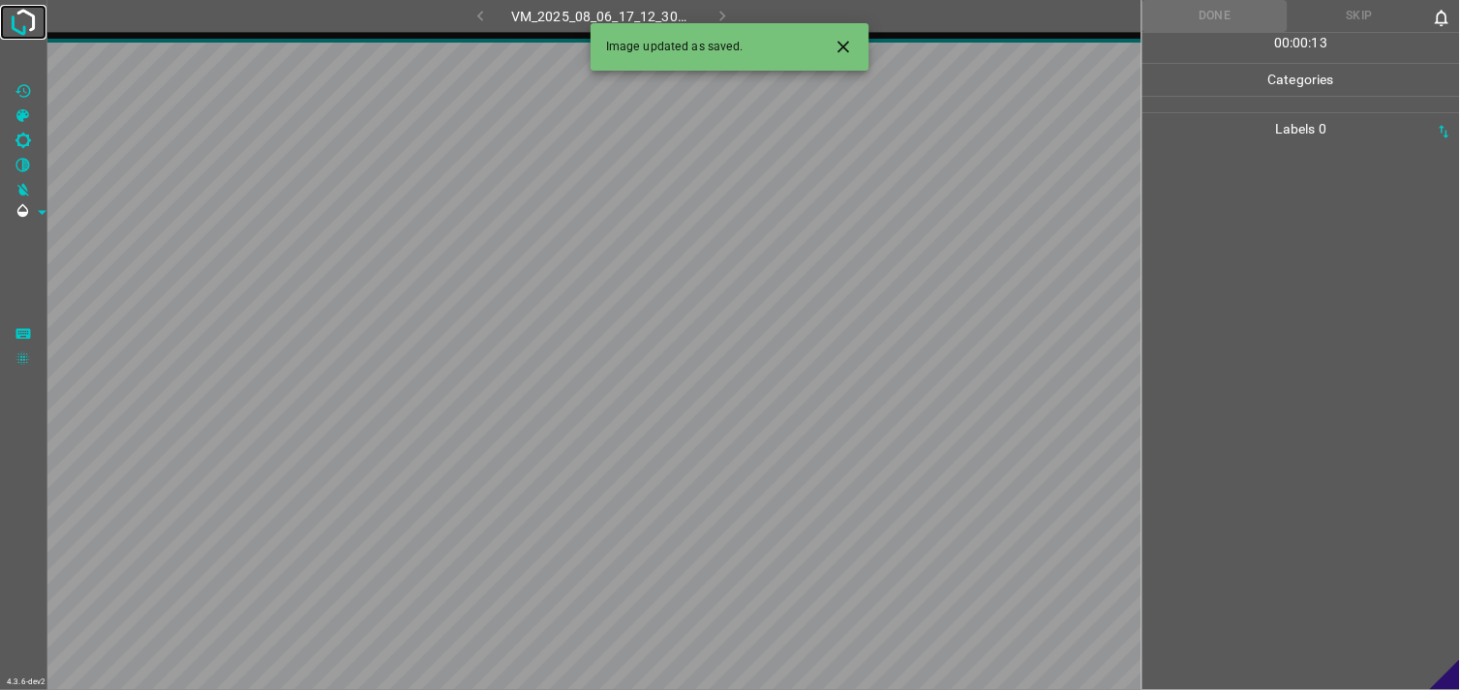
click at [26, 13] on img at bounding box center [23, 22] width 35 height 35
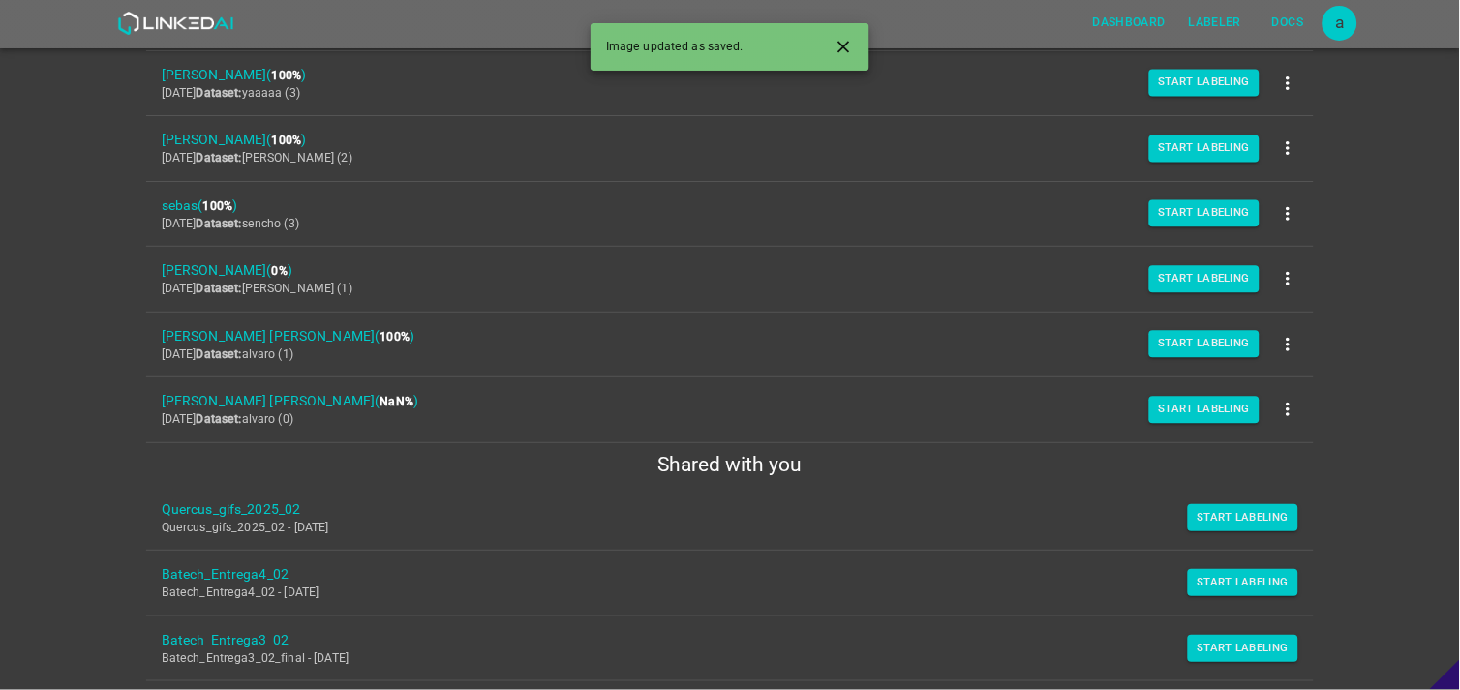
scroll to position [537, 0]
